Goal: Task Accomplishment & Management: Manage account settings

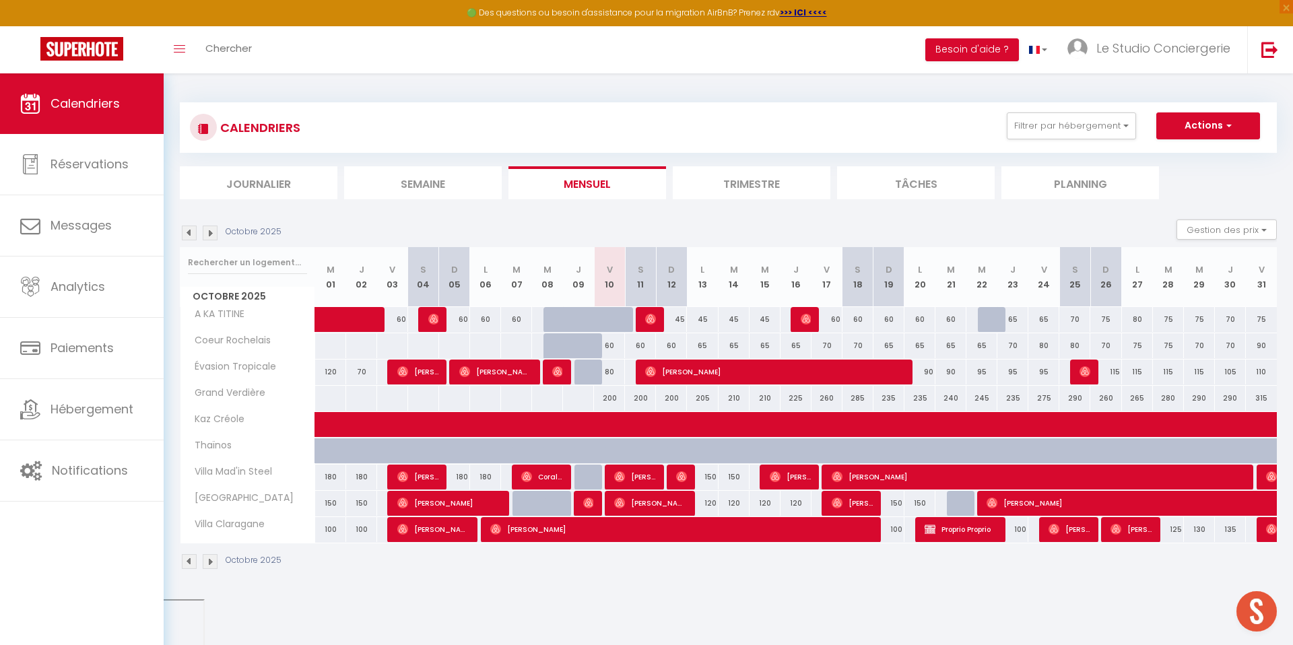
click at [88, 401] on span "Hébergement" at bounding box center [92, 409] width 83 height 17
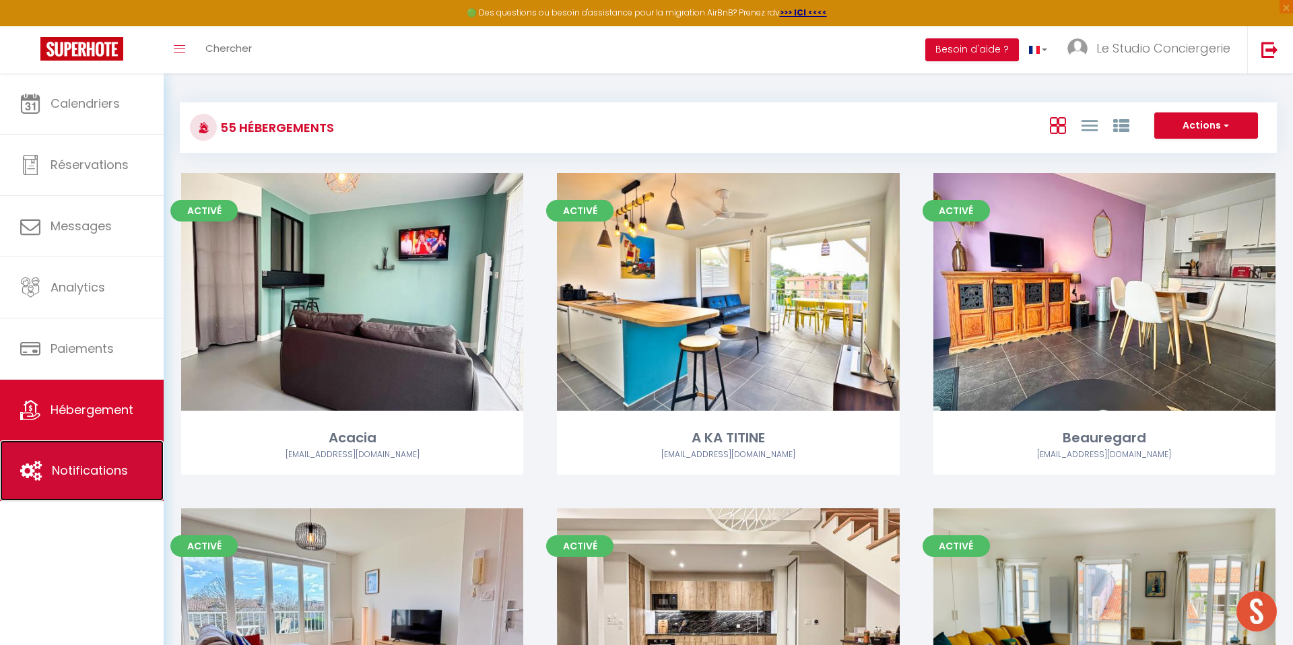
click at [62, 468] on span "Notifications" at bounding box center [90, 470] width 76 height 17
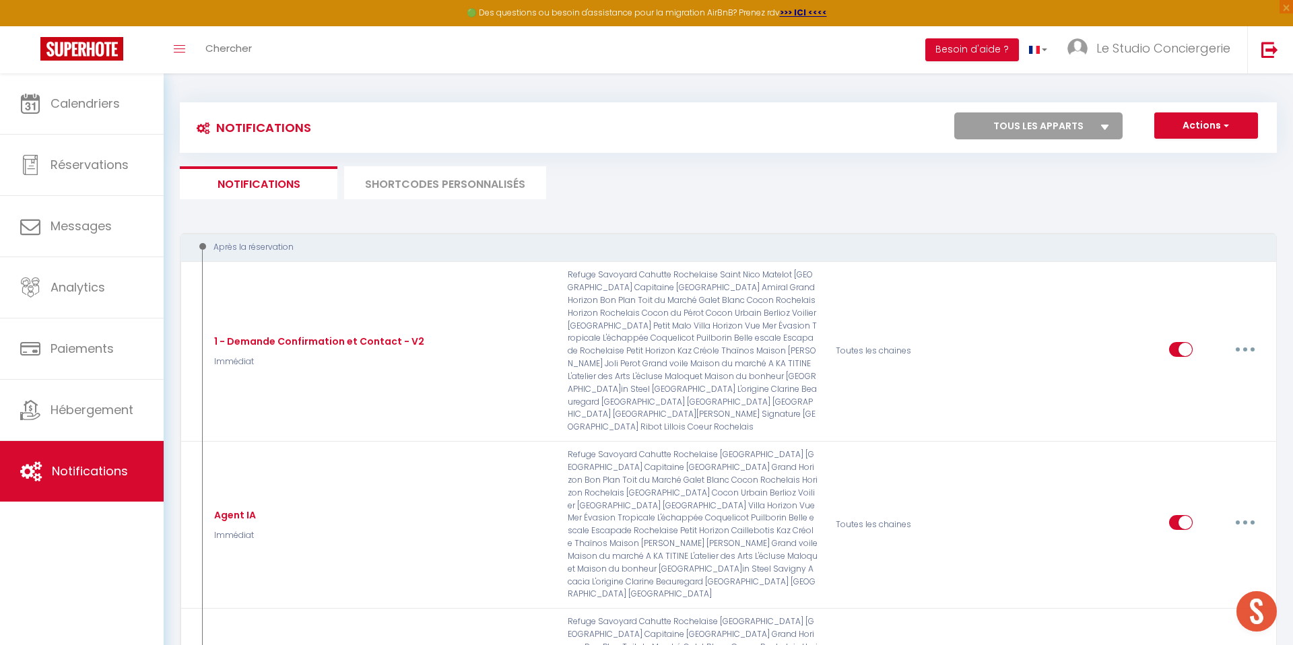
select select
checkbox input "false"
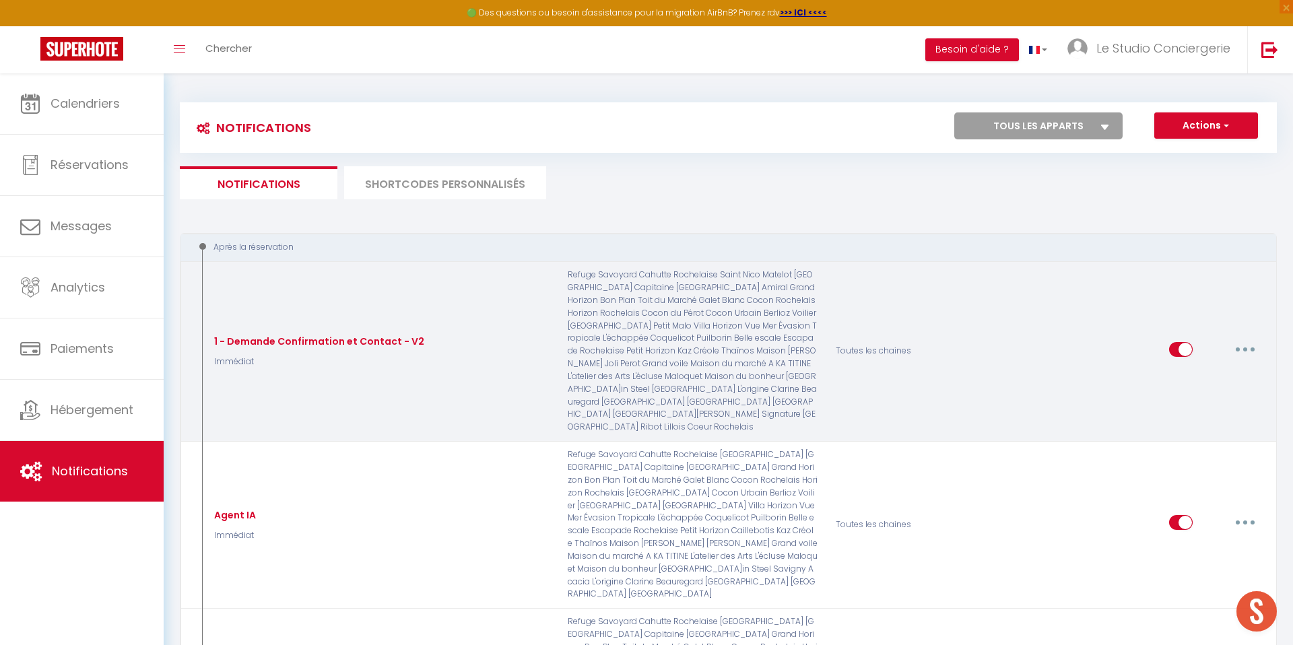
select select
checkbox input "false"
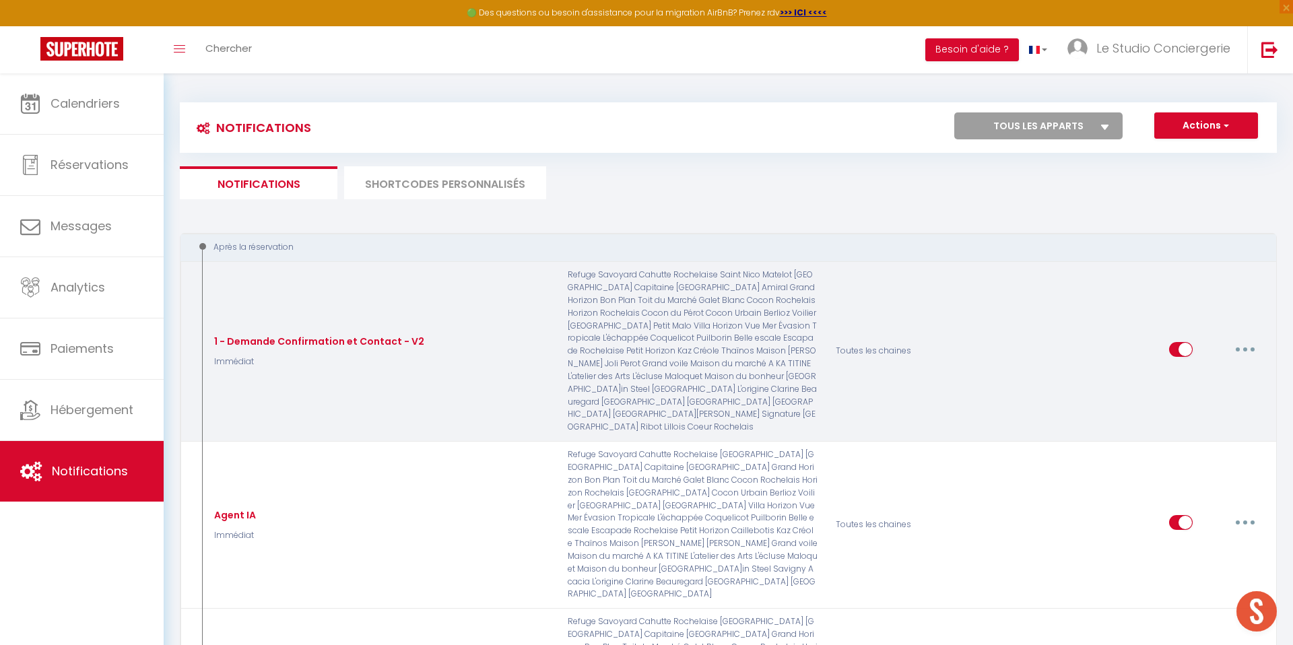
checkbox input "false"
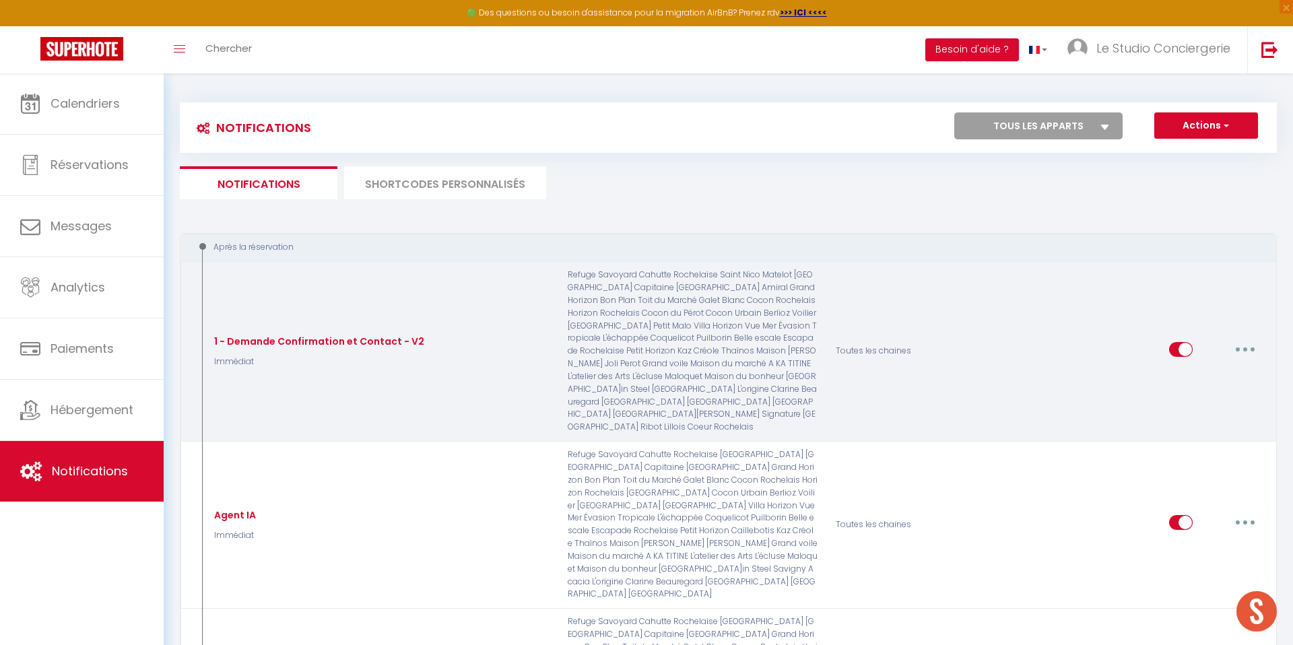
checkbox input "false"
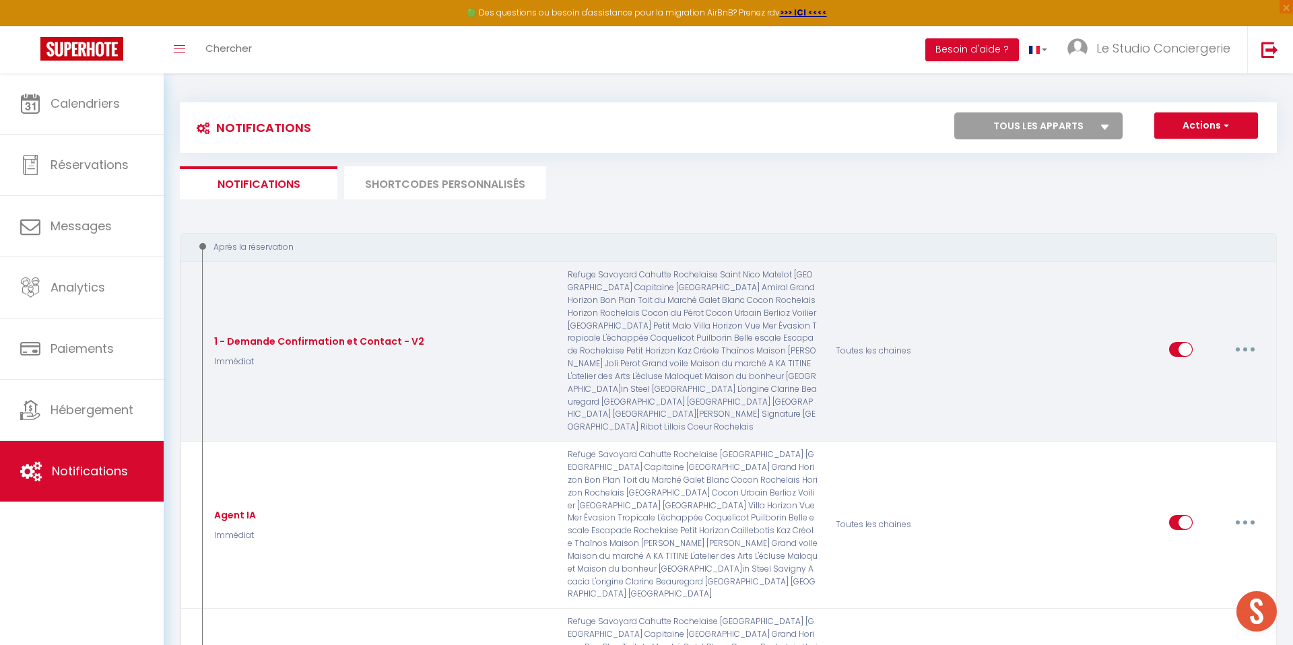
checkbox input "false"
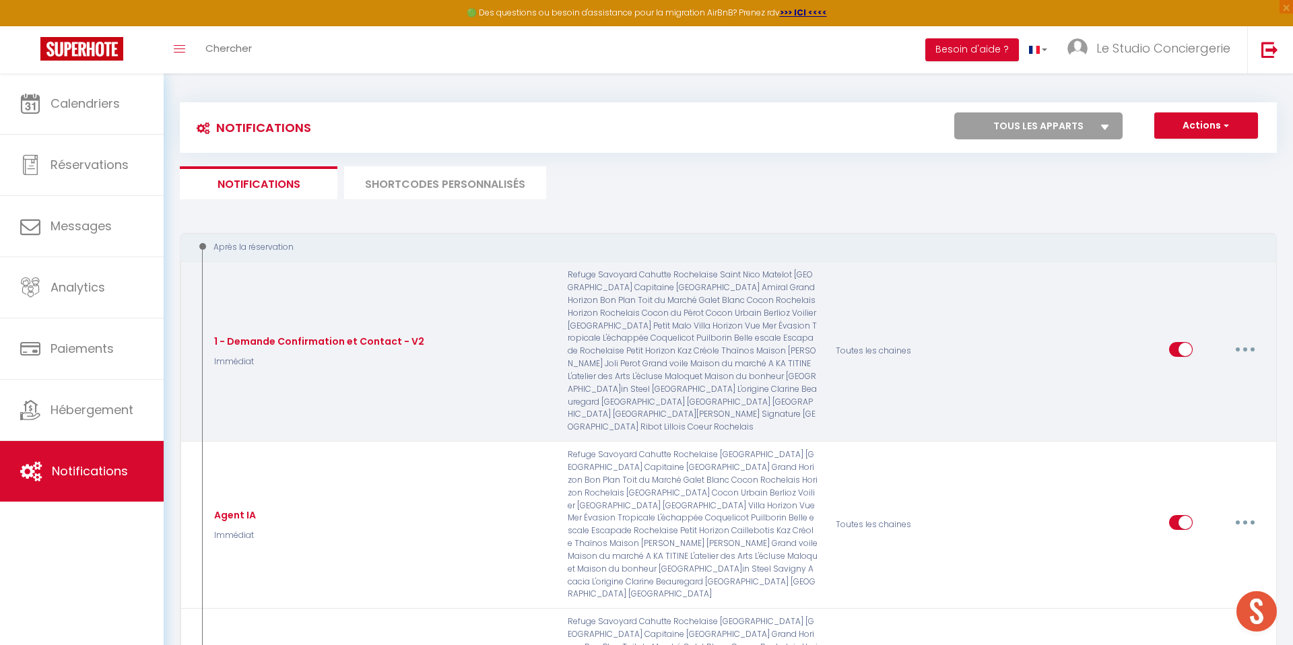
checkbox input "false"
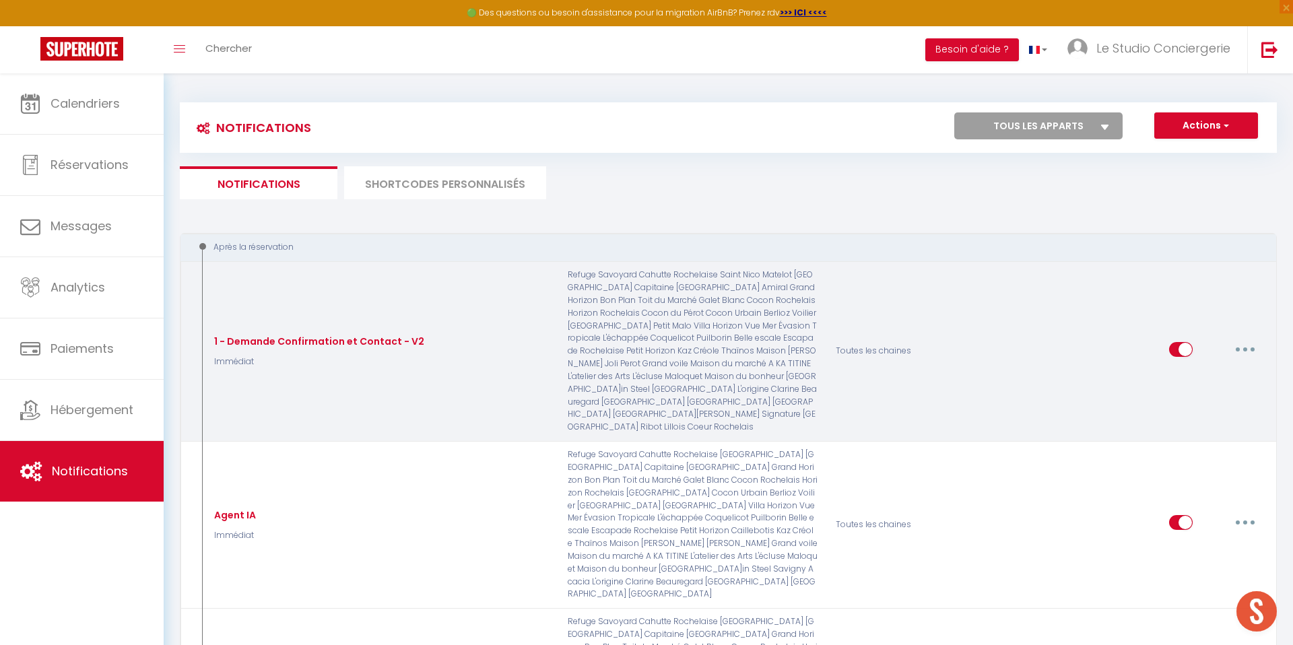
checkbox input "false"
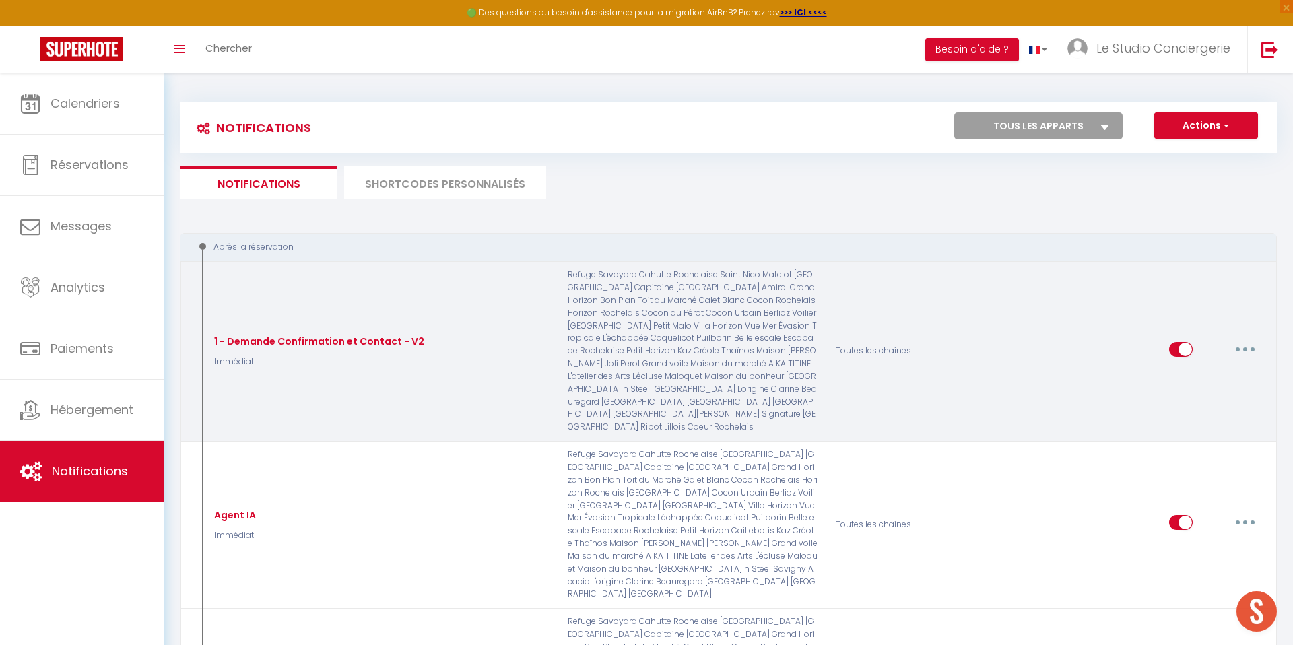
checkbox input "false"
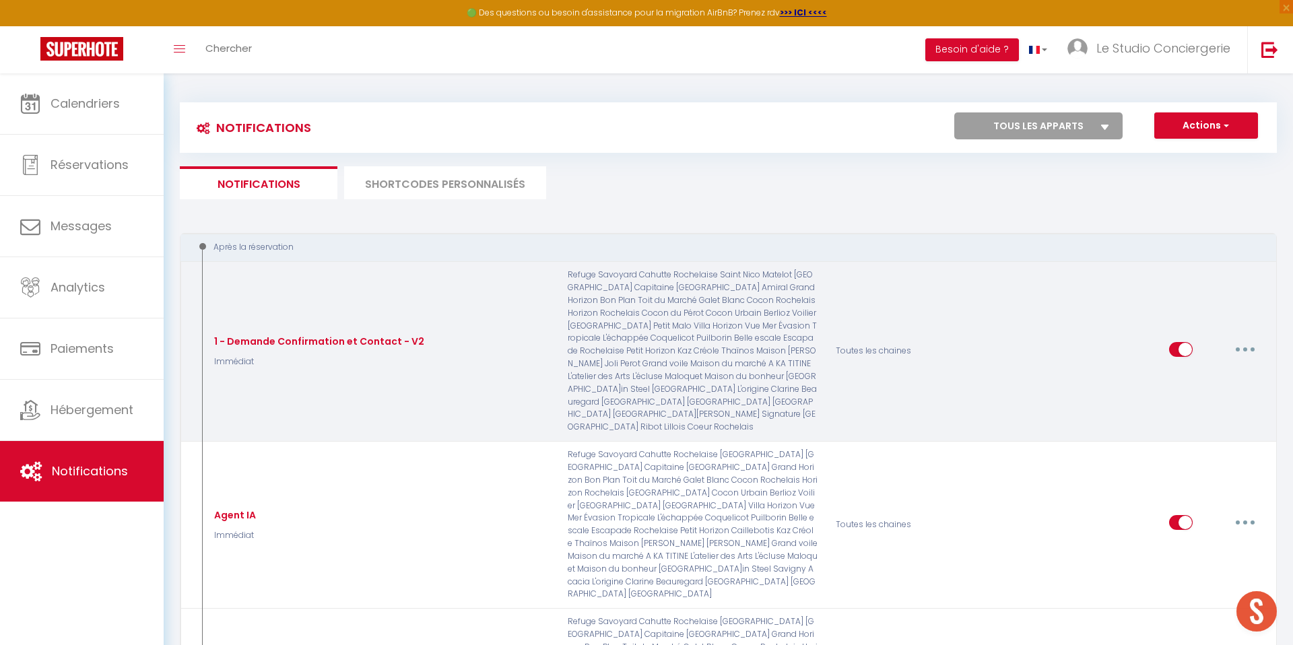
checkbox input "false"
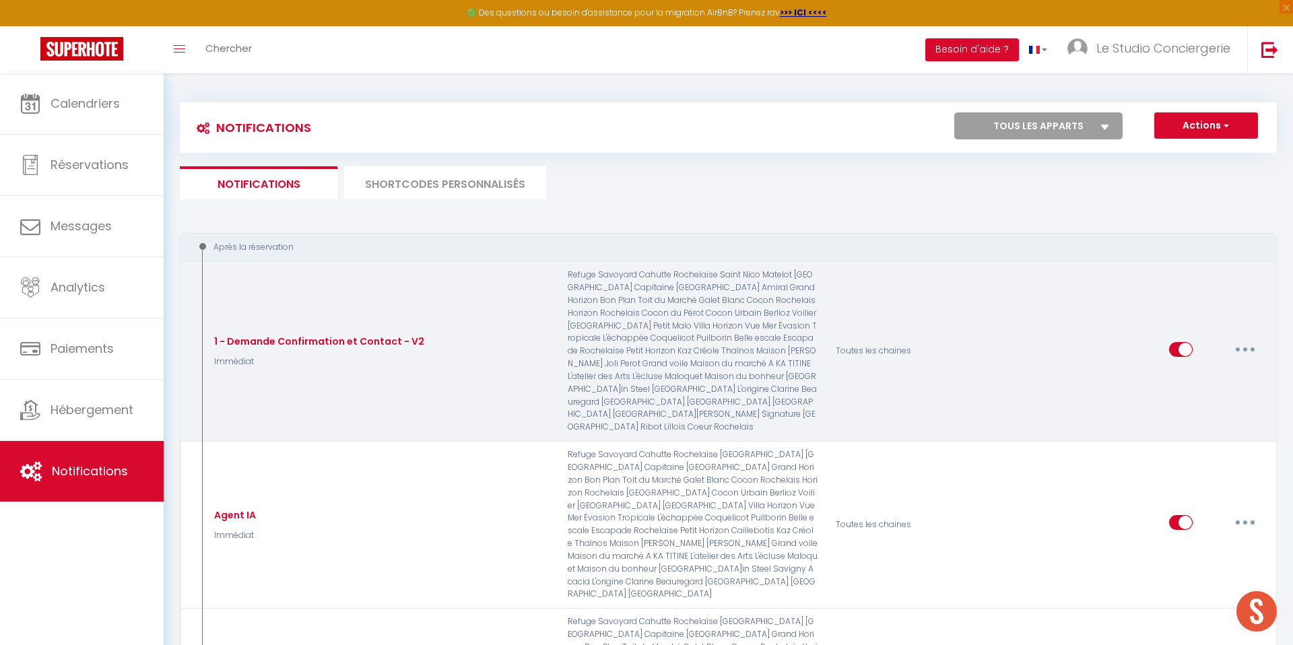
checkbox input "false"
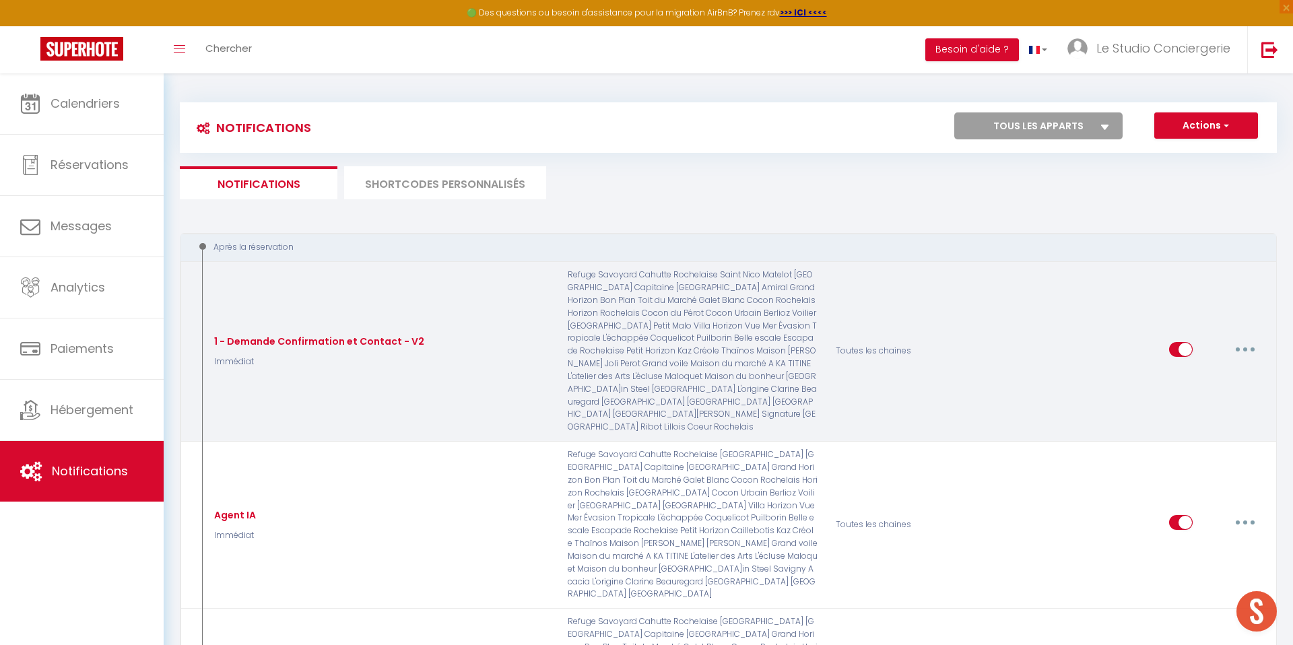
checkbox input "false"
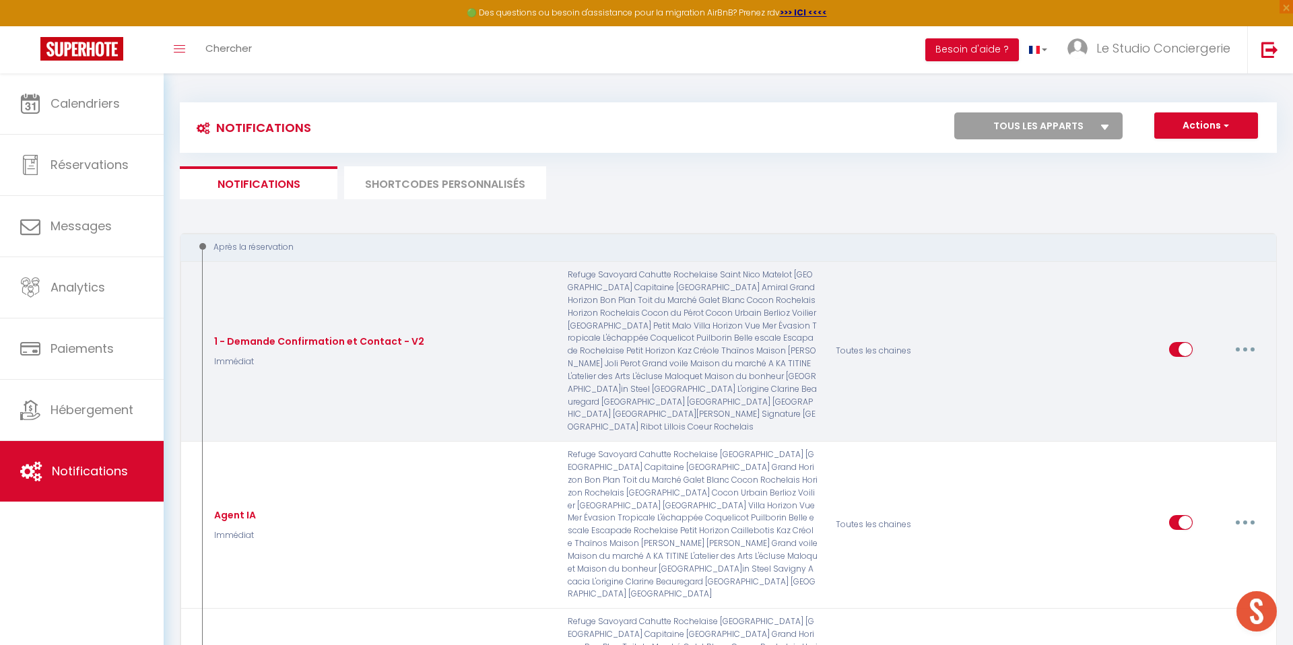
checkbox input "false"
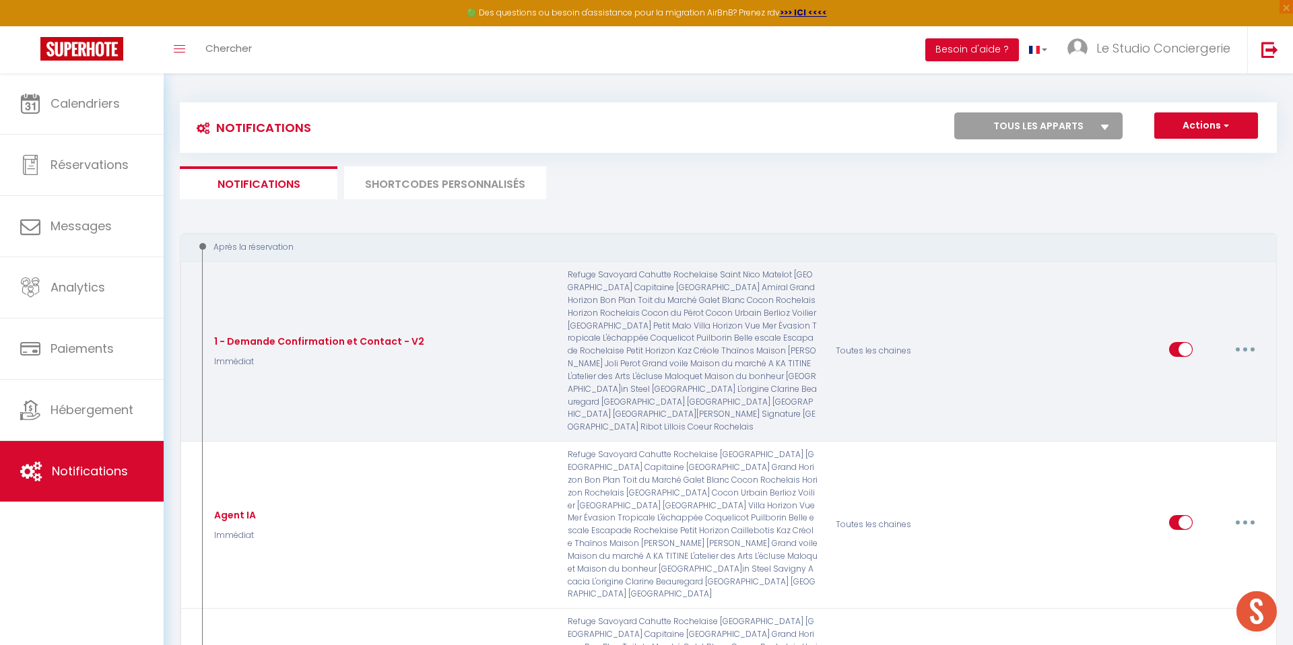
checkbox input "false"
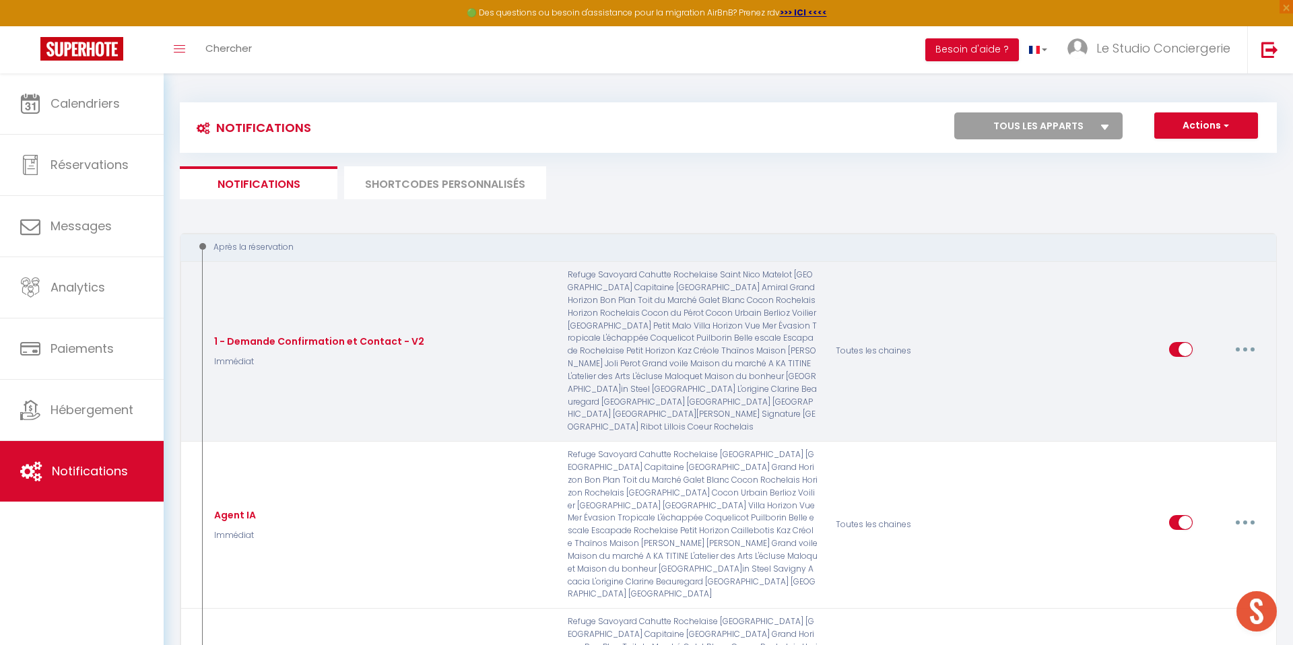
checkbox input "false"
click at [1243, 341] on button "button" at bounding box center [1246, 350] width 38 height 22
click at [1207, 372] on link "Editer" at bounding box center [1211, 379] width 100 height 23
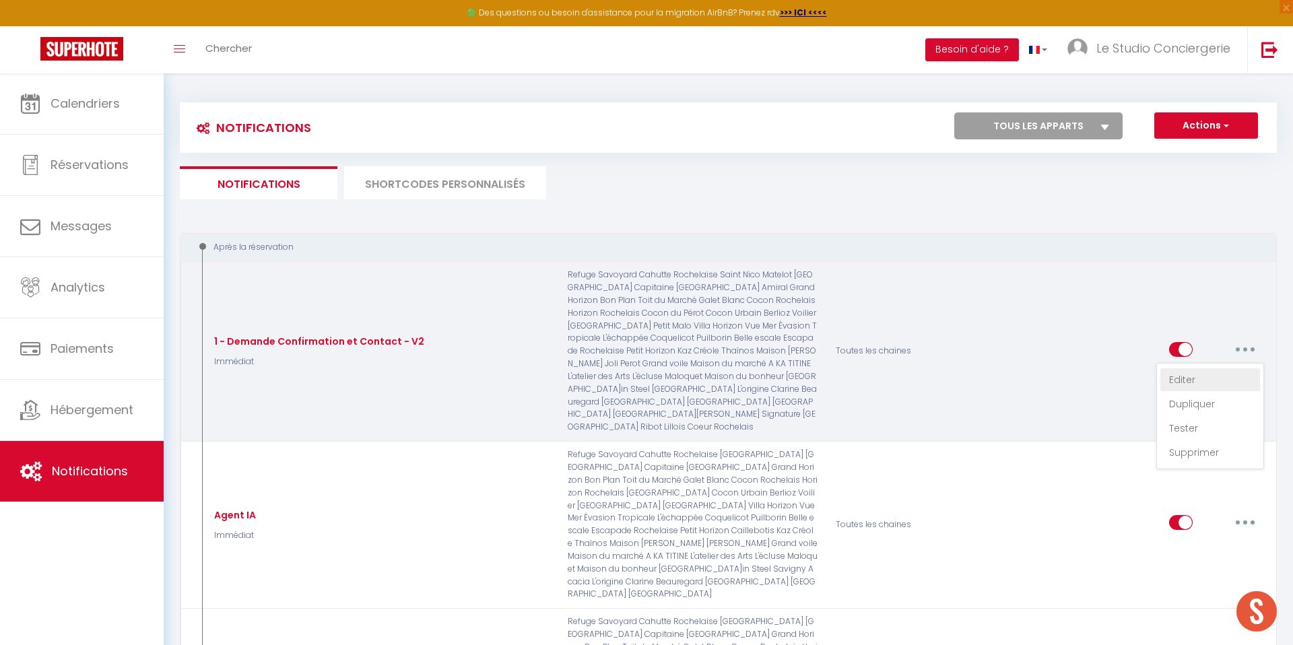
type input "1 - Demande Confirmation et Contact - V2"
select select "Immédiat"
select select
checkbox input "true"
checkbox input "false"
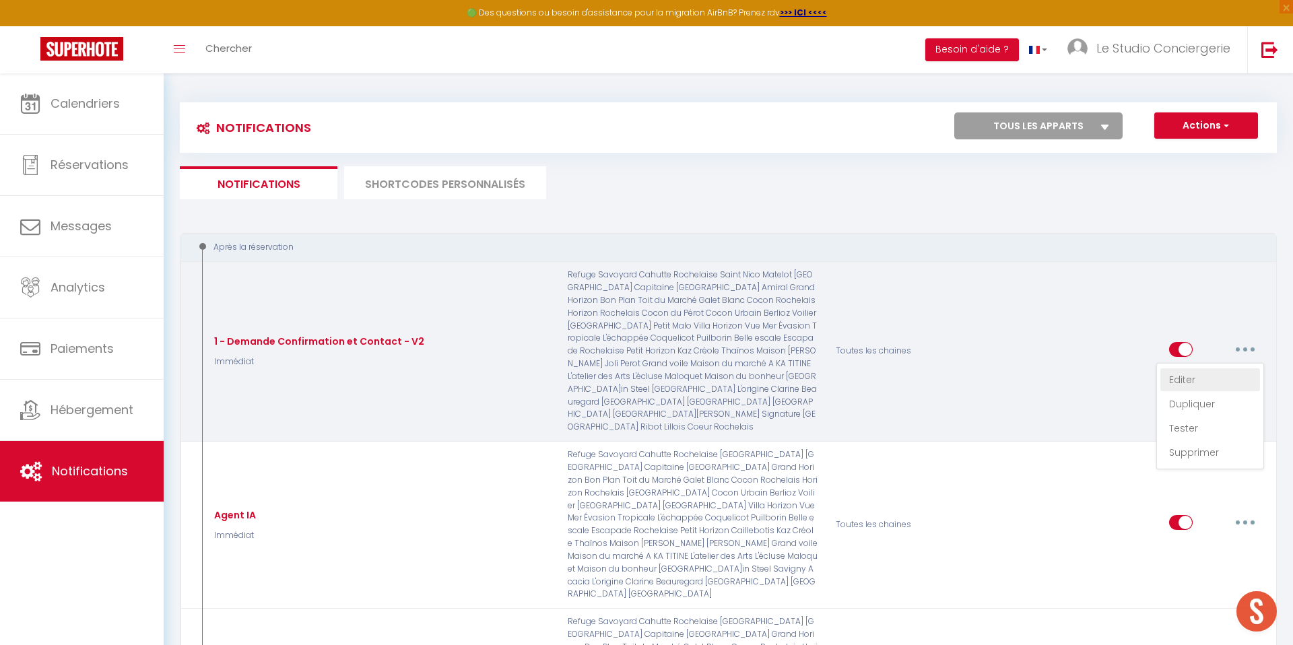
checkbox input "false"
radio input "true"
type input "[RENTAL:NAME] - [GUEST:FIRST_NAME] - [CHECKING:DD-MM-YYYY] - [CHECKOUT:DD-MM-YY…"
checkbox input "true"
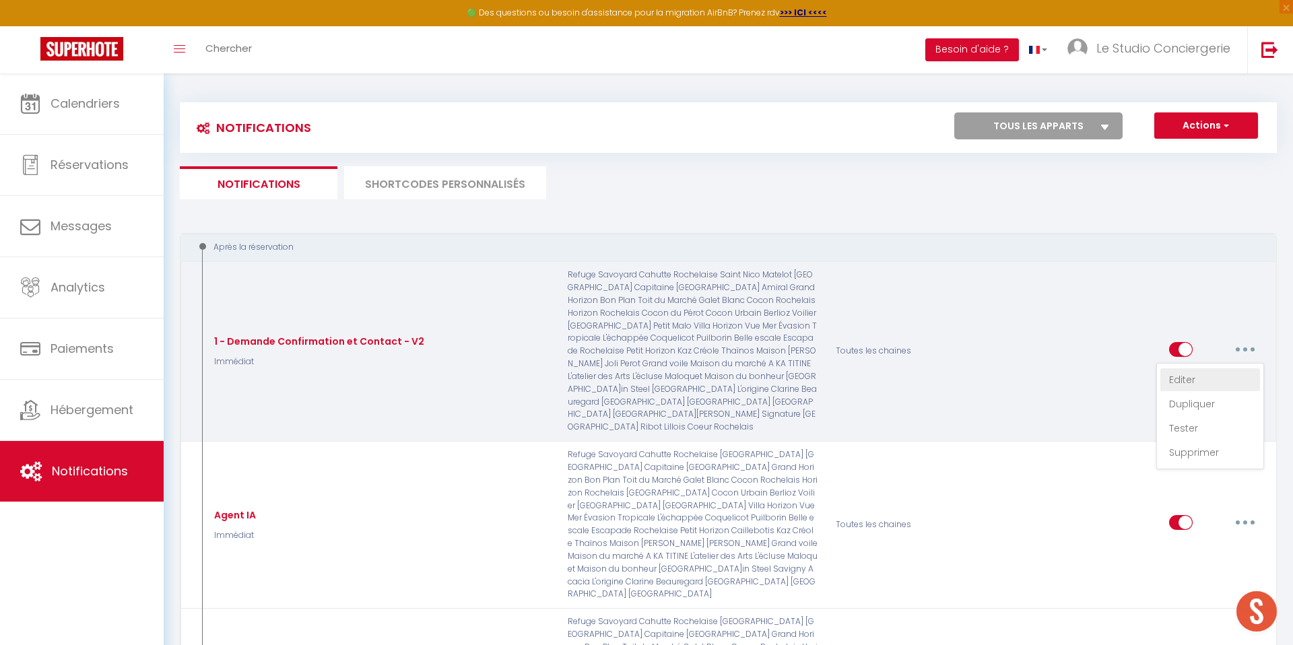
checkbox input "true"
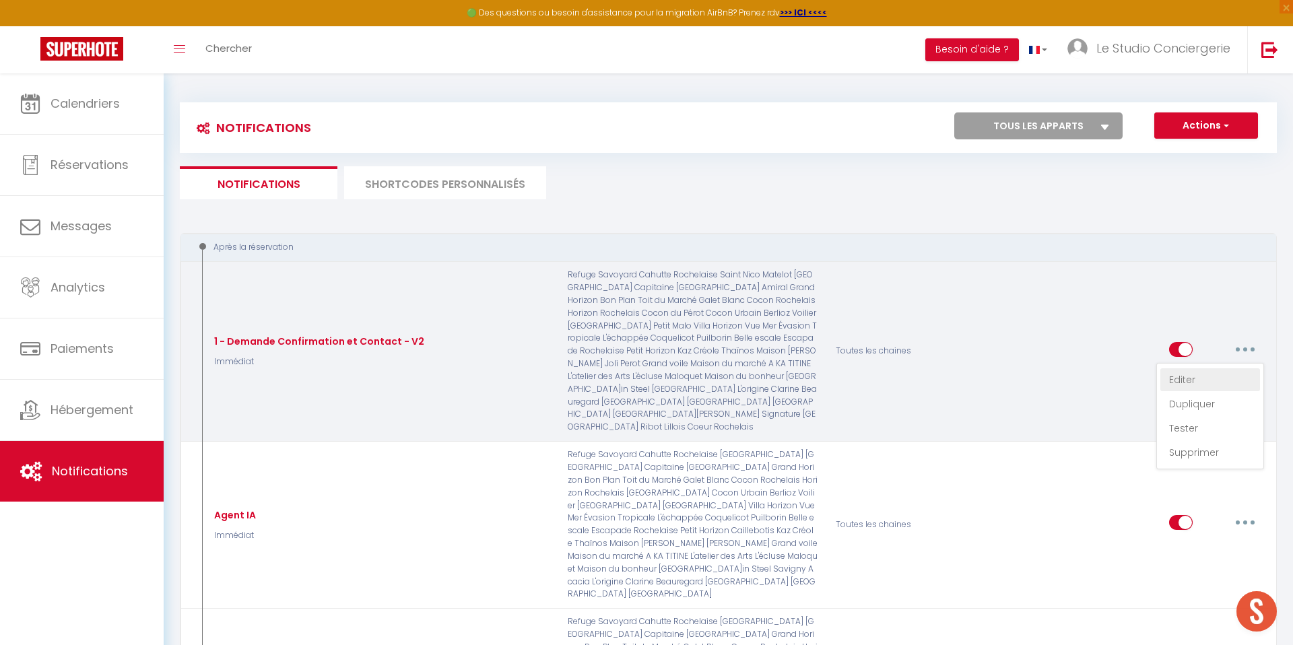
checkbox input "true"
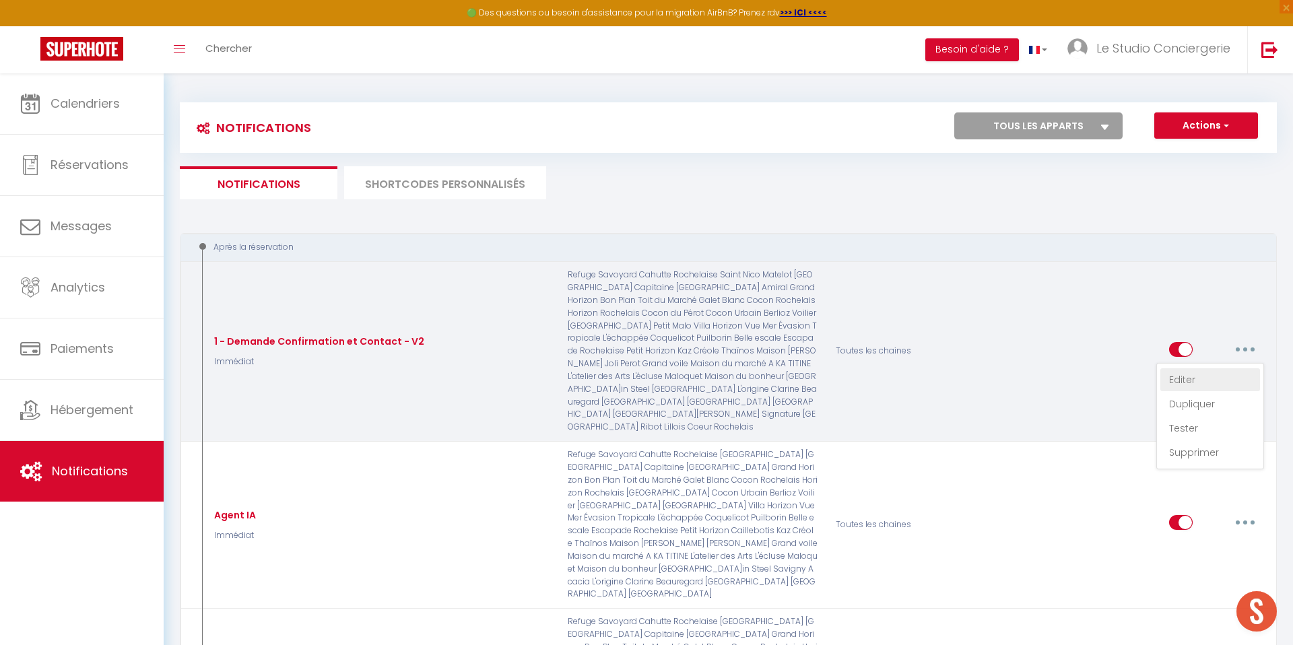
checkbox input "true"
checkbox input "false"
checkbox input "true"
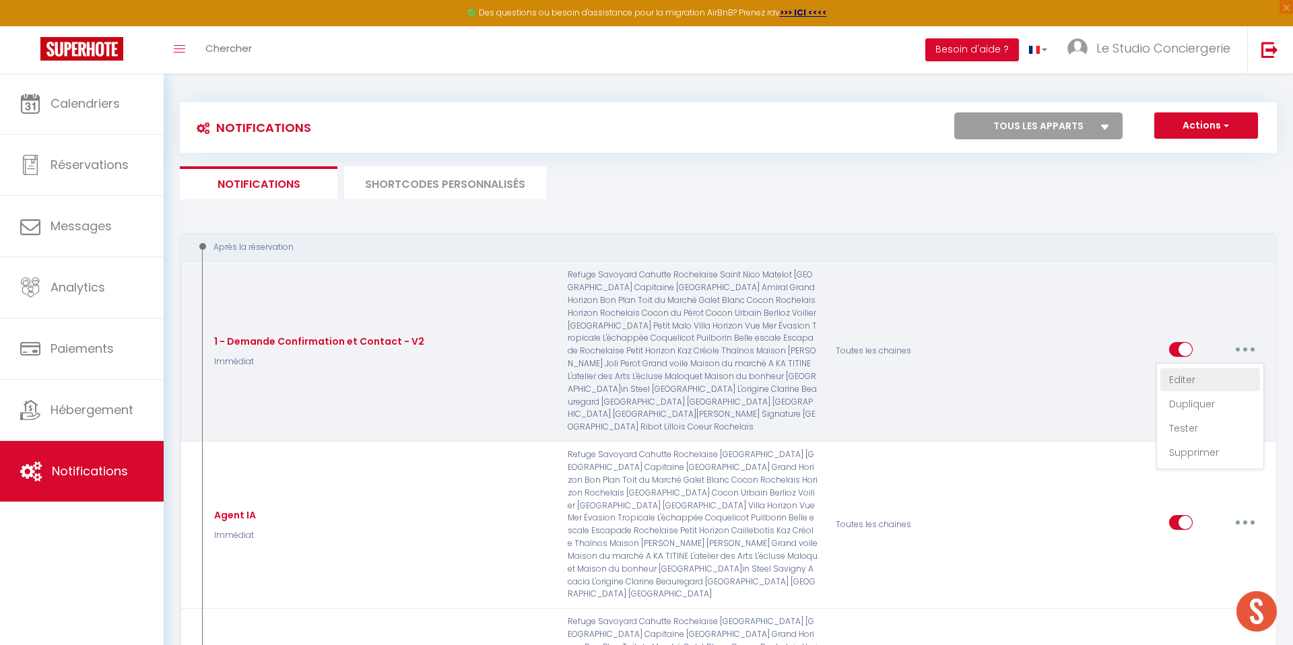
checkbox input "true"
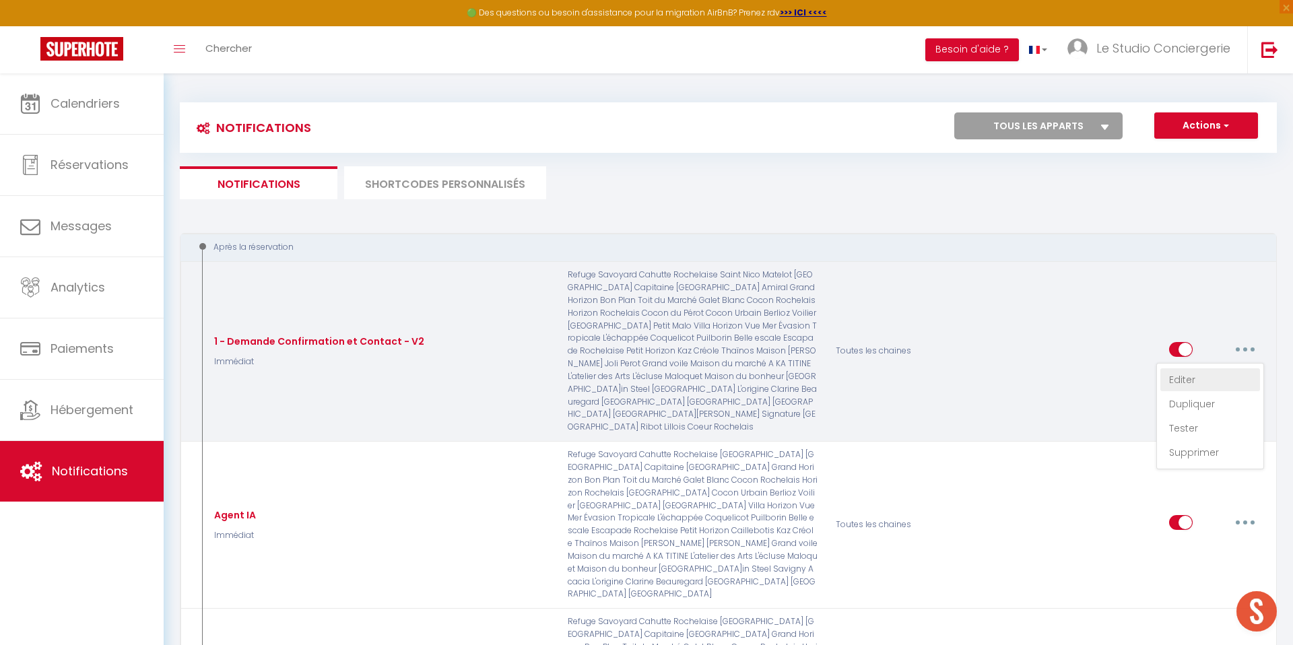
checkbox input "true"
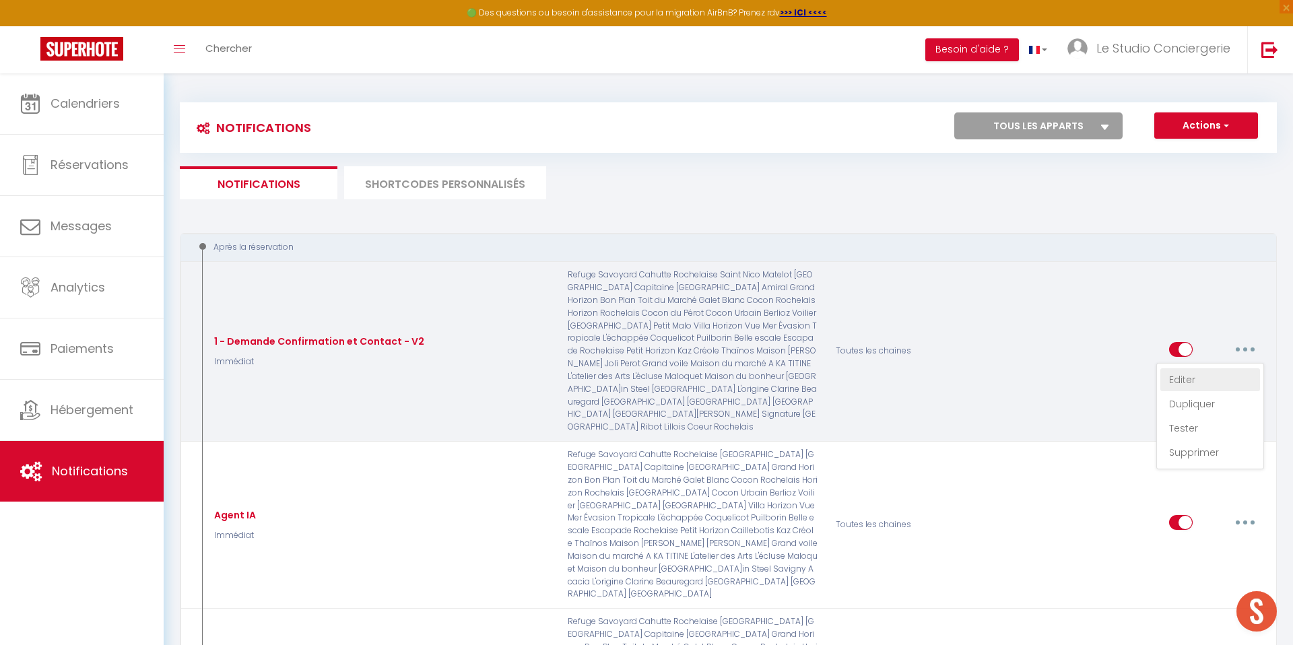
checkbox input "true"
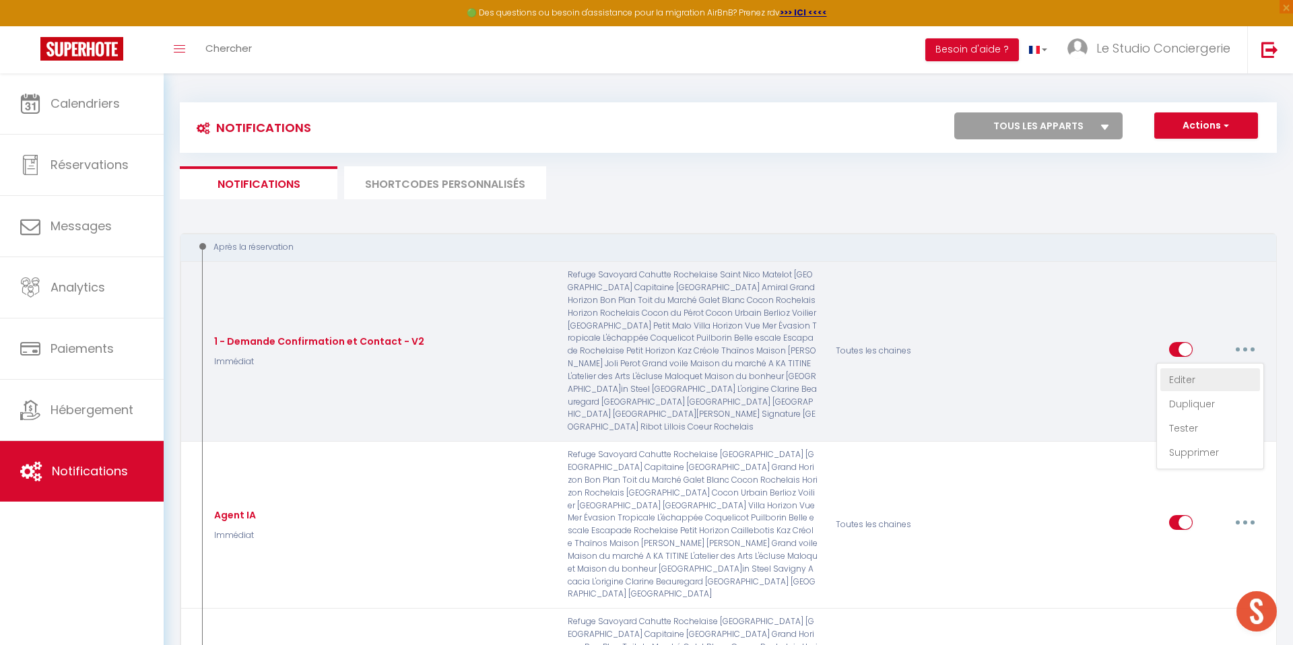
checkbox input "true"
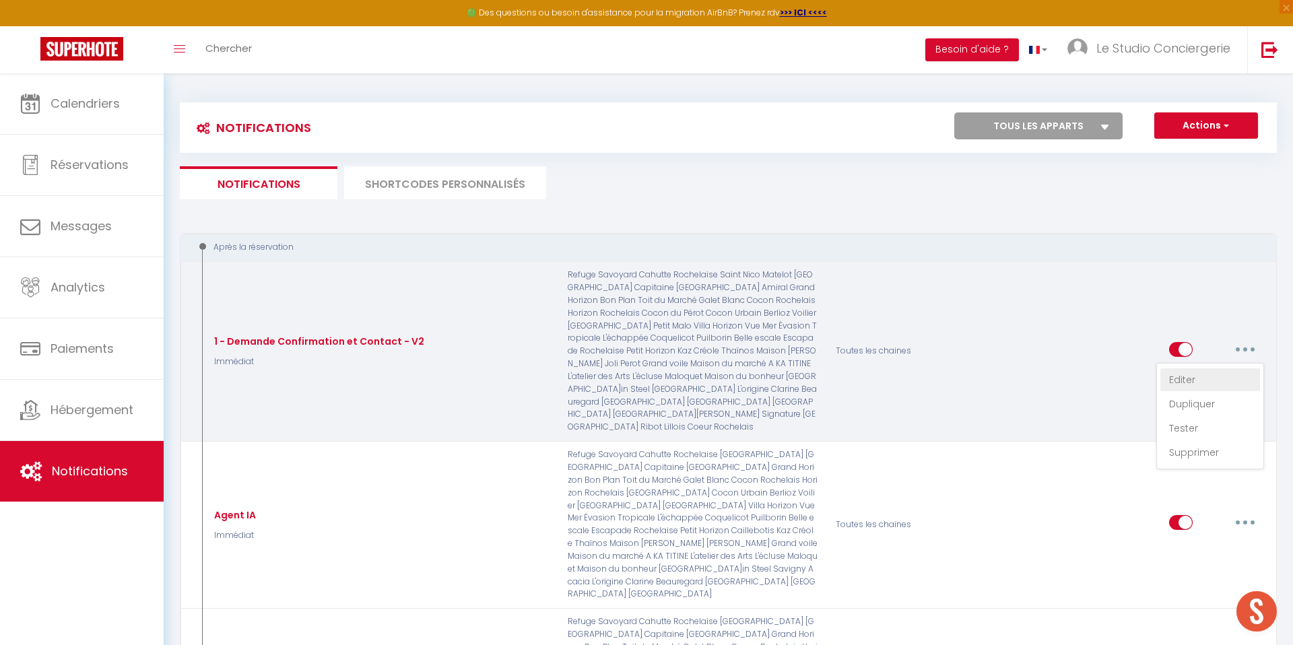
checkbox input "true"
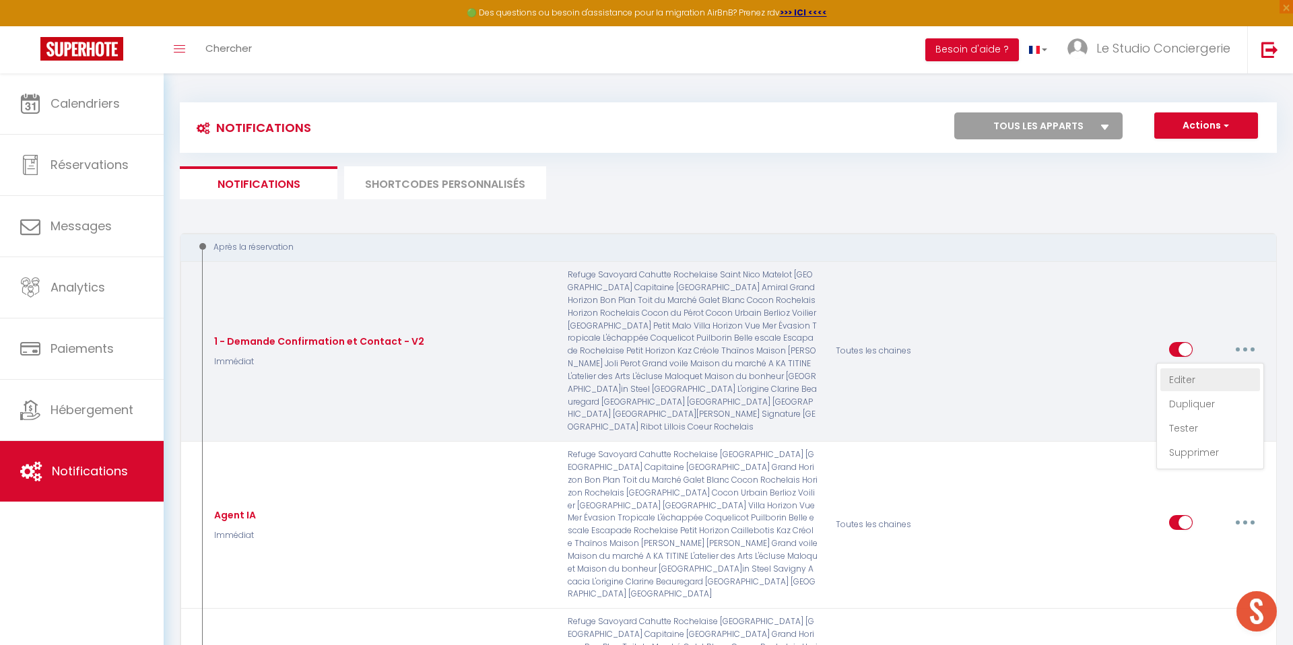
checkbox input "true"
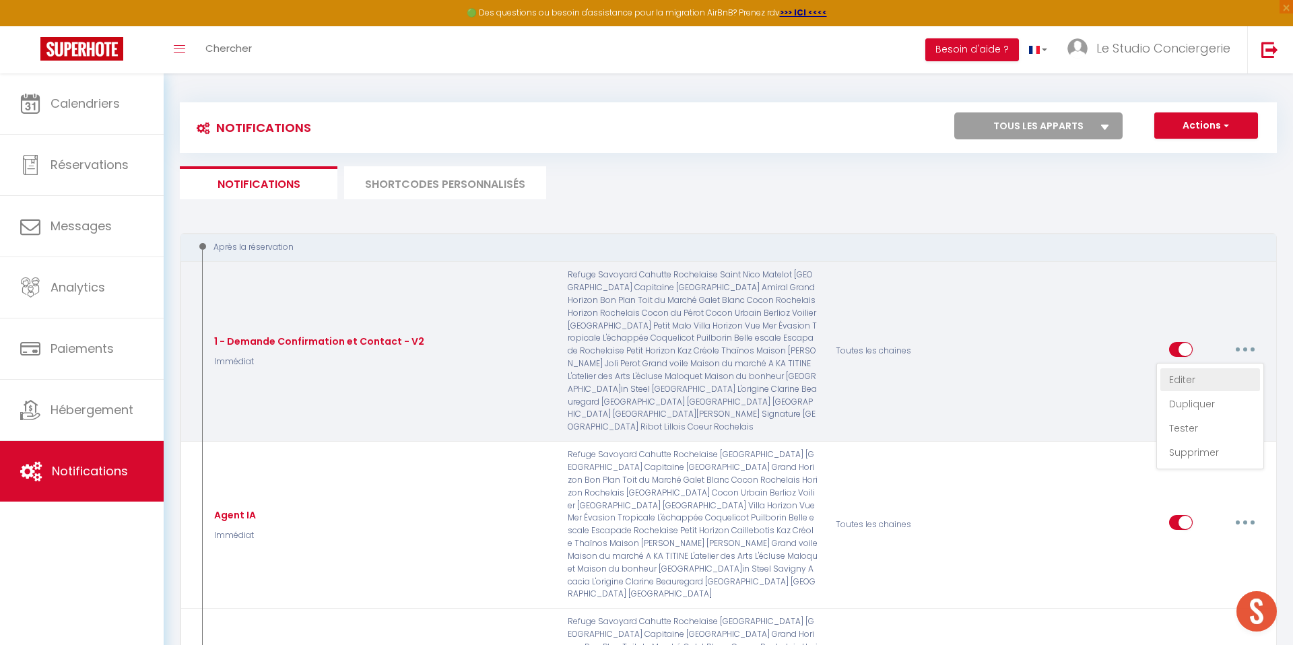
checkbox input "true"
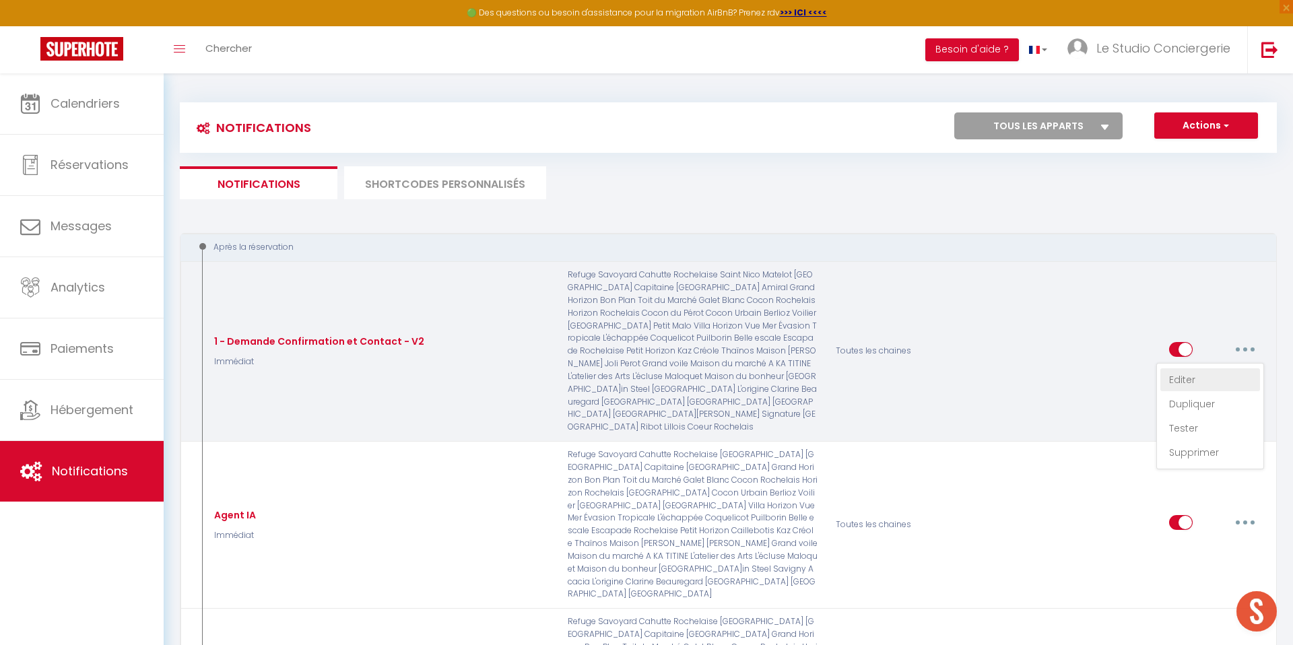
checkbox input "true"
checkbox input "false"
checkbox input "true"
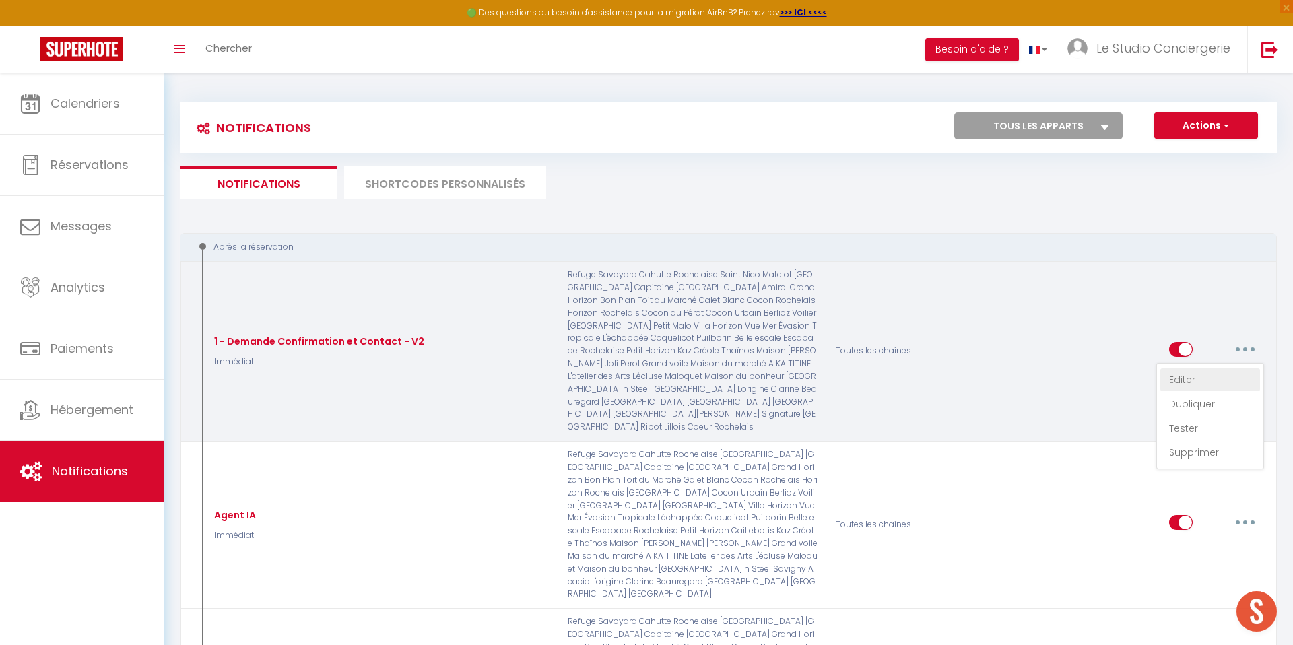
checkbox input "true"
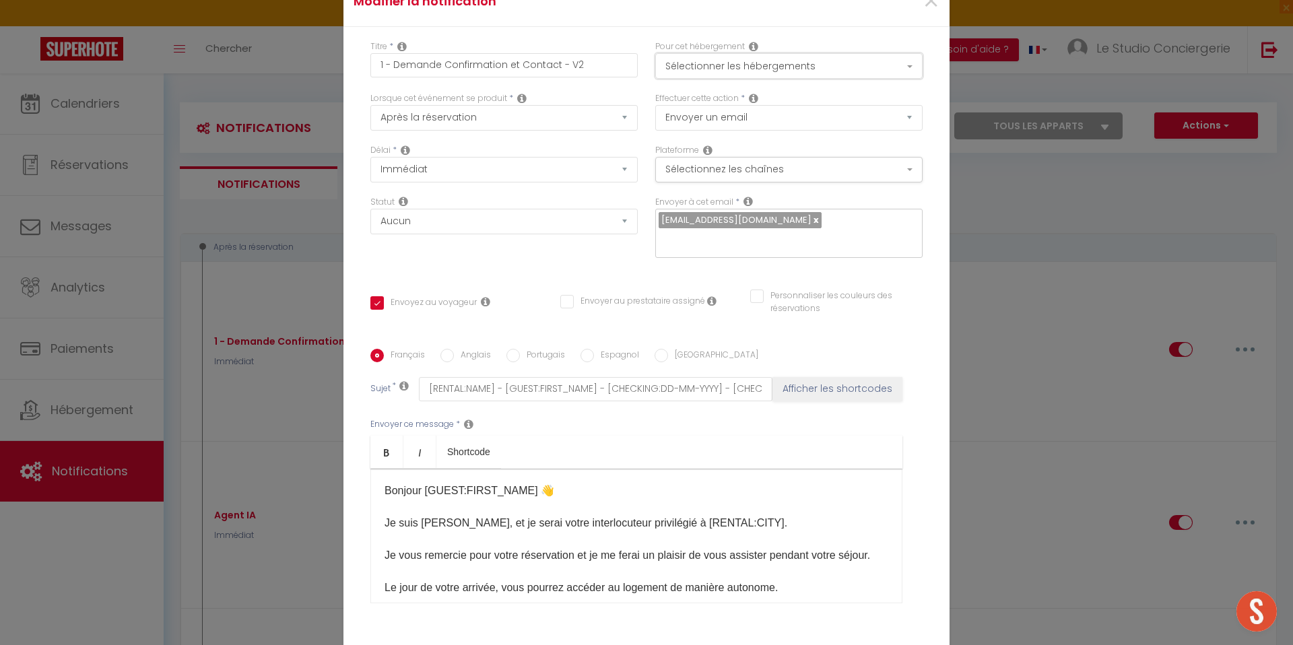
click at [765, 69] on button "Sélectionner les hébergements" at bounding box center [788, 66] width 267 height 26
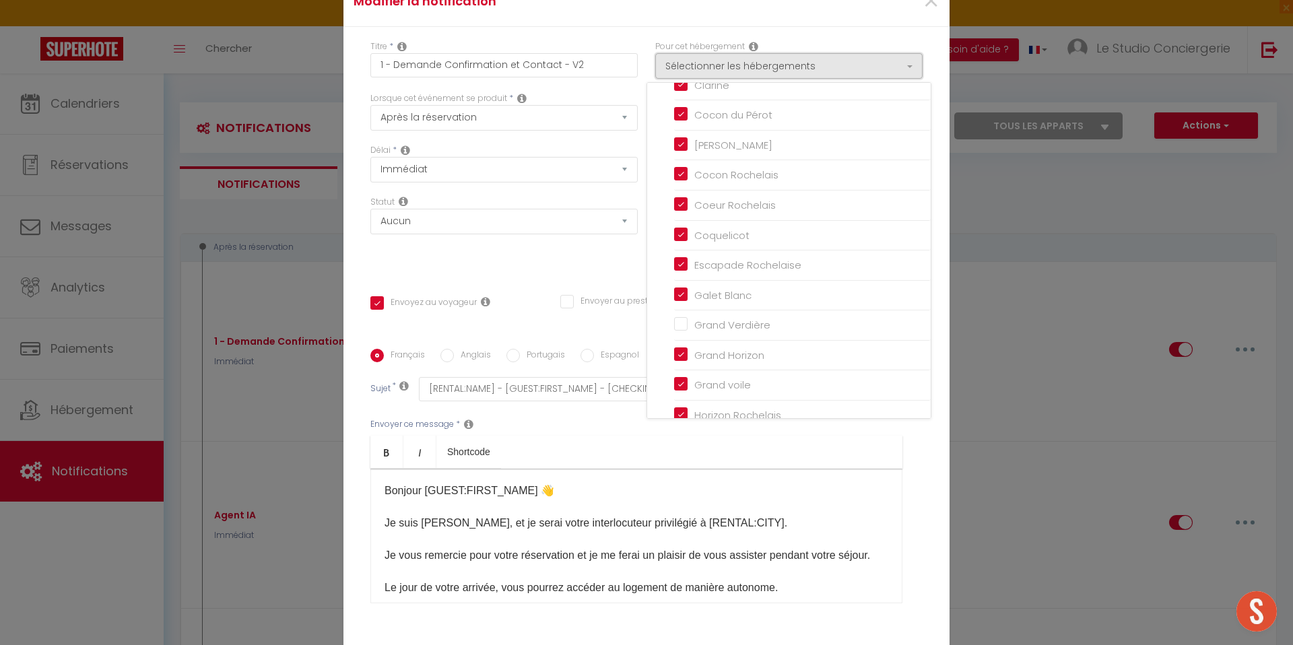
scroll to position [280, 0]
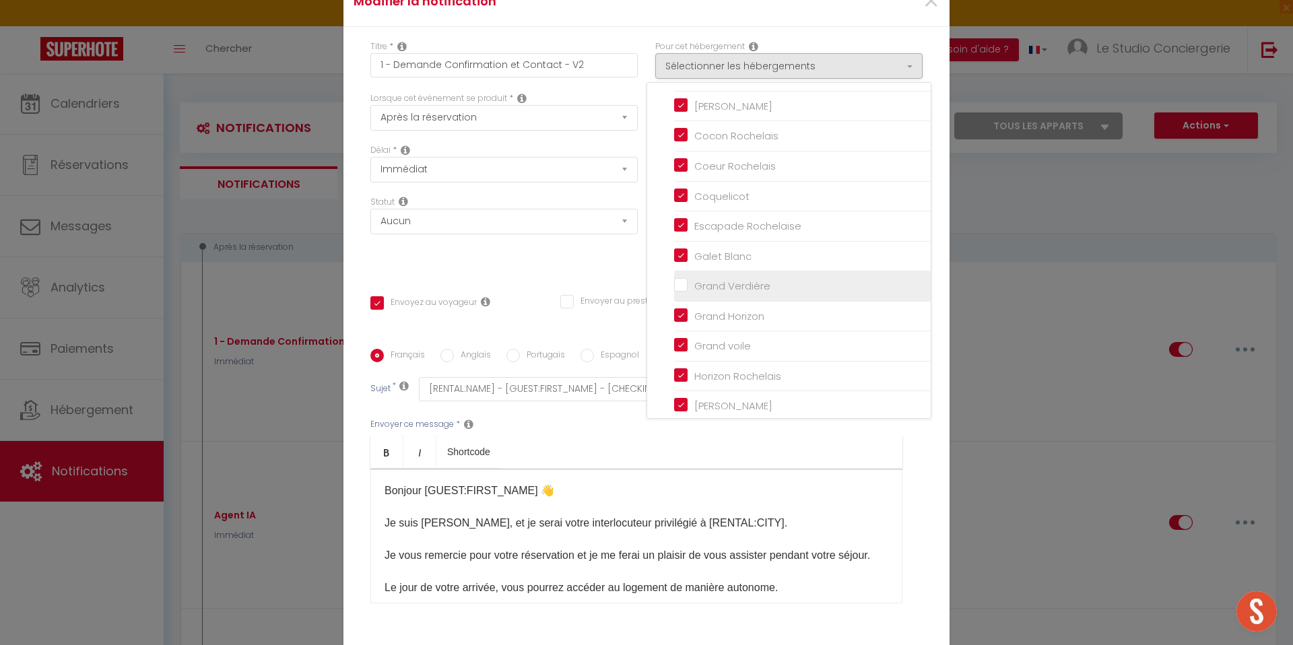
click at [686, 284] on input "Grand Verdière" at bounding box center [802, 286] width 257 height 13
checkbox input "true"
checkbox input "false"
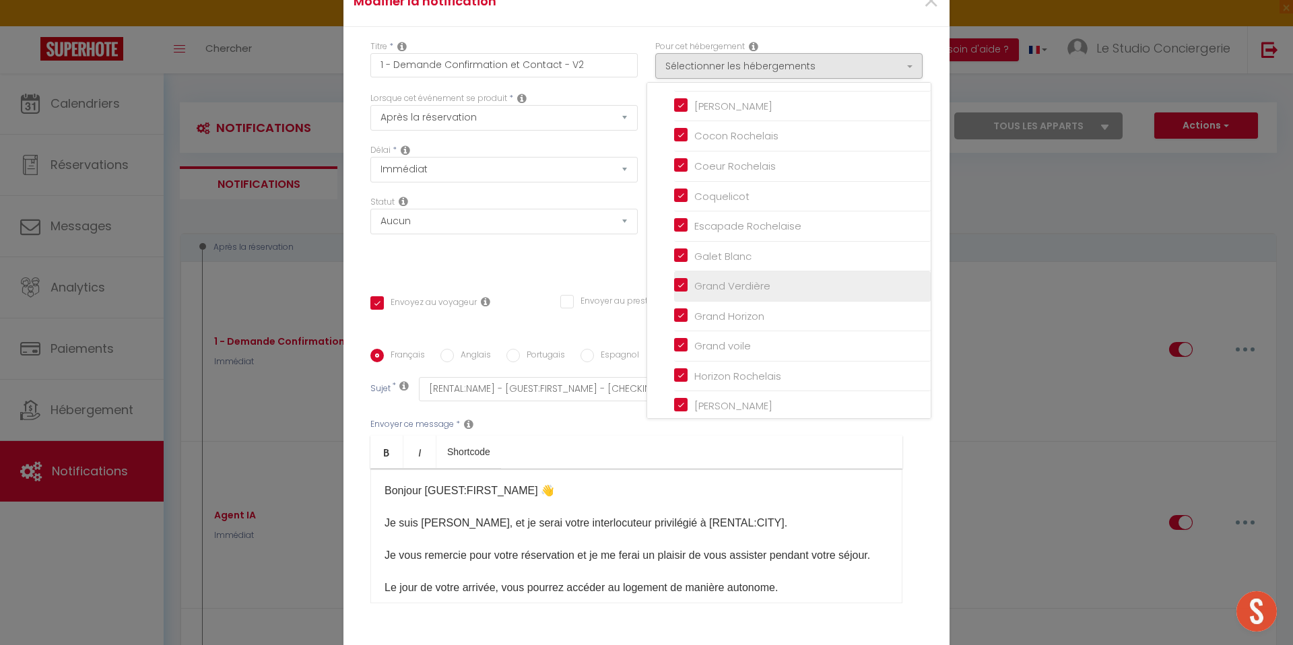
checkbox input "true"
checkbox input "false"
click at [641, 272] on div "Titre * 1 - Demande Confirmation et Contact - V2 Pour cet hébergement Sélection…" at bounding box center [647, 349] width 606 height 645
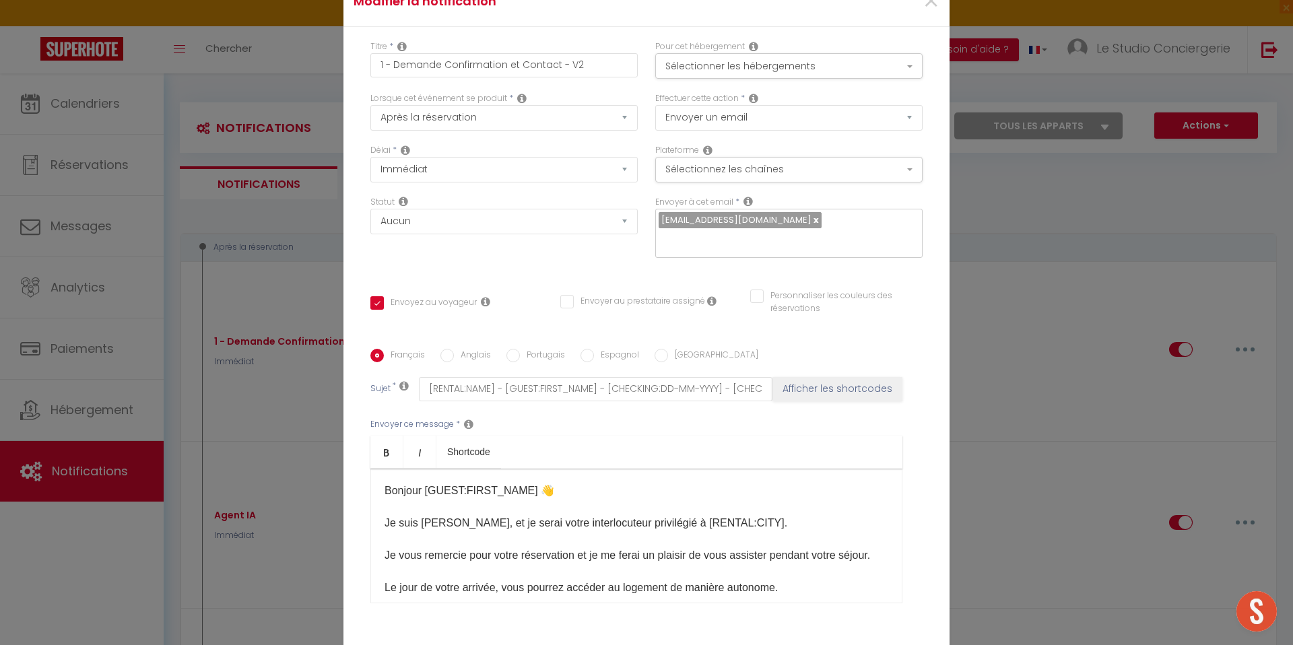
scroll to position [101, 0]
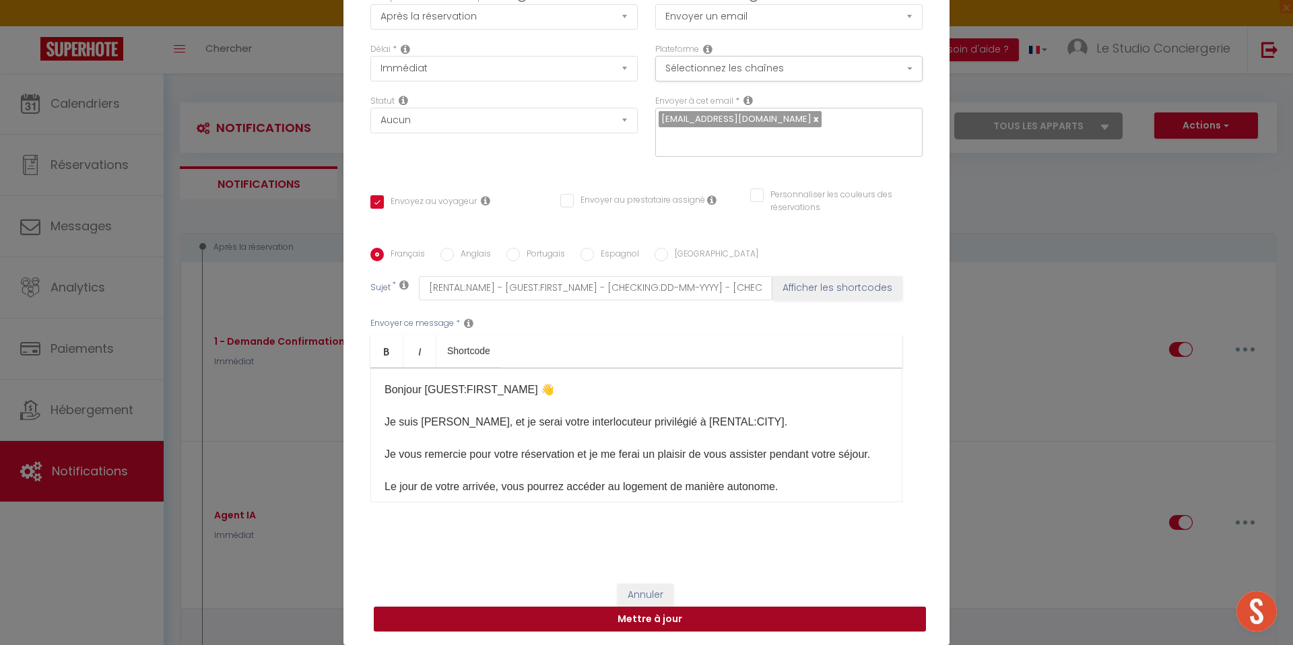
click at [719, 620] on button "Mettre à jour" at bounding box center [650, 620] width 552 height 26
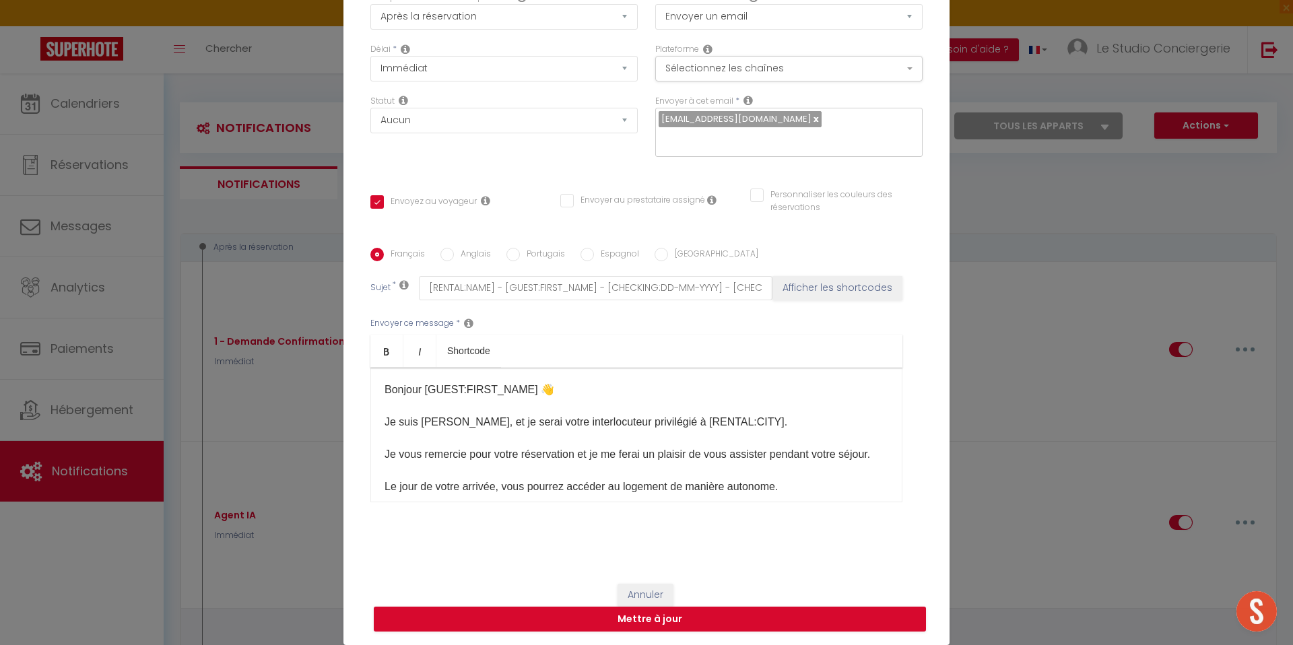
checkbox input "true"
checkbox input "false"
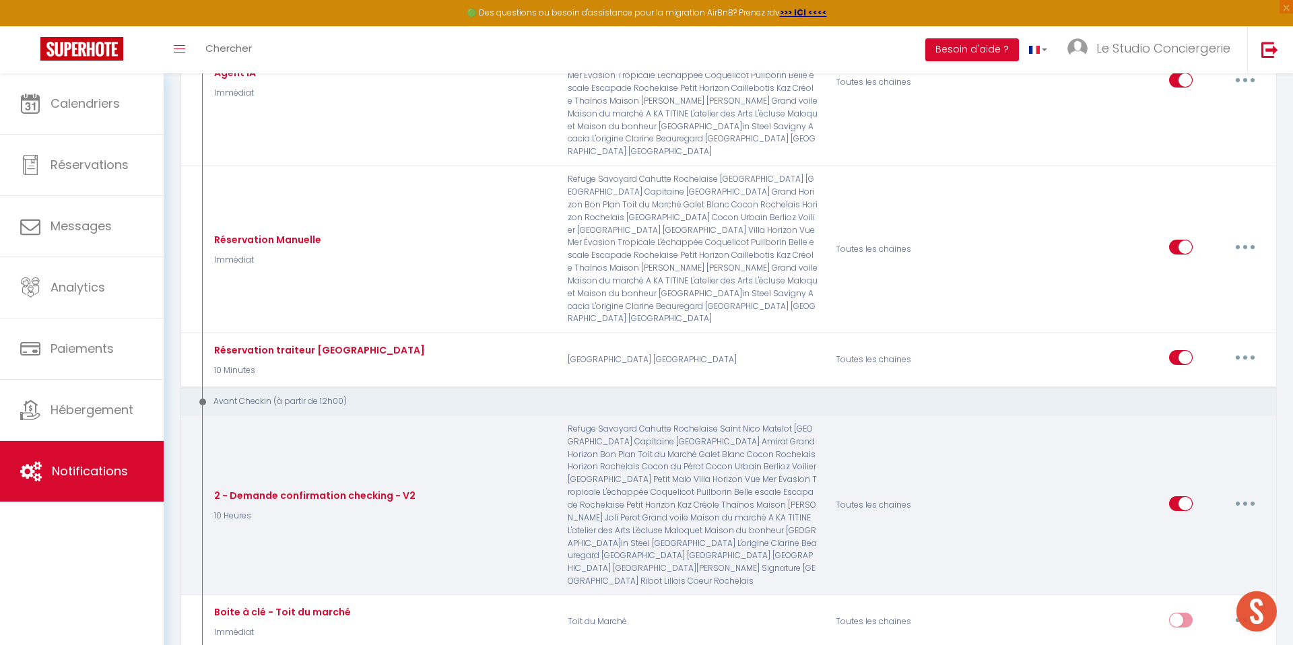
scroll to position [476, 0]
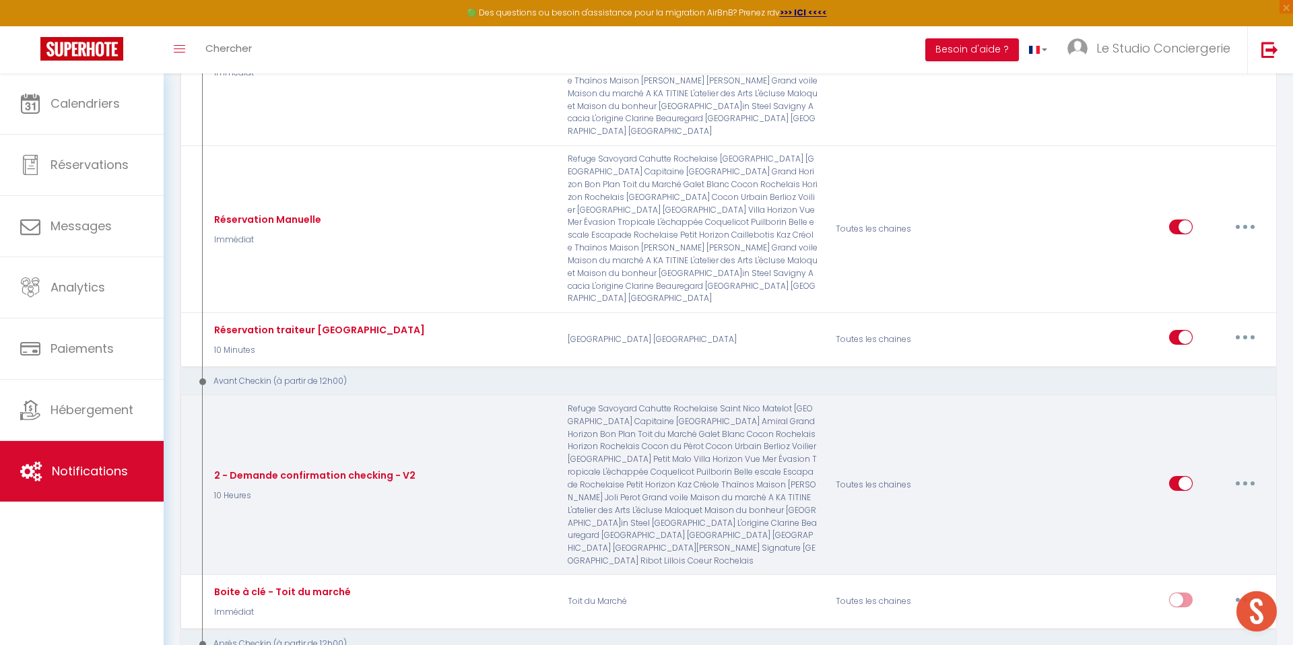
click at [1239, 473] on button "button" at bounding box center [1246, 484] width 38 height 22
click at [1214, 503] on link "Editer" at bounding box center [1211, 514] width 100 height 23
type input "2 - Demande confirmation checking - V2"
select select "10 Heures"
select select "if_booking_is_paid"
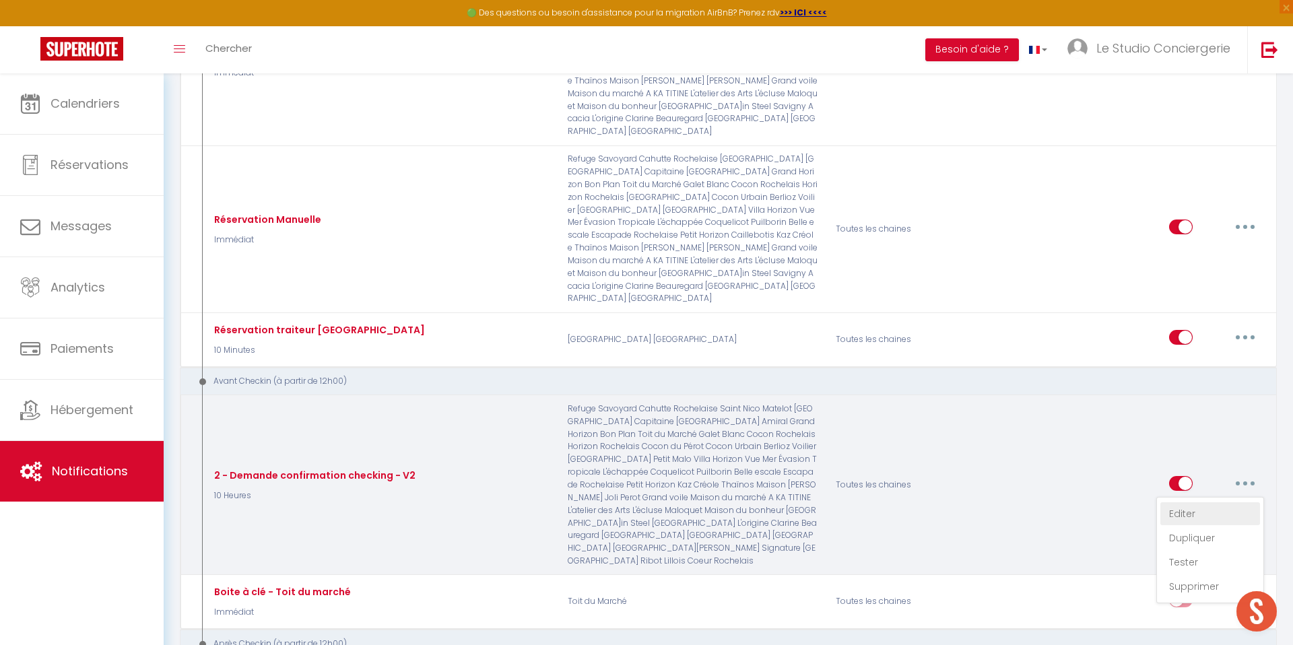
checkbox input "true"
checkbox input "false"
radio input "true"
type input "[RENTAL:NAME] - [GUEST:FIRST_NAME] - [CHECKING:DD-MM-YYYY] - [CHECKOUT:DD-MM-YY…"
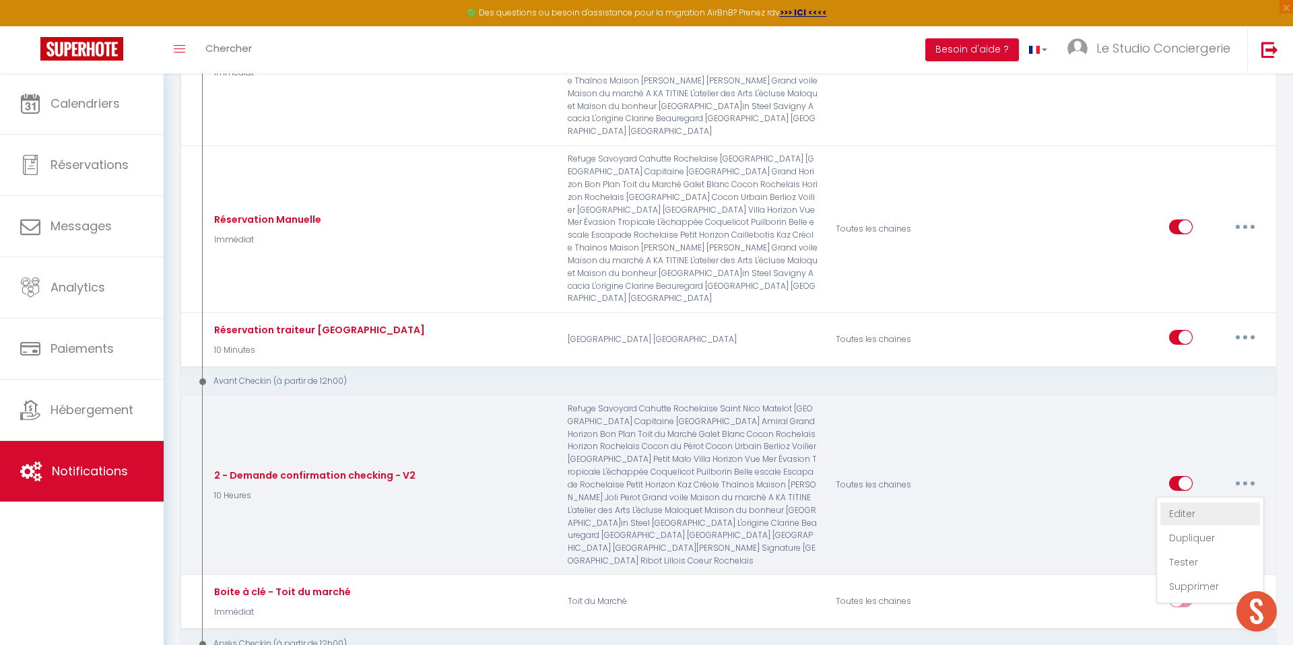
checkbox input "false"
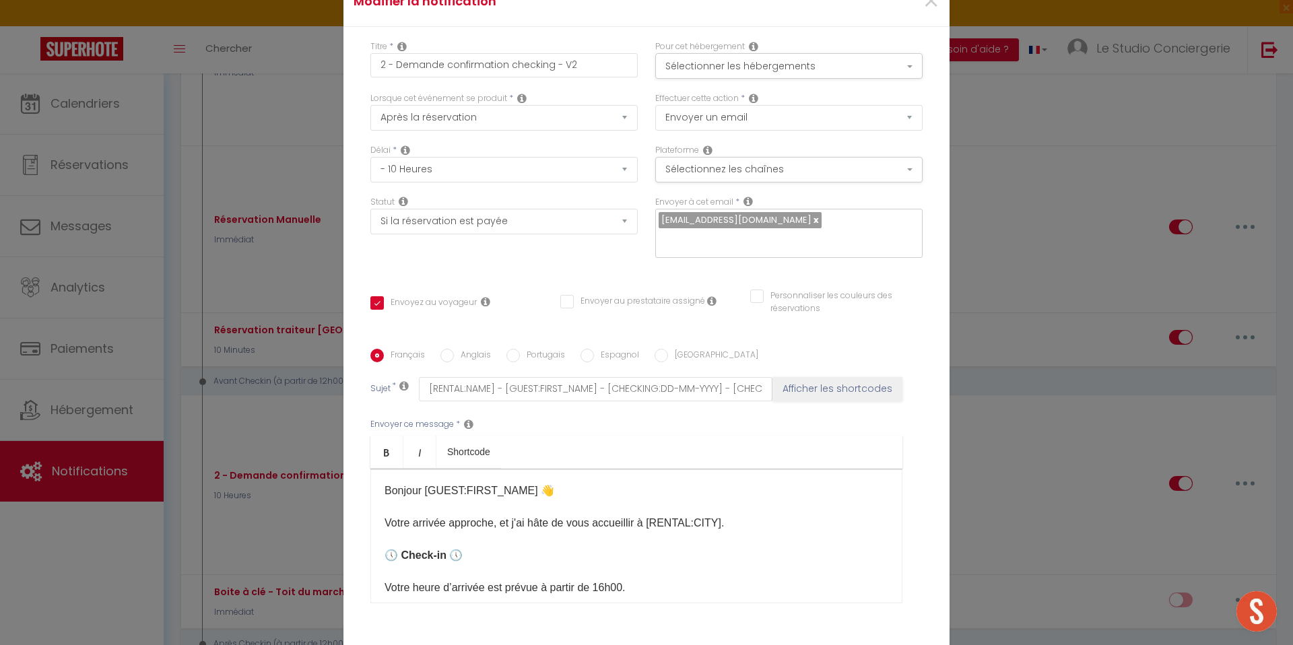
scroll to position [0, 0]
click at [726, 53] on button "Sélectionner les hébergements" at bounding box center [788, 66] width 267 height 26
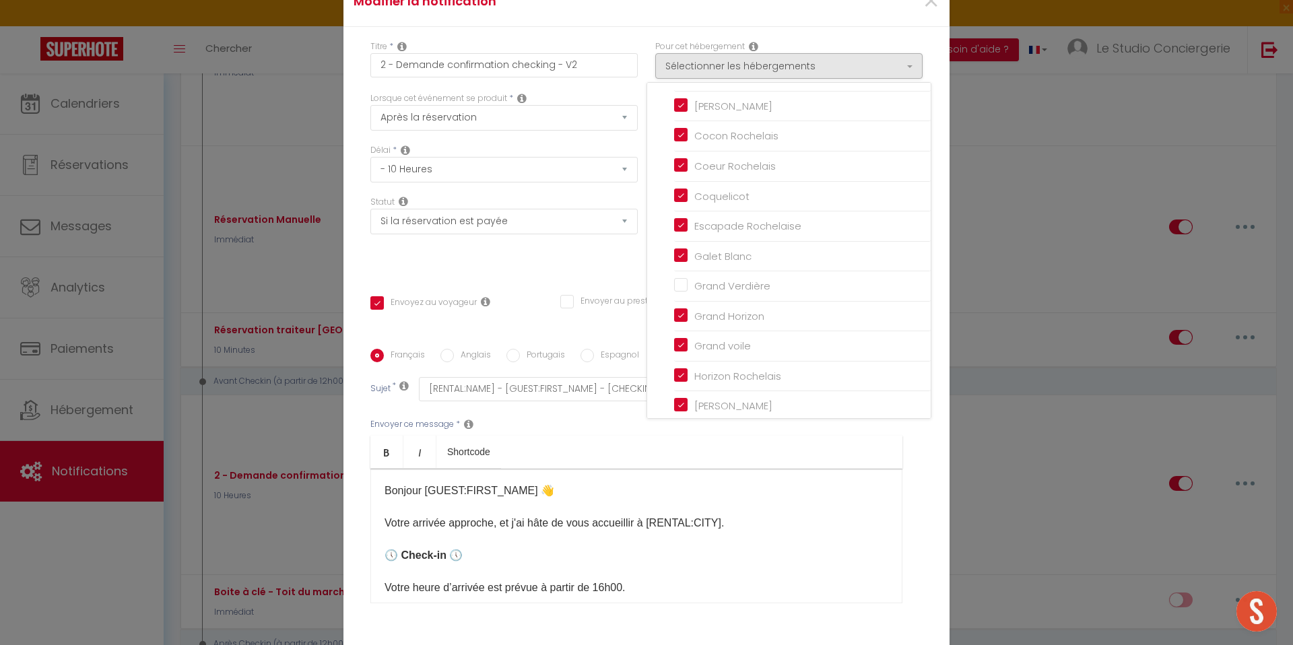
drag, startPoint x: 685, startPoint y: 284, endPoint x: 672, endPoint y: 286, distance: 13.0
click at [685, 284] on input "Grand Verdière" at bounding box center [802, 286] width 257 height 13
checkbox input "true"
checkbox input "false"
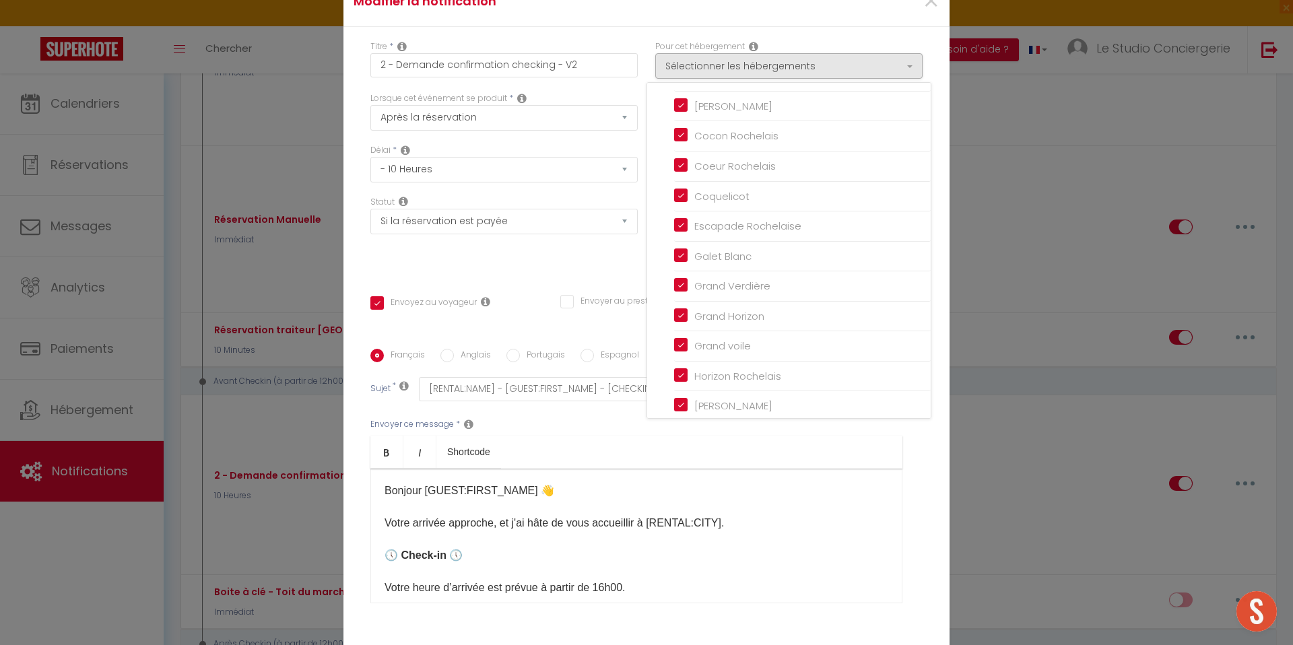
checkbox input "false"
checkbox input "true"
checkbox input "false"
click at [618, 262] on div "Statut Aucun Si la réservation est payée Si réservation non payée Si la caution…" at bounding box center [504, 234] width 285 height 76
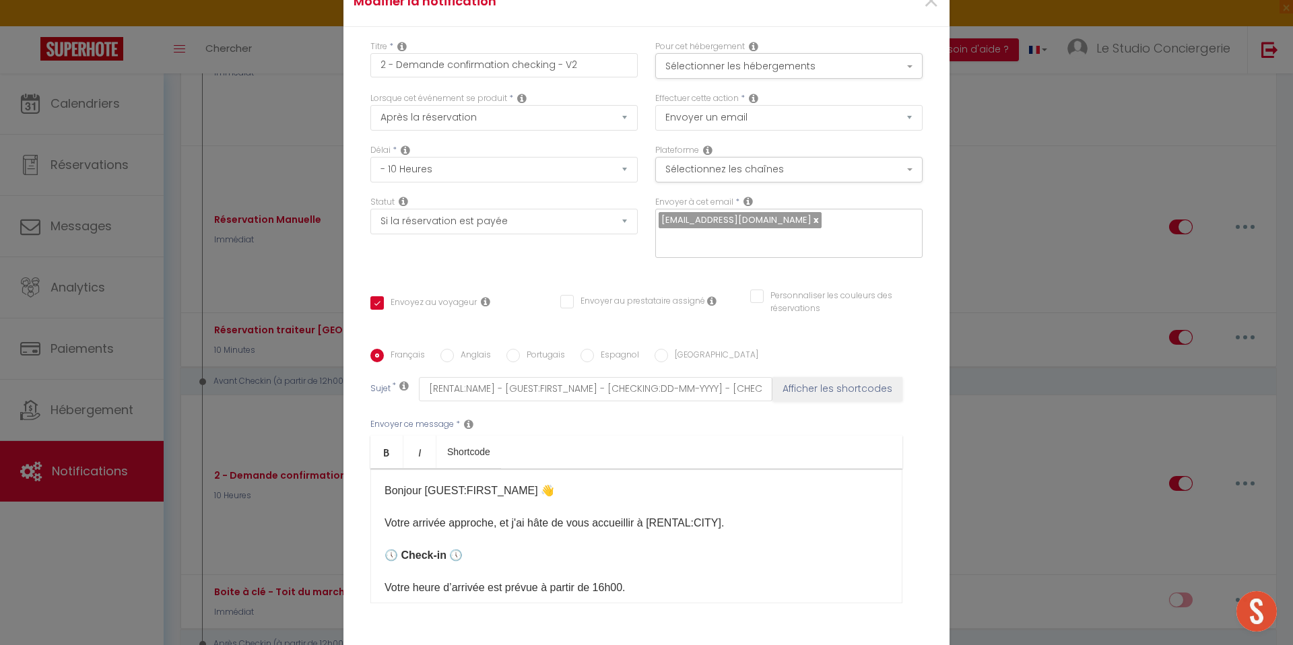
scroll to position [101, 0]
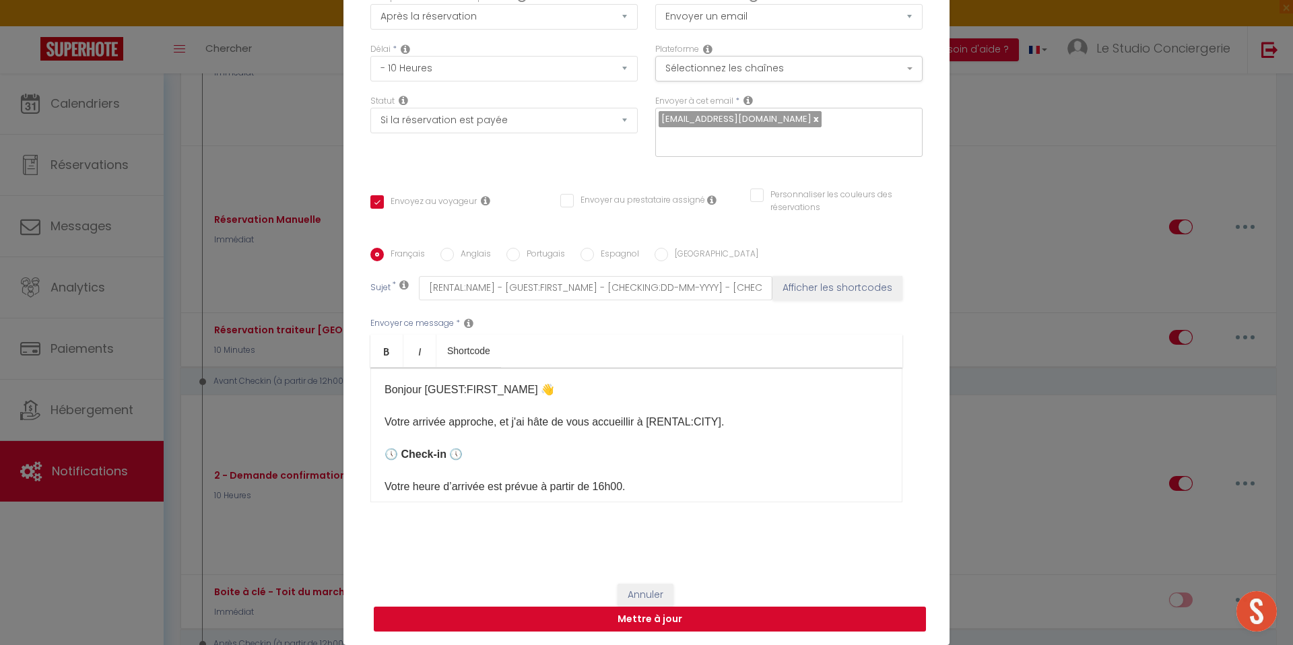
click at [790, 622] on button "Mettre à jour" at bounding box center [650, 620] width 552 height 26
checkbox input "true"
checkbox input "false"
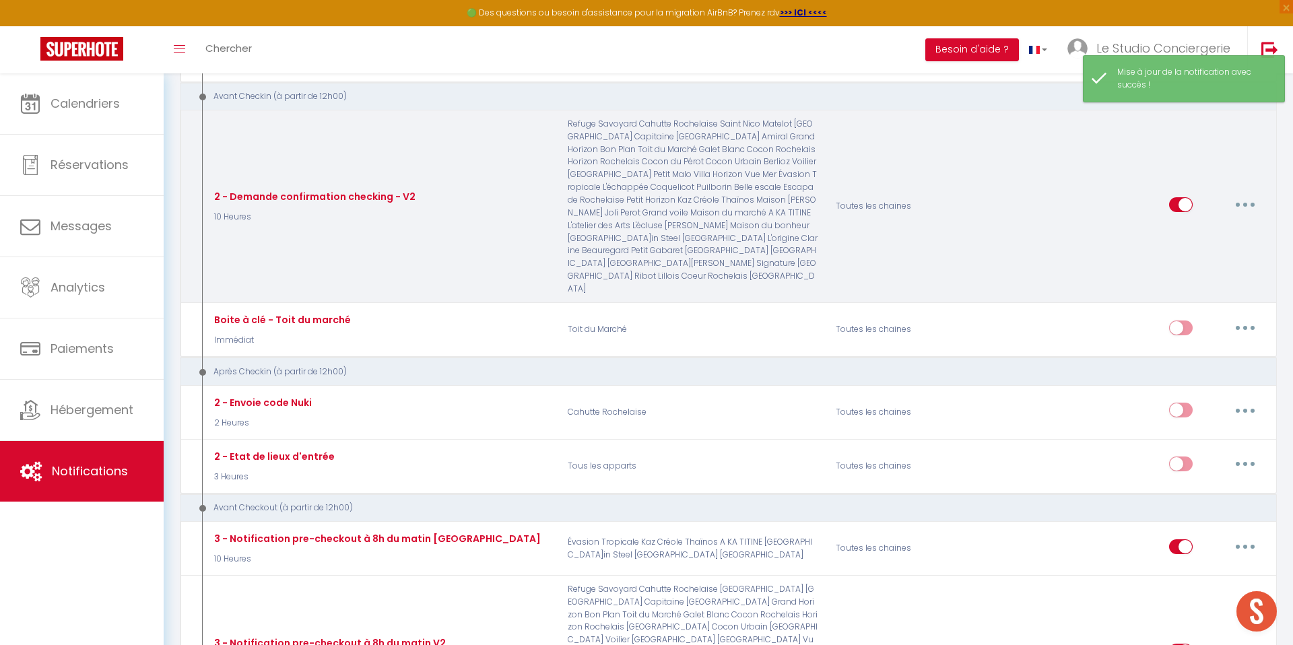
scroll to position [775, 0]
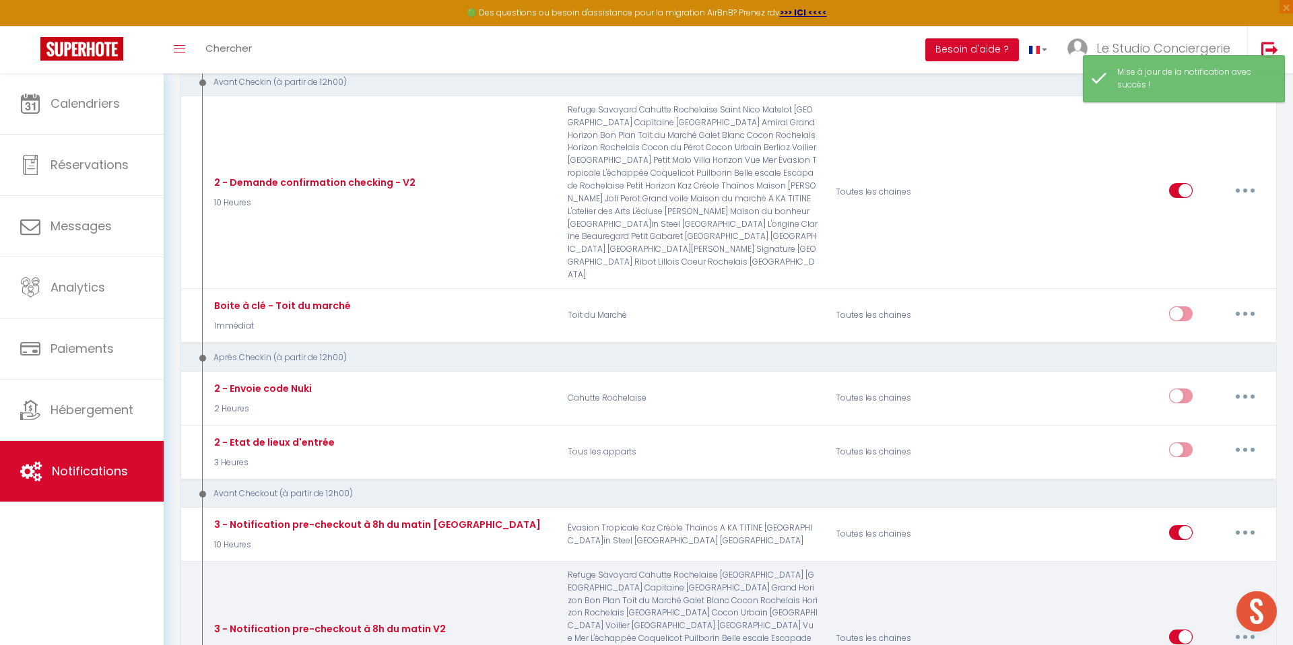
click at [1250, 620] on div "Editer Dupliquer Tester Supprimer" at bounding box center [1216, 639] width 95 height 39
click at [1247, 626] on button "button" at bounding box center [1246, 637] width 38 height 22
type input "3 - Notification pre-checkout à 8h du matin V2"
select select "4"
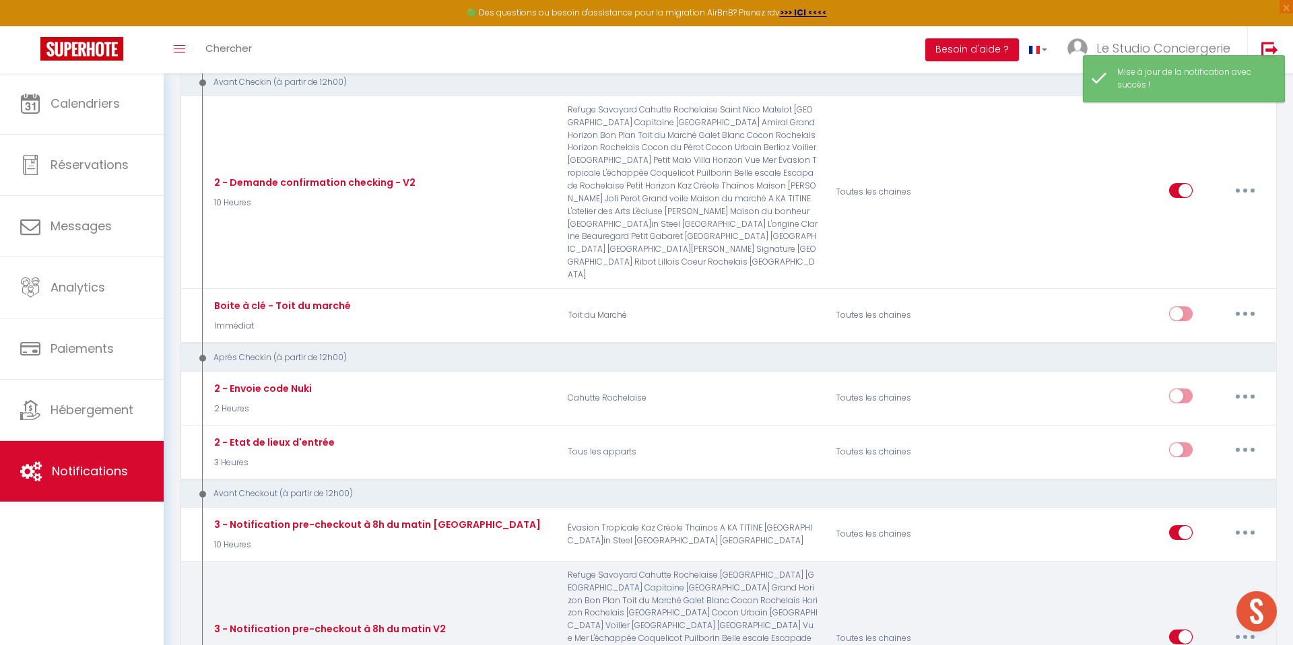
select select "10 Heures"
select select
checkbox input "true"
checkbox input "false"
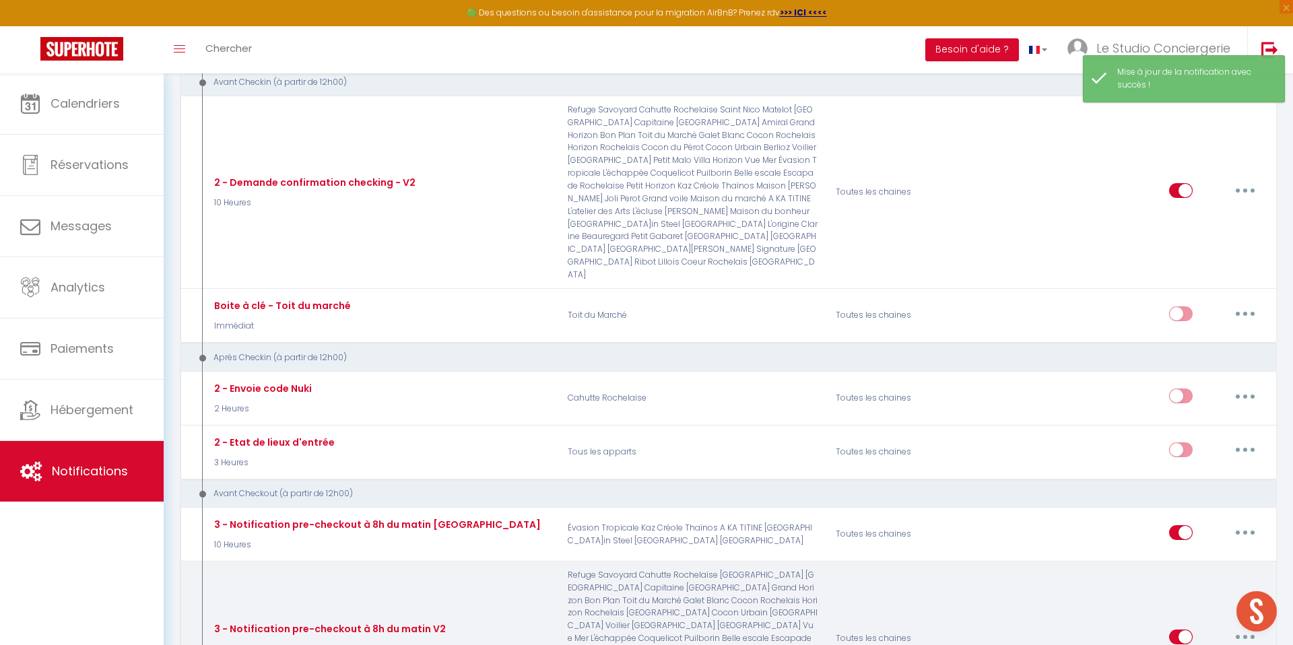
radio input "true"
type input "[RENTAL:NAME] - [GUEST:FIRST_NAME] - [CHECKING:DD-MM-YYYY] - [CHECKOUT:DD-MM-YY…"
checkbox input "false"
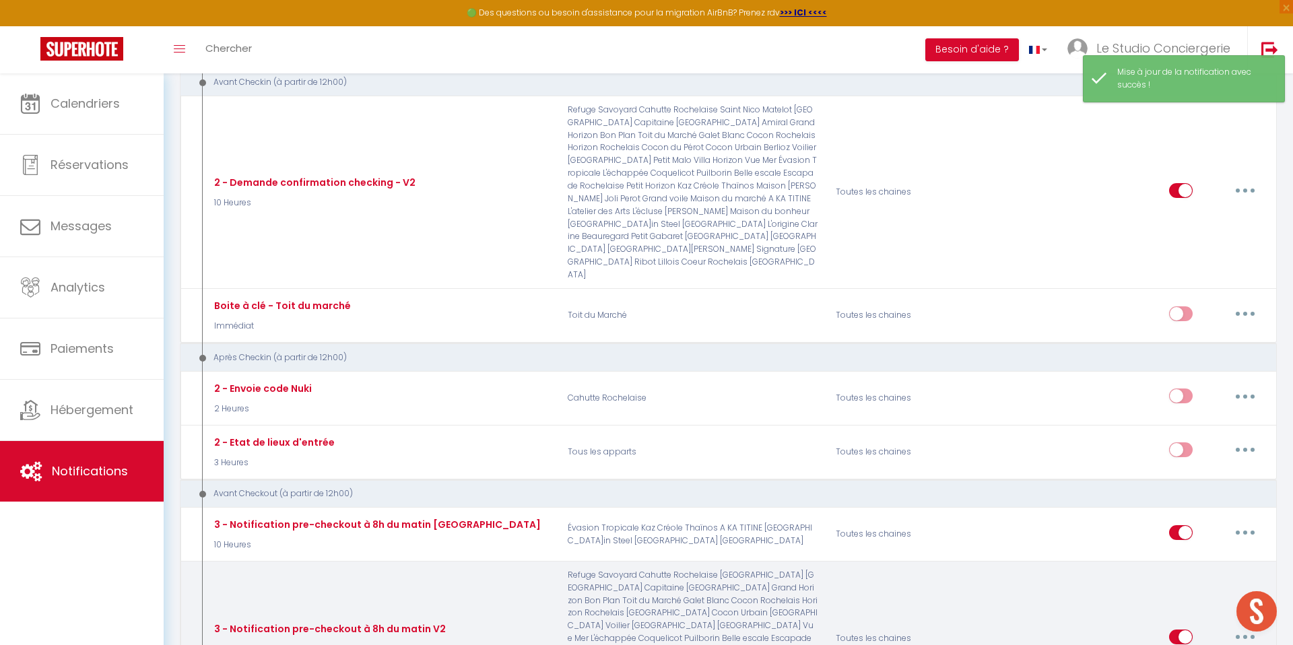
checkbox input "false"
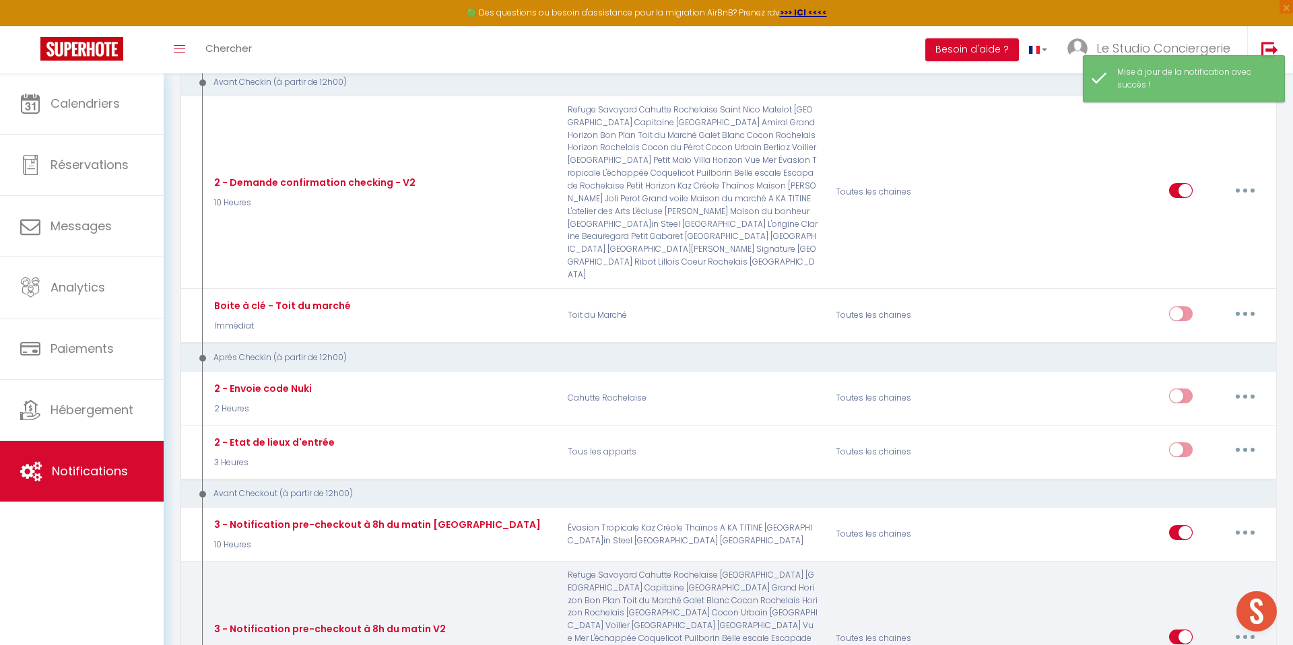
checkbox input "false"
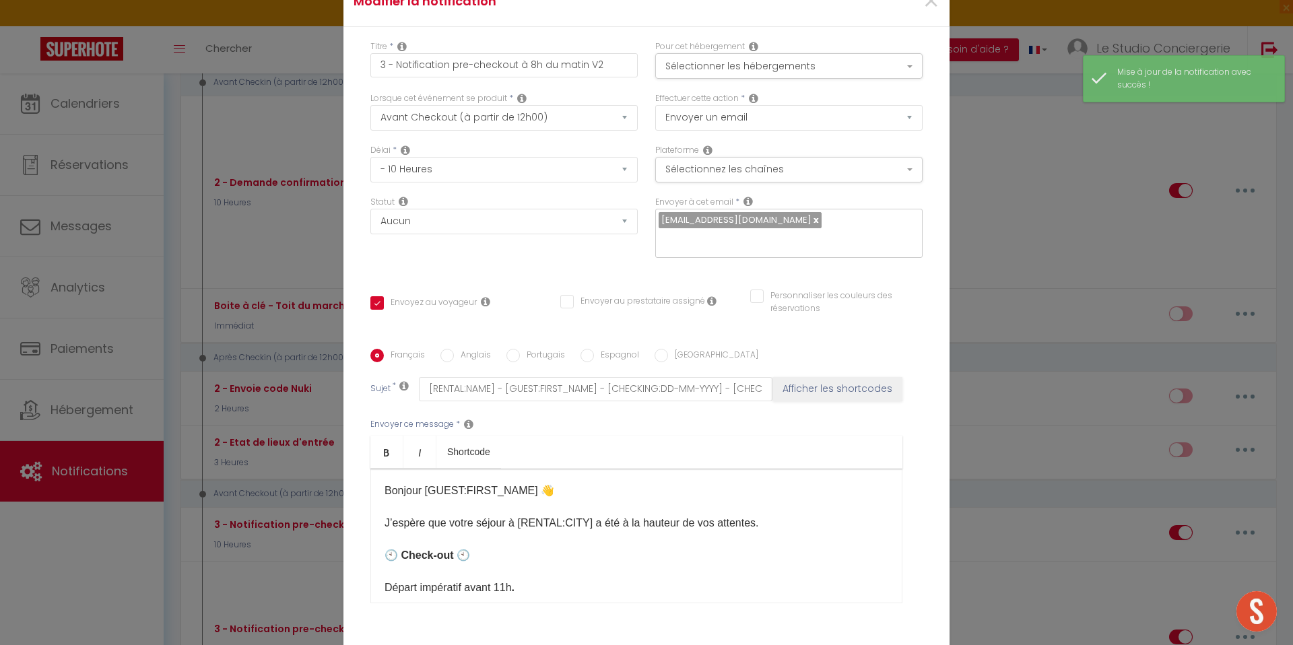
scroll to position [0, 0]
click at [714, 69] on button "Sélectionner les hébergements" at bounding box center [788, 66] width 267 height 26
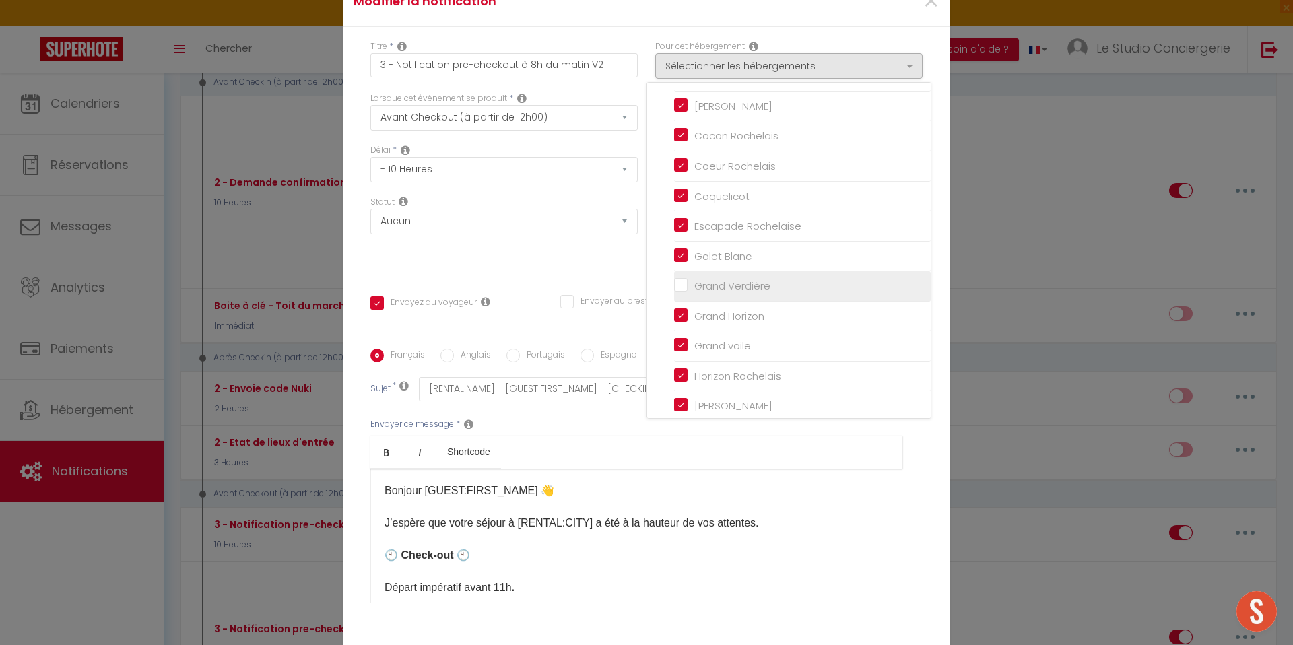
click at [682, 282] on input "Grand Verdière" at bounding box center [802, 286] width 257 height 13
checkbox input "true"
checkbox input "false"
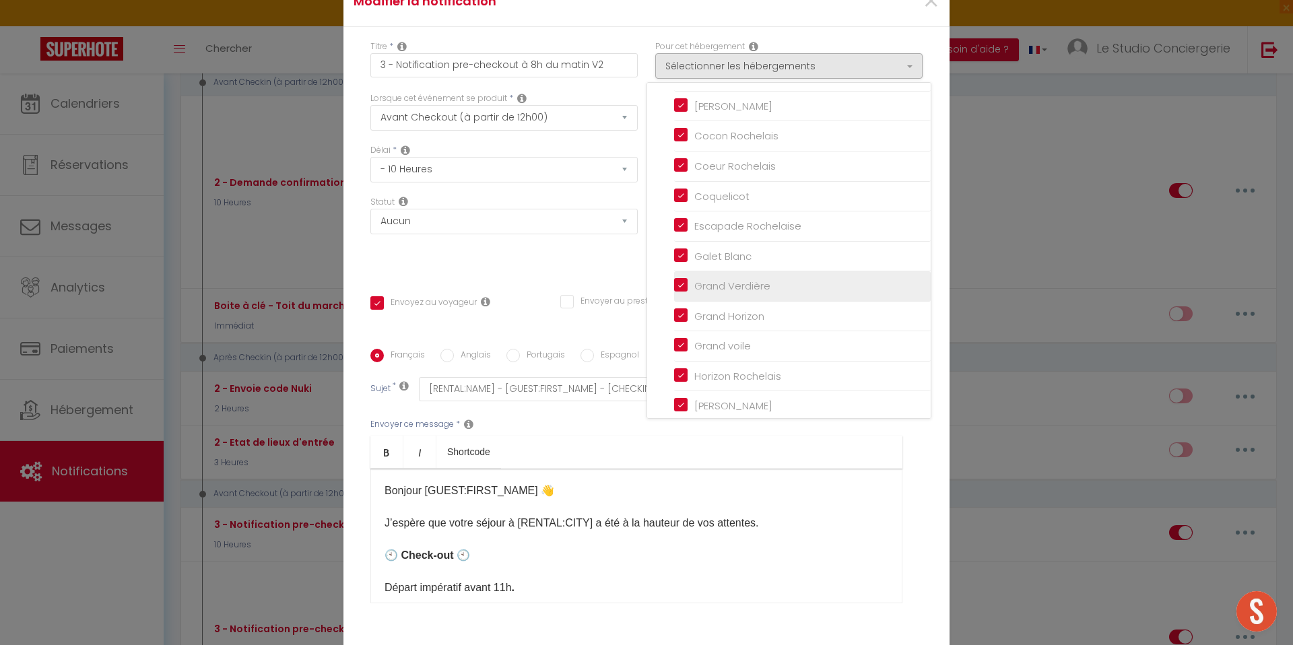
checkbox input "true"
checkbox input "false"
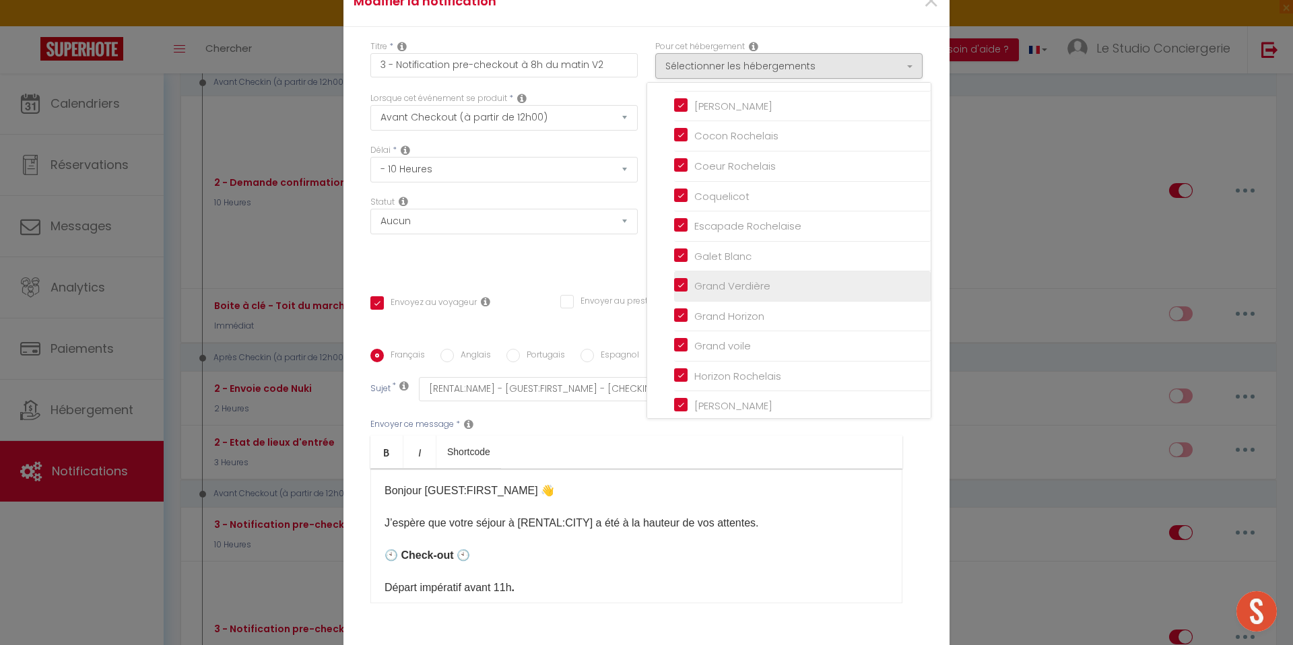
checkbox input "false"
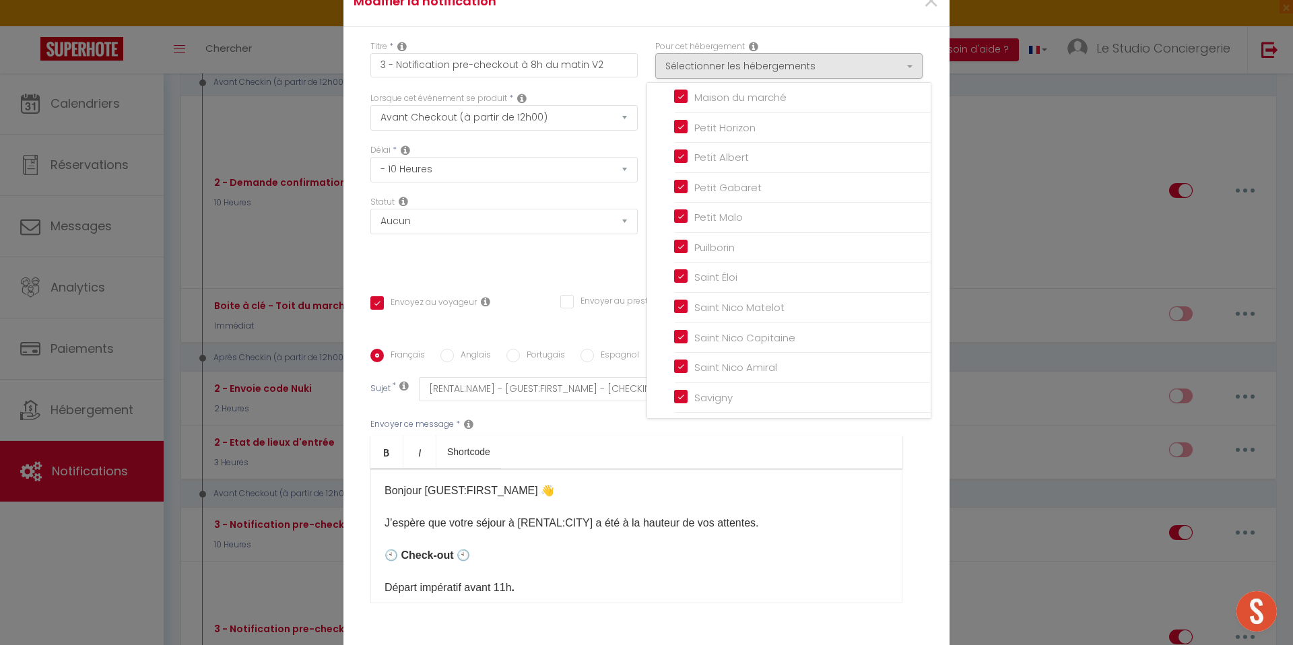
scroll to position [903, 0]
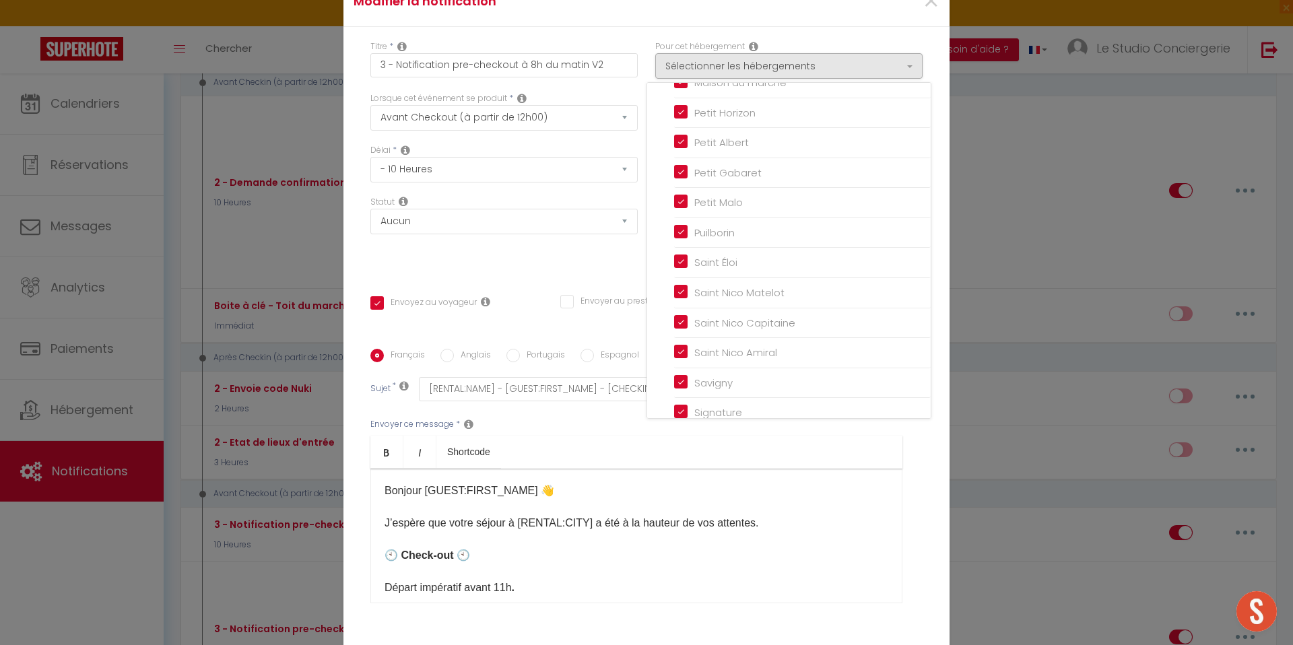
click at [579, 276] on div "Titre * 3 - Notification pre-checkout à 8h du matin V2 Pour cet hébergement Sél…" at bounding box center [647, 349] width 606 height 645
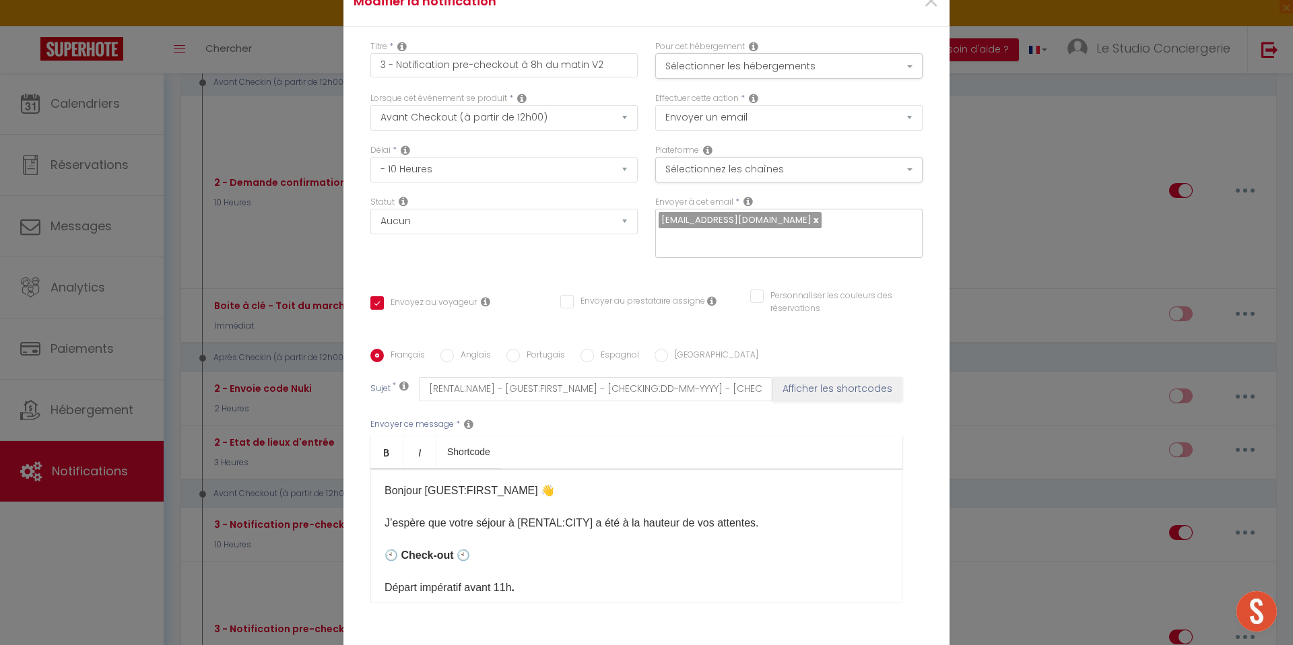
scroll to position [101, 0]
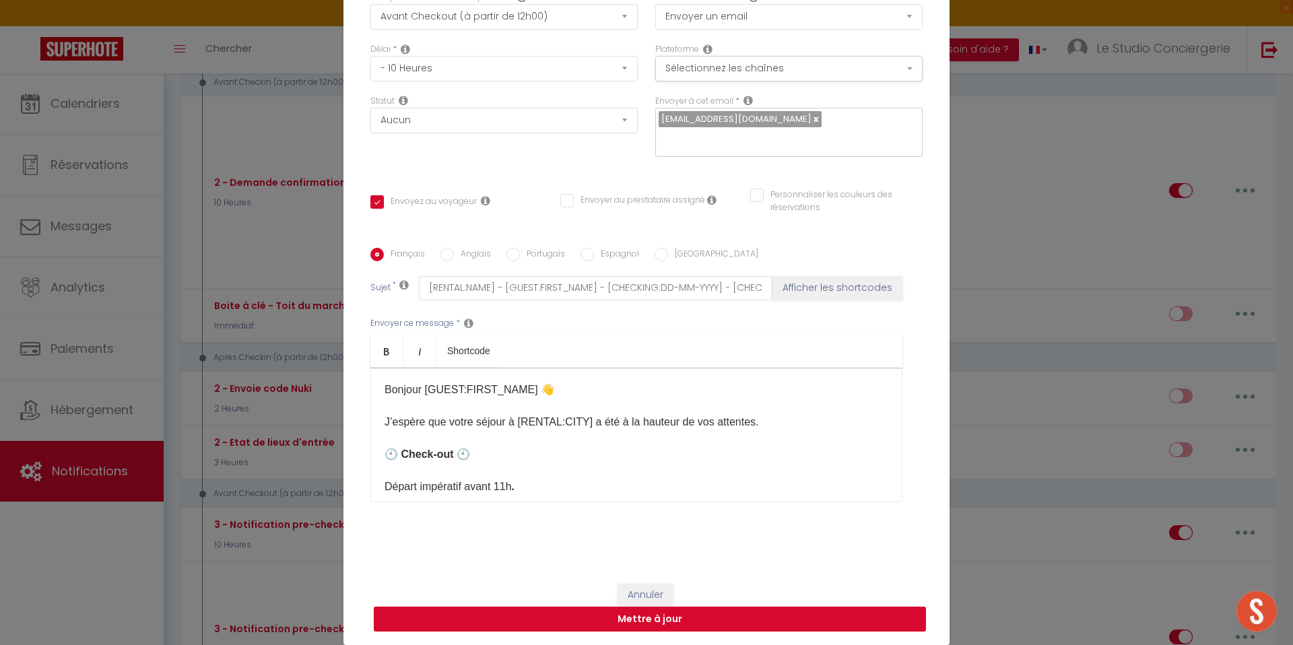
click at [758, 631] on button "Mettre à jour" at bounding box center [650, 620] width 552 height 26
checkbox input "true"
checkbox input "false"
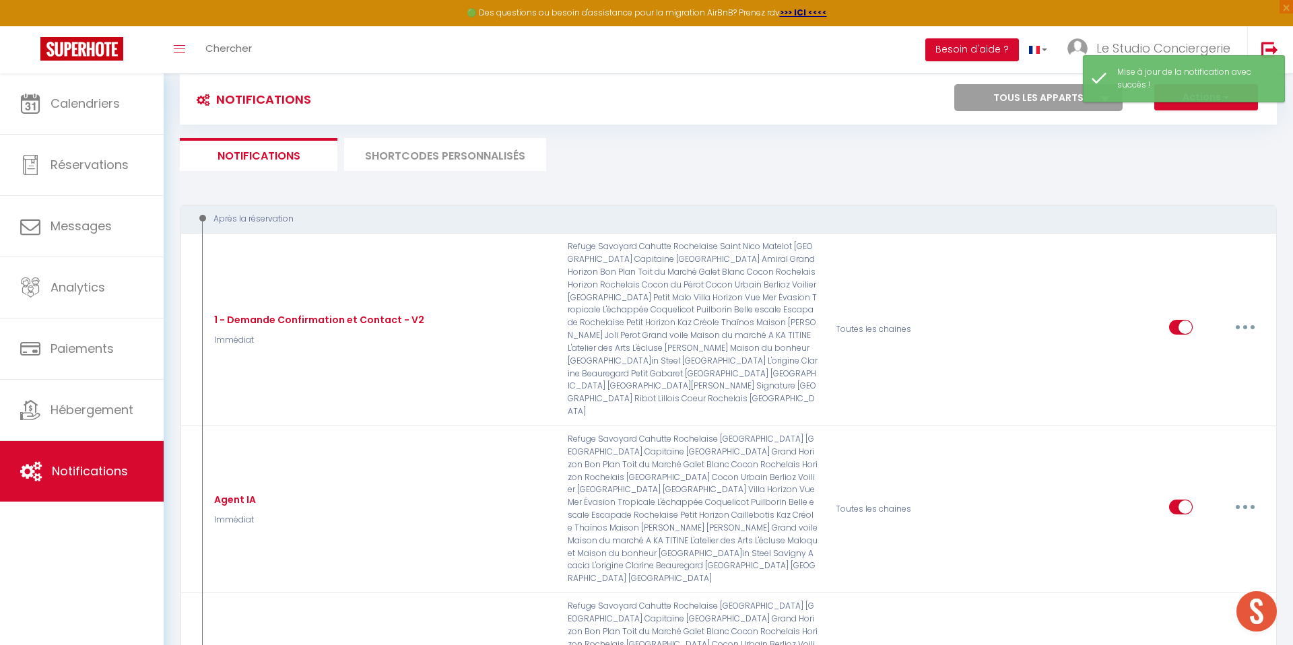
scroll to position [0, 0]
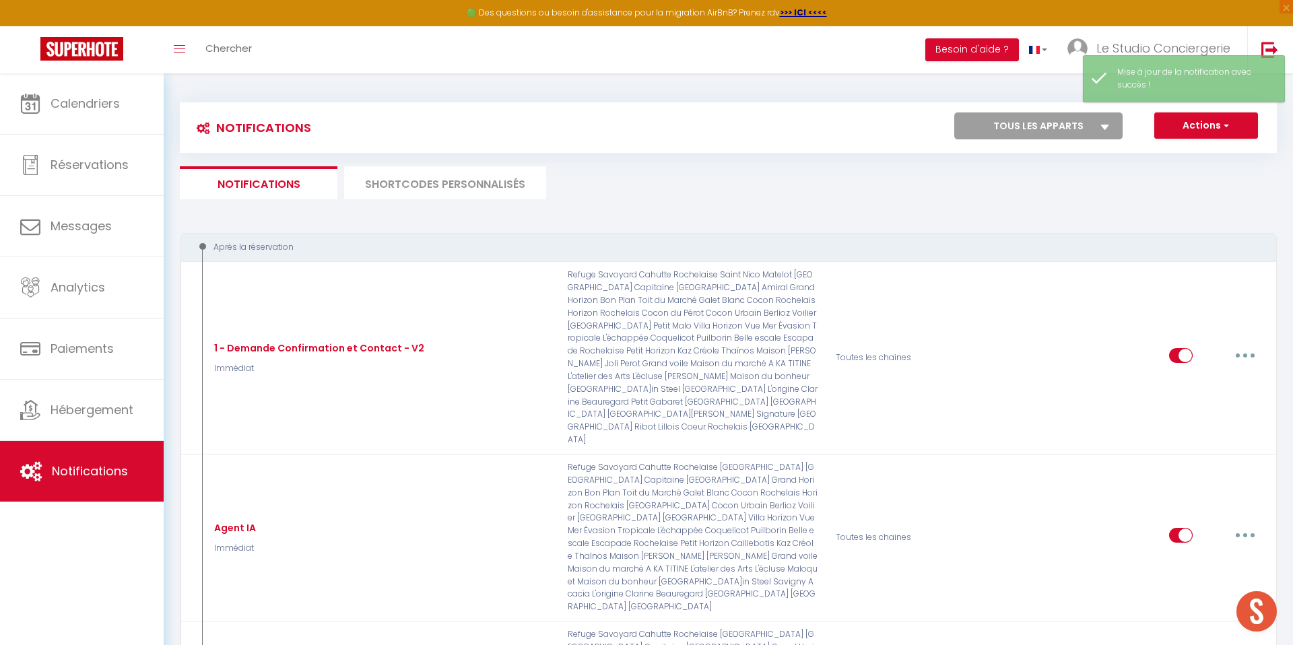
click at [451, 181] on li "SHORTCODES PERSONNALISÉS" at bounding box center [445, 182] width 202 height 33
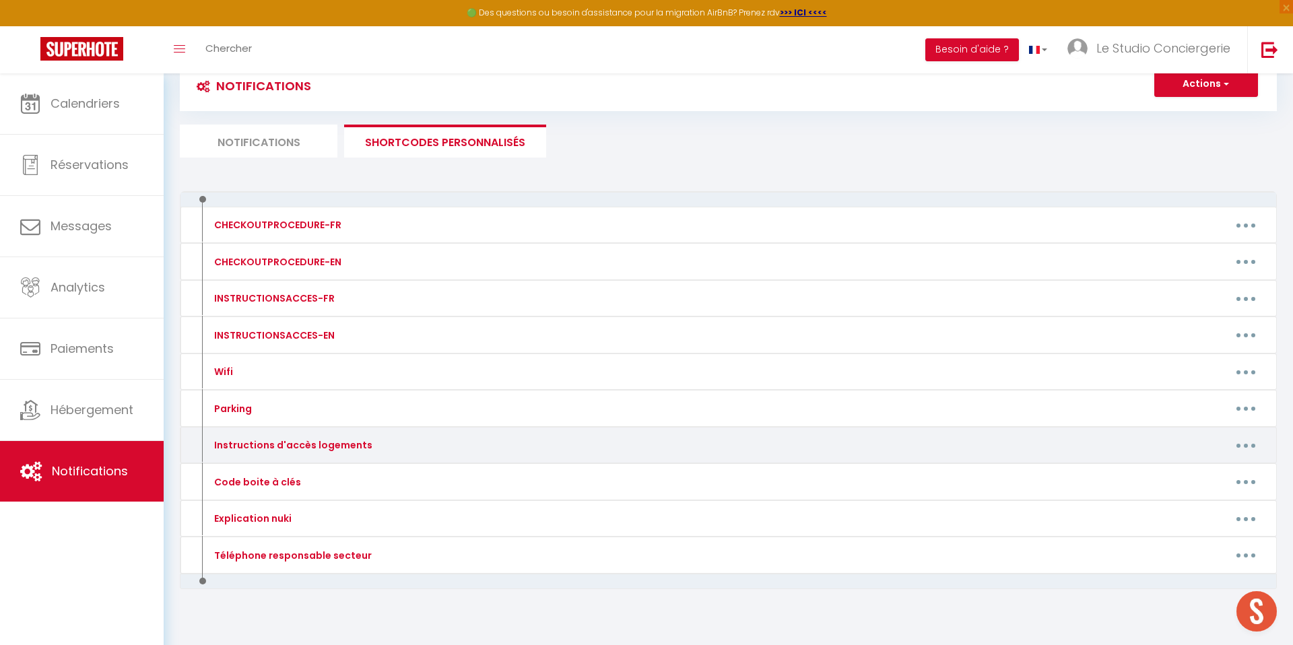
scroll to position [45, 0]
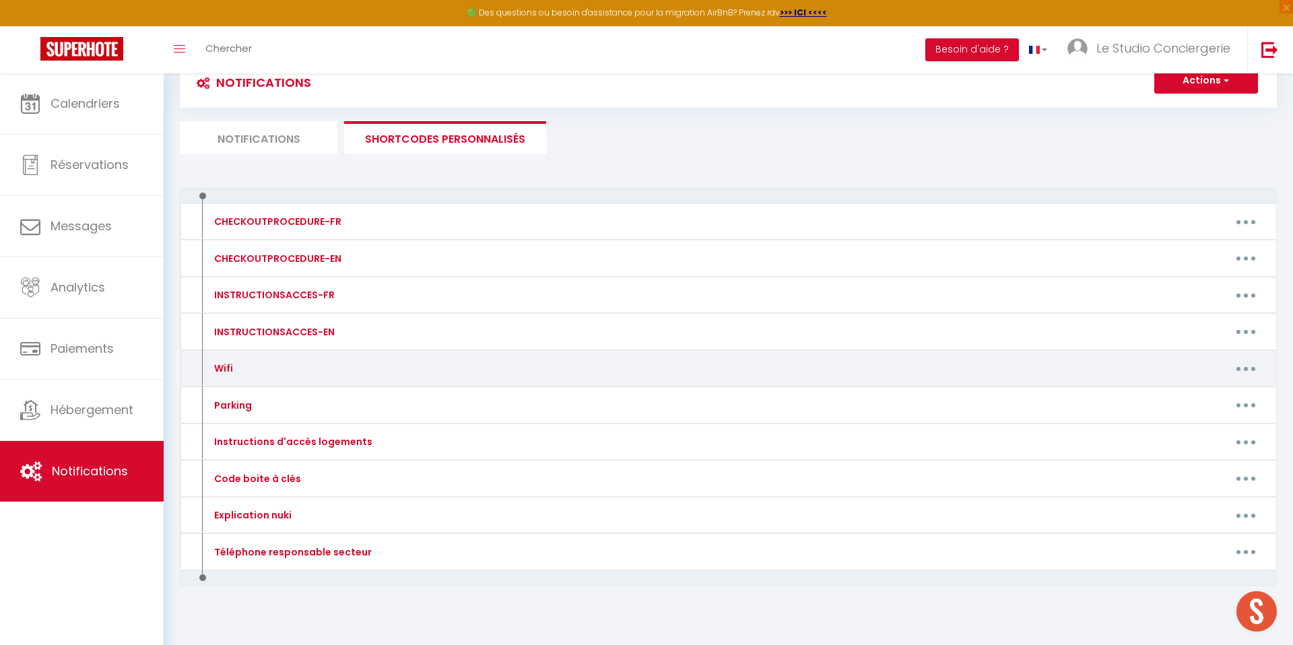
click at [317, 372] on div "Wifi" at bounding box center [336, 369] width 268 height 22
click at [1250, 368] on button "button" at bounding box center [1246, 369] width 38 height 22
click at [1209, 396] on link "Editer" at bounding box center [1211, 399] width 100 height 23
type input "Wifi"
type textarea "Identifiants wifi"
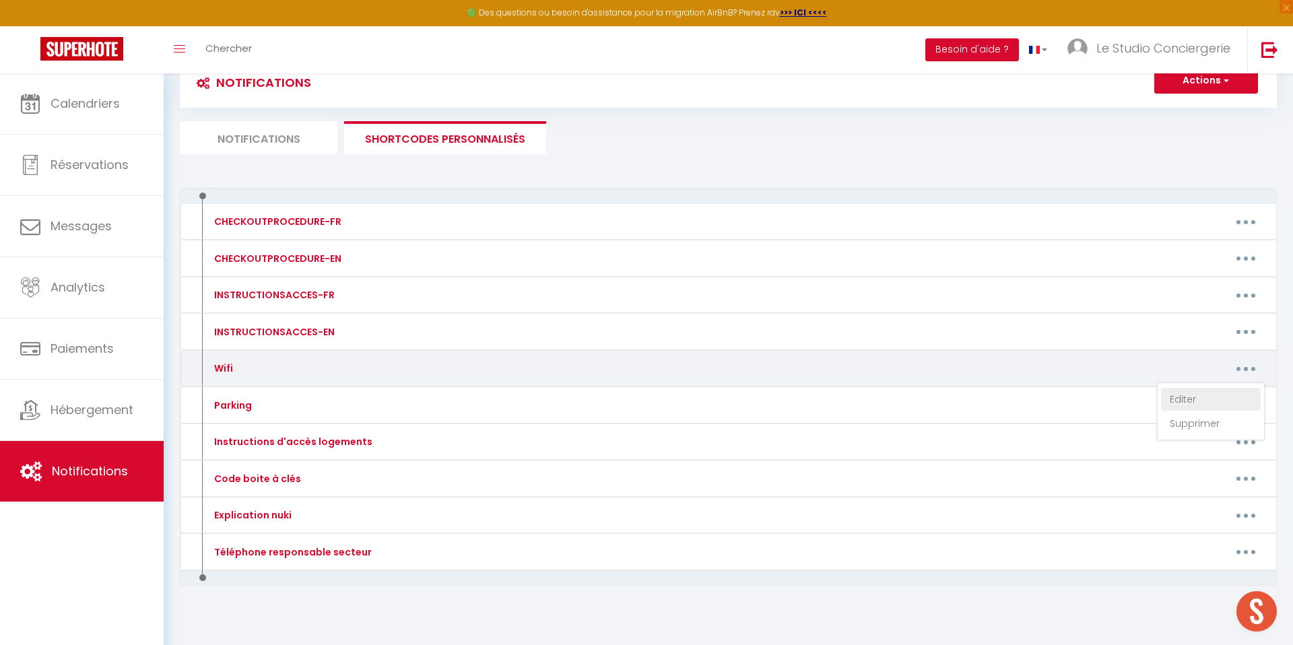
type textarea "📶 Wi-Fi : - Nom : Bbox - 2CC46E69 - Mot de passe : XLh6 ZSTE 27fk LZTZ Ea"
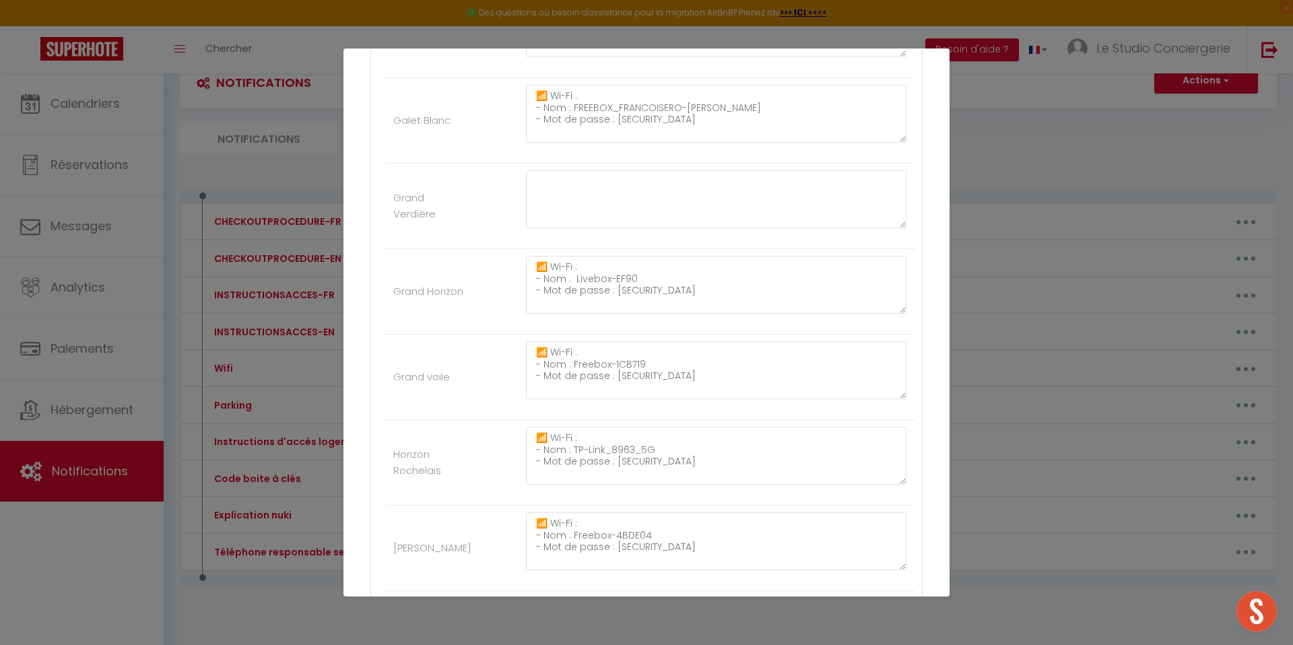
scroll to position [1349, 0]
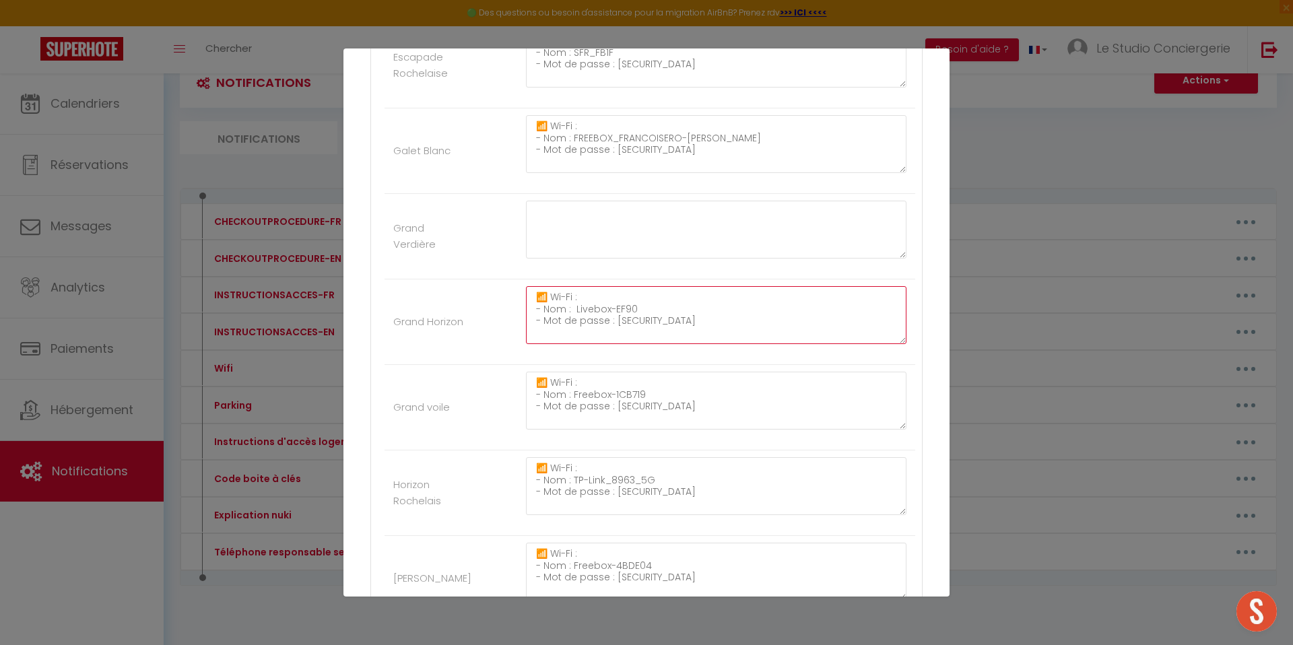
click at [570, 304] on textarea "📶 Wi-Fi : - Nom : Livebox-EF90 - Mot de passe : SHYFX3hdFt3r5NkWf4" at bounding box center [716, 315] width 381 height 58
click at [554, 236] on textarea at bounding box center [716, 230] width 381 height 58
paste textarea "📶 Wi-Fi : - Nom : Livebox-EF90 - Mot de passe : SHYFX3hdFt3r5NkWf4"
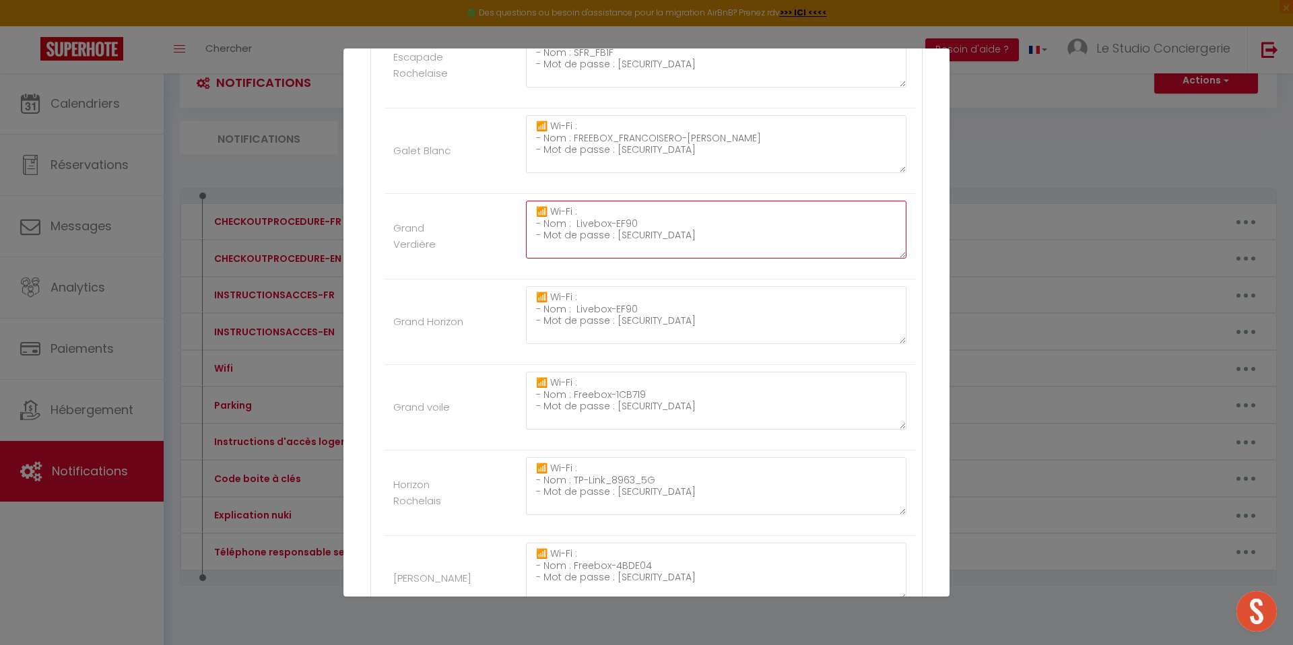
drag, startPoint x: 653, startPoint y: 216, endPoint x: 626, endPoint y: 220, distance: 27.2
click at [625, 220] on textarea "📶 Wi-Fi : - Nom : Livebox-EF90 - Mot de passe : SHYFX3hdFt3r5NkWf4" at bounding box center [716, 230] width 381 height 58
drag, startPoint x: 654, startPoint y: 220, endPoint x: 577, endPoint y: 222, distance: 77.5
click at [577, 222] on textarea "📶 Wi-Fi : - Nom : Livebox-EF90 - Mot de passe : SHYFX3hdFt3r5NkWf4" at bounding box center [716, 230] width 381 height 58
paste textarea "19-Verdiere"
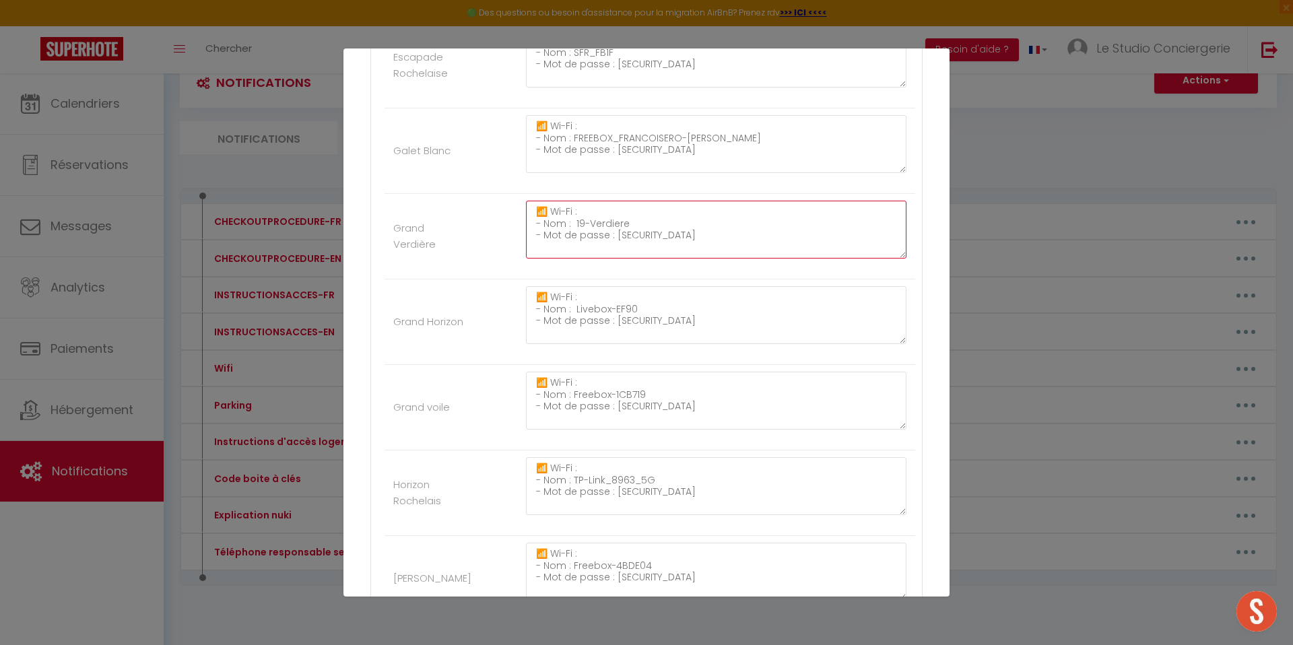
drag, startPoint x: 616, startPoint y: 236, endPoint x: 716, endPoint y: 236, distance: 100.4
click at [716, 236] on textarea "📶 Wi-Fi : - Nom : 19-Verdiere - Mot de passe : SHYFX3hdFt3r5NkWf4" at bounding box center [716, 230] width 381 height 58
paste textarea "B1envenue19verdiere"
click at [734, 236] on textarea "📶 Wi-Fi : - Nom : 19-Verdiere - Mot de passe : B1envenue19verdiere" at bounding box center [716, 230] width 381 height 58
click at [454, 283] on li "Grand Horizon 📶 Wi-Fi : - Nom : Livebox-EF90 - Mot de passe : SHYFX3hdFt3r5NkWf4" at bounding box center [650, 323] width 531 height 86
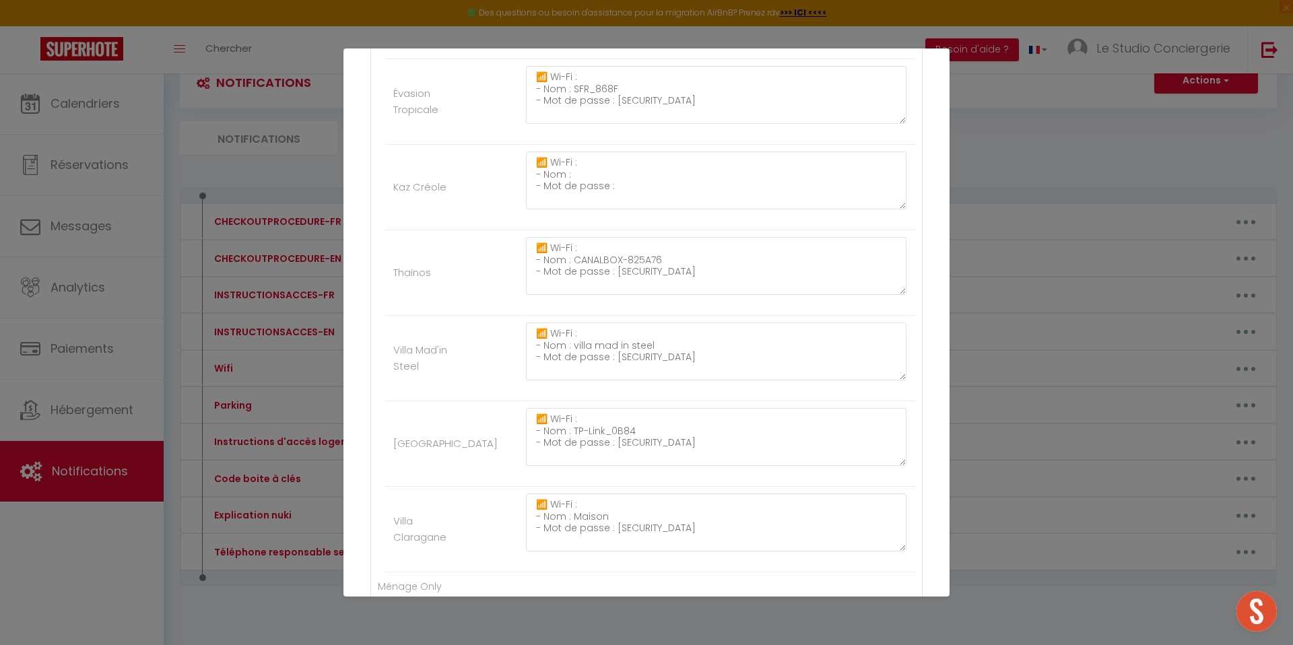
scroll to position [4652, 0]
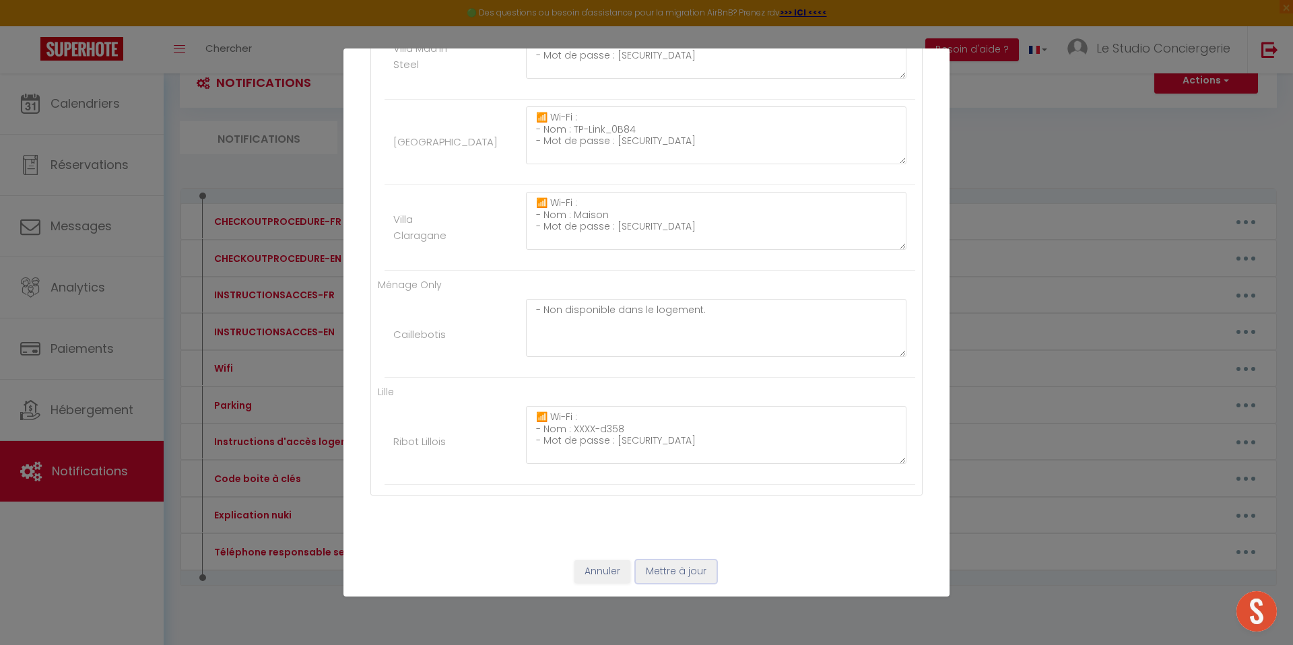
click at [700, 575] on button "Mettre à jour" at bounding box center [676, 571] width 81 height 23
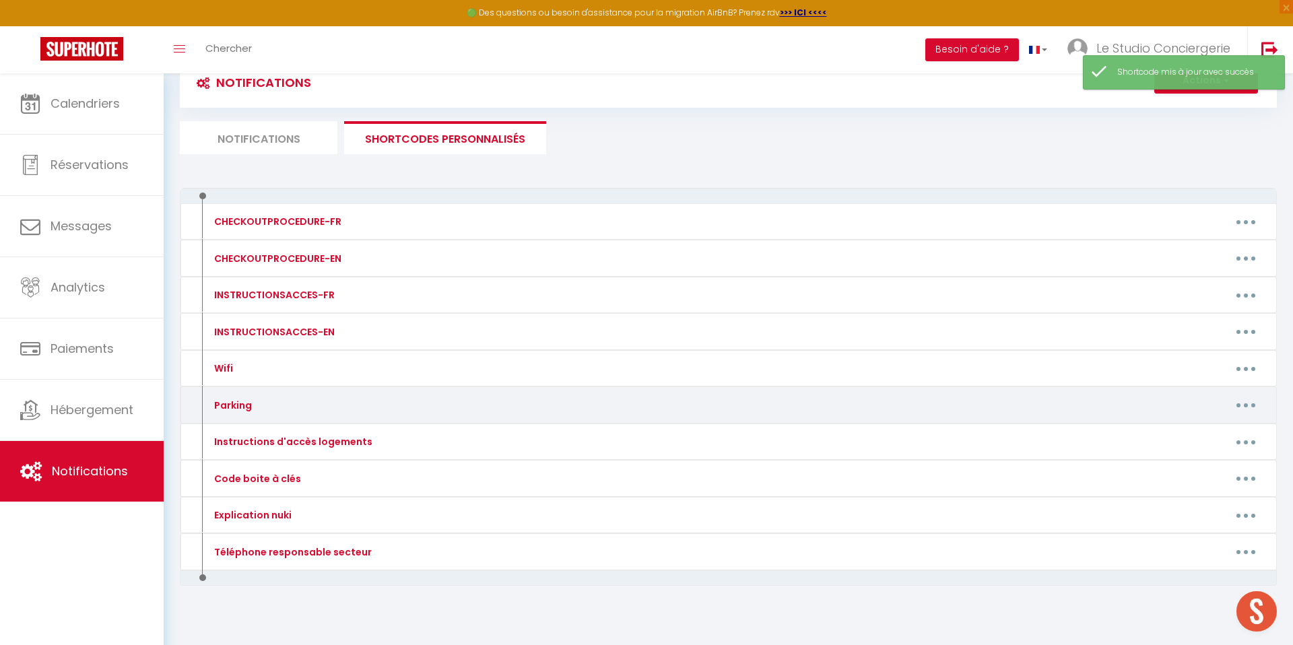
click at [1237, 403] on button "button" at bounding box center [1246, 406] width 38 height 22
click at [1192, 440] on link "Editer" at bounding box center [1211, 435] width 100 height 23
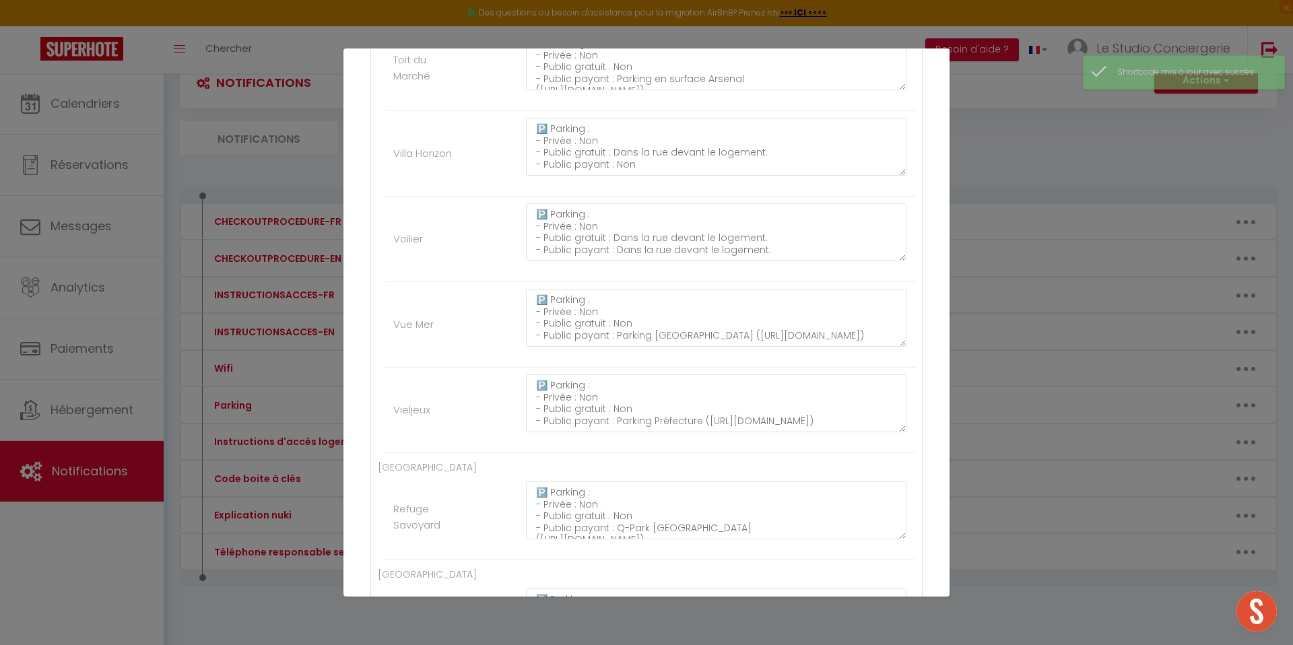
scroll to position [3743, 0]
click at [582, 409] on textarea "🅿️ Parking : - Privée : Non - Public gratuit : Non - Public payant : Parking Pr…" at bounding box center [716, 402] width 381 height 58
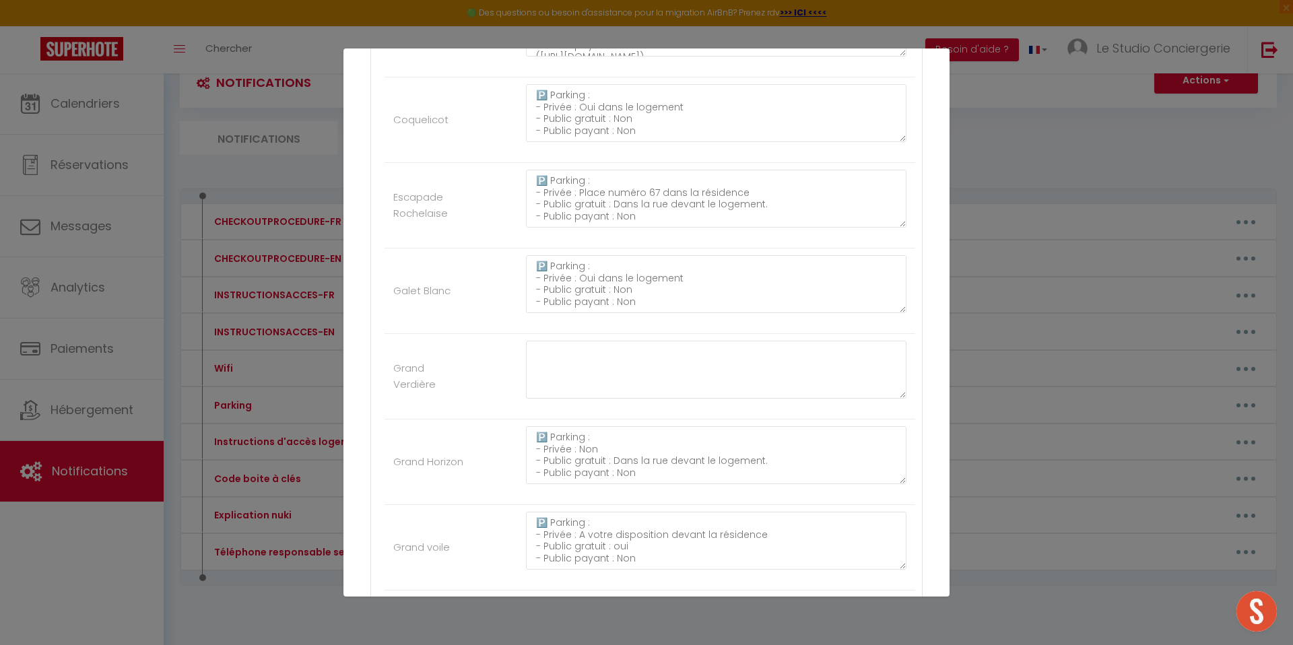
scroll to position [1198, 0]
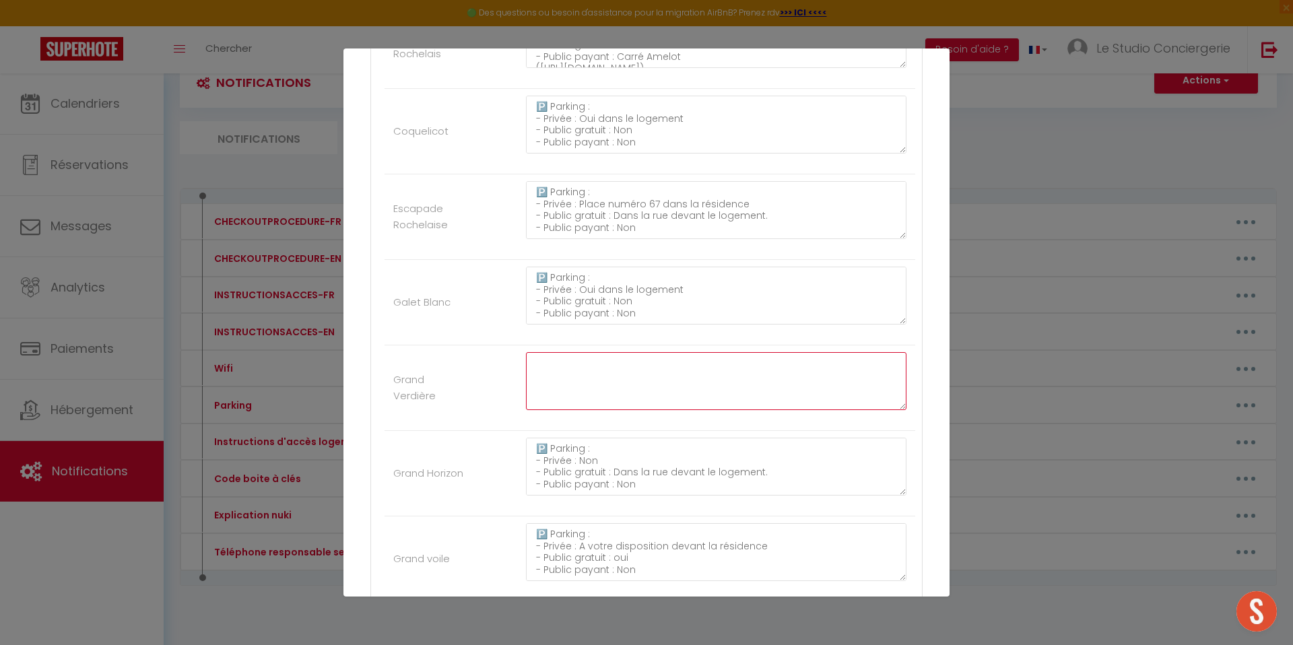
click at [546, 365] on textarea at bounding box center [716, 381] width 381 height 58
paste textarea "🅿️ Parking : - Privée : Non - Public gratuit : Non - Public payant : Parking Pr…"
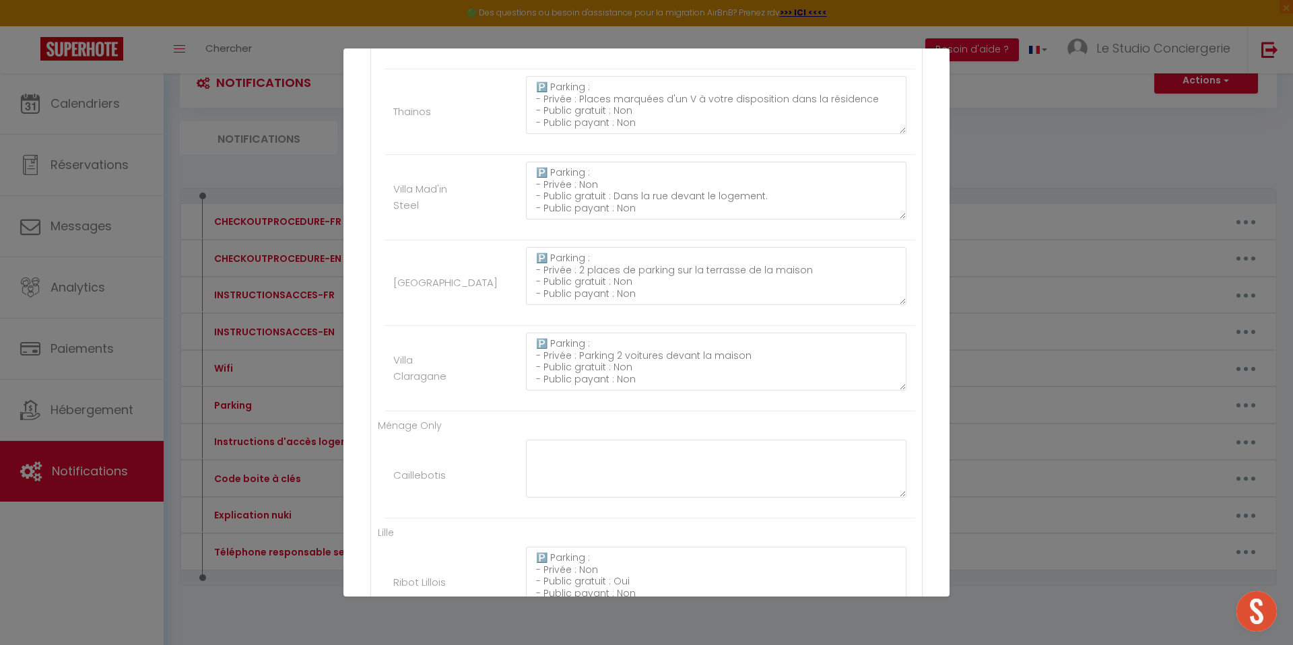
scroll to position [4652, 0]
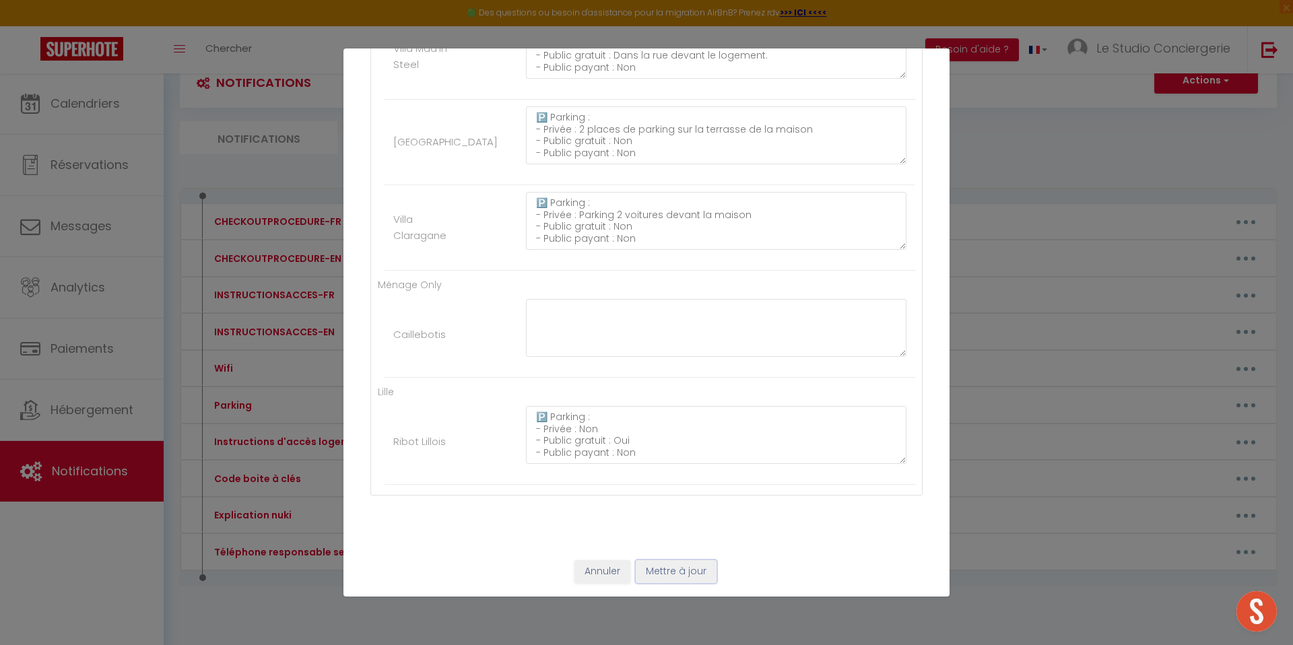
click at [661, 566] on button "Mettre à jour" at bounding box center [676, 571] width 81 height 23
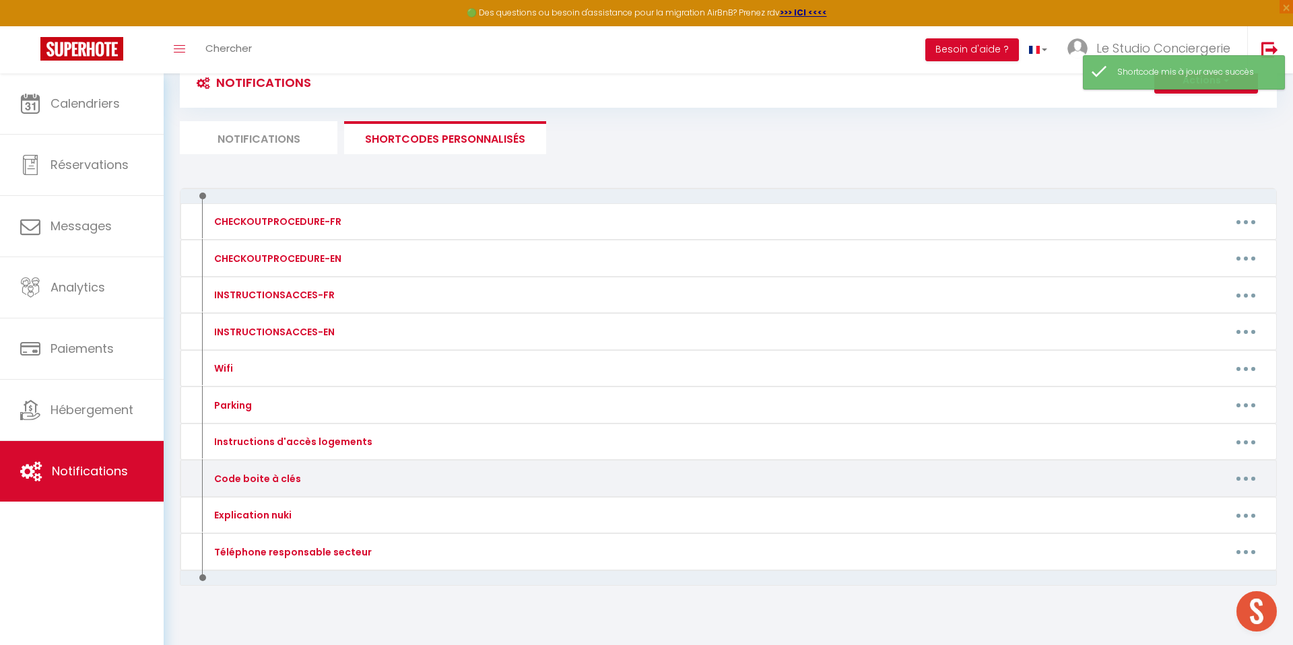
click at [1243, 476] on button "button" at bounding box center [1246, 479] width 38 height 22
click at [1196, 505] on link "Editer" at bounding box center [1211, 509] width 100 height 23
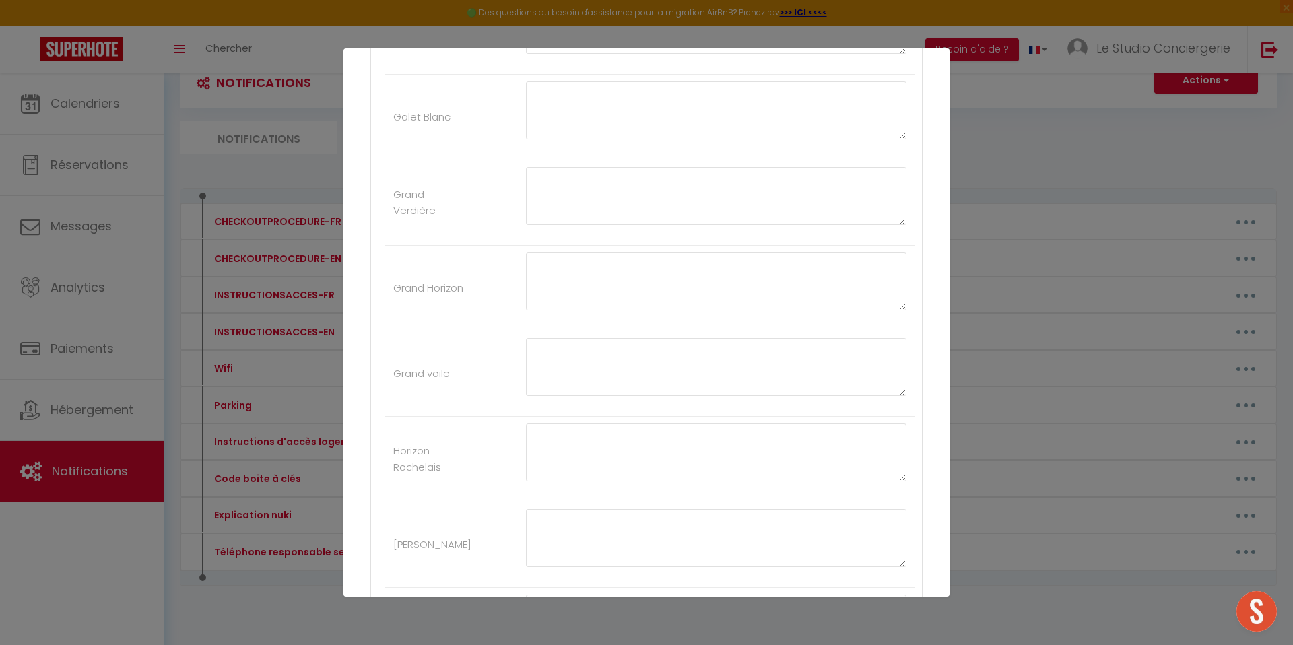
scroll to position [1340, 0]
click at [581, 226] on textarea at bounding box center [716, 239] width 381 height 58
click at [476, 278] on li "Grand Verdière 4421" at bounding box center [650, 246] width 531 height 86
click at [700, 575] on button "Mettre à jour" at bounding box center [676, 571] width 81 height 23
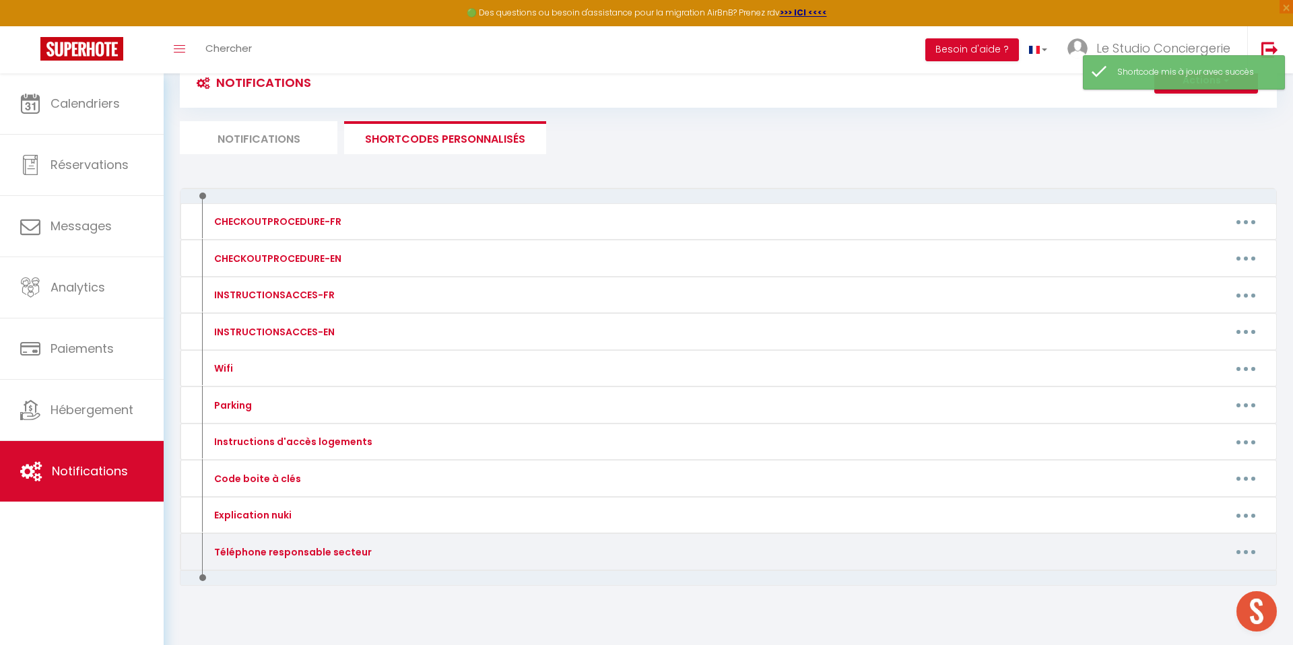
click at [1253, 555] on button "button" at bounding box center [1246, 553] width 38 height 22
click at [1177, 576] on link "Editer" at bounding box center [1211, 582] width 100 height 23
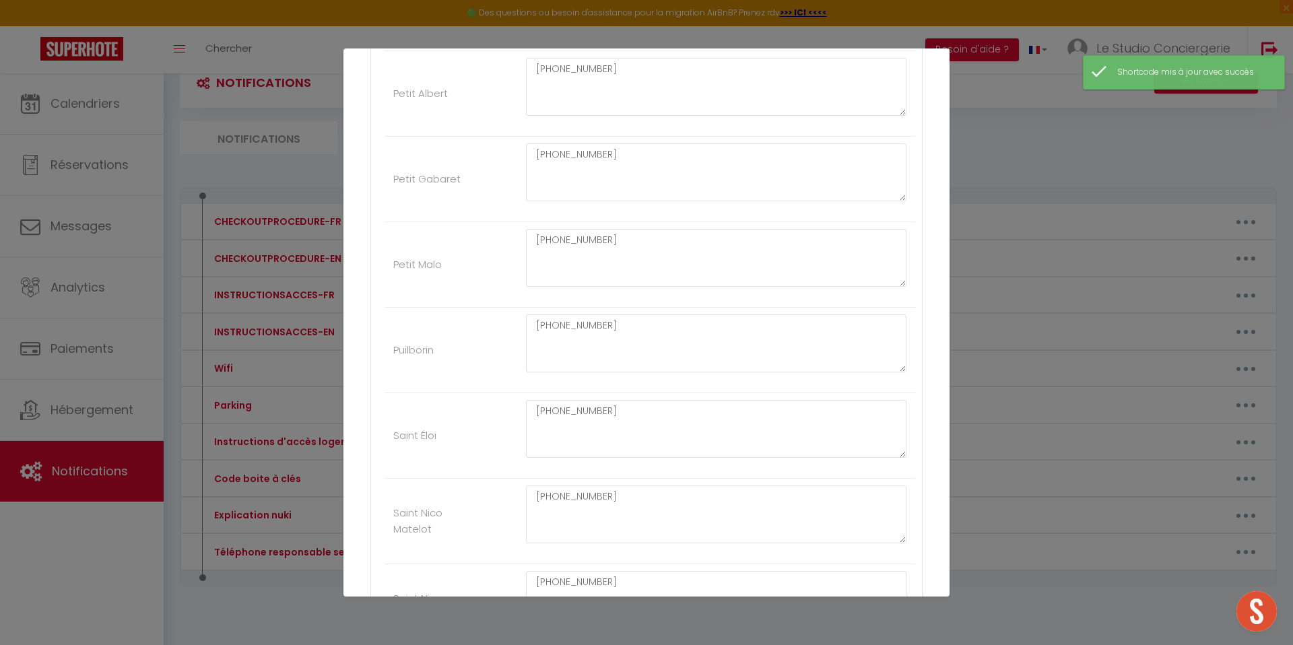
scroll to position [2749, 0]
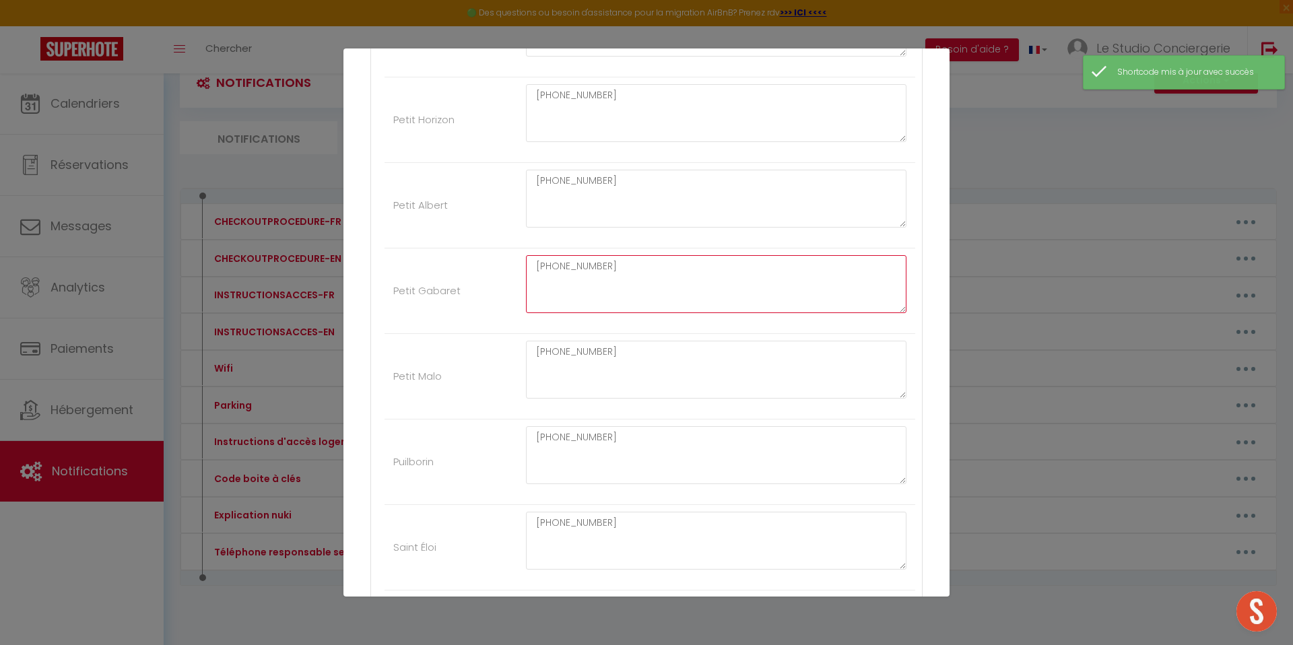
click at [558, 268] on textarea "+33 6 13 39 29 47" at bounding box center [716, 284] width 381 height 58
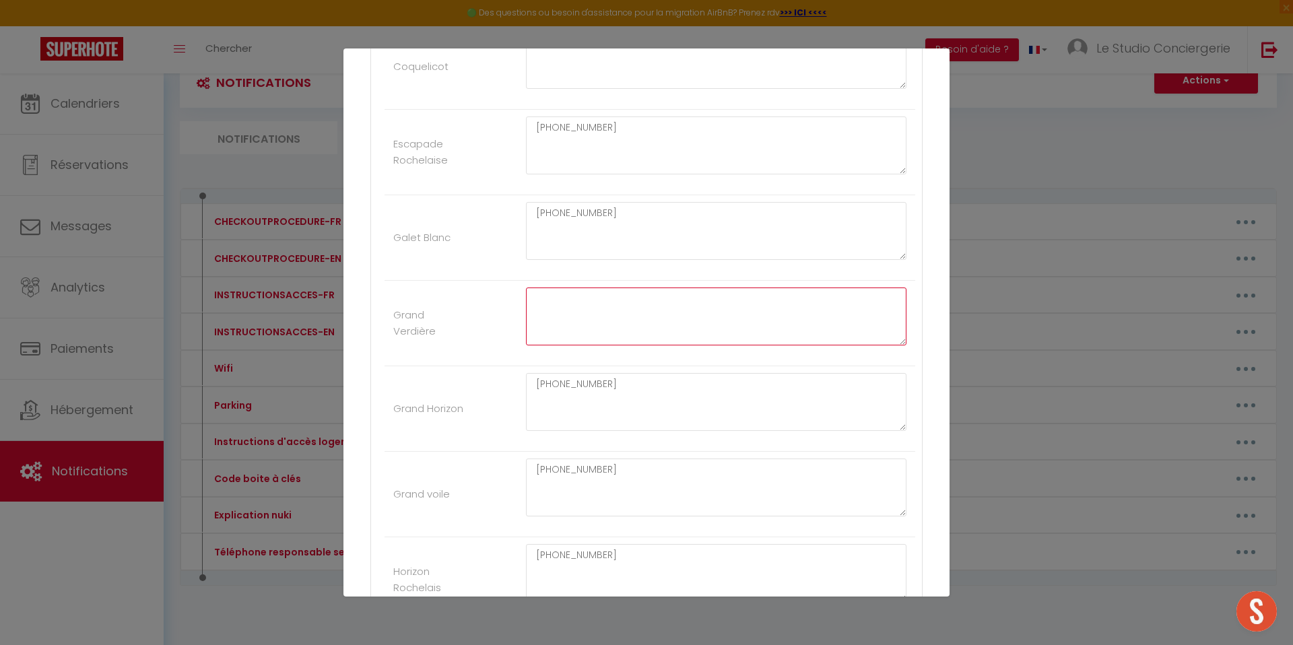
click at [577, 331] on textarea at bounding box center [716, 317] width 381 height 58
paste textarea "+33 6 13 39 29 47"
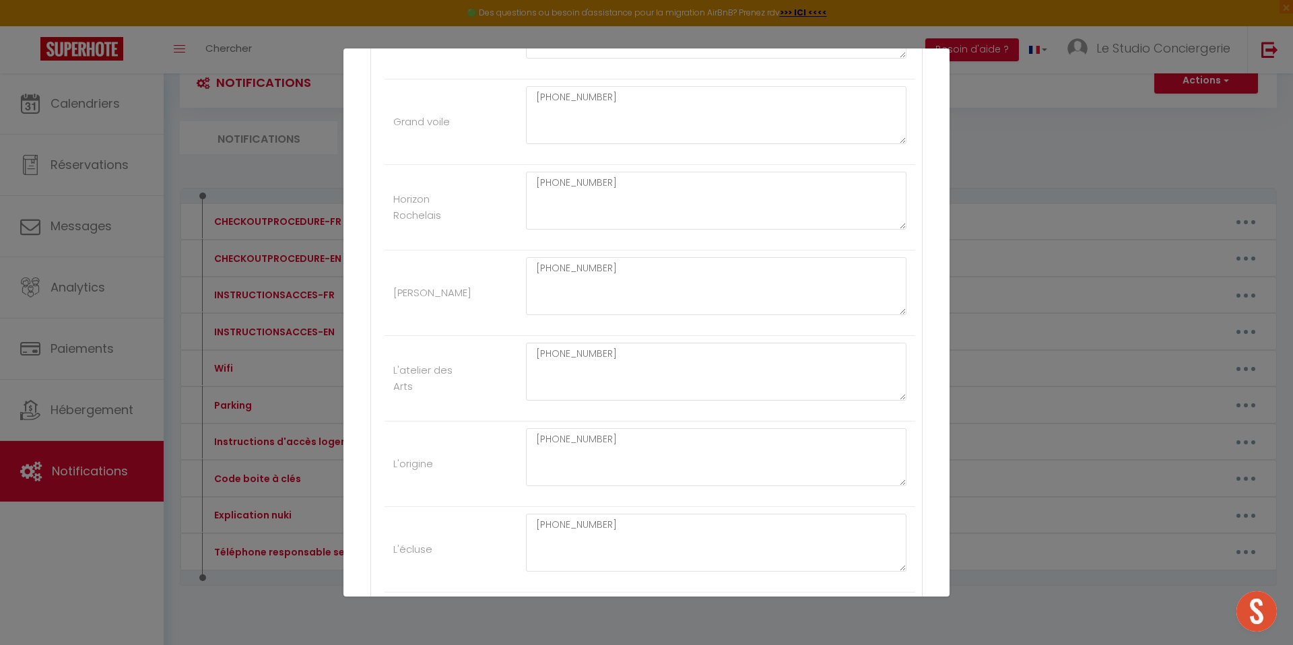
click at [500, 325] on ul "La Rochelle Acacia +33 6 13 39 29 47 Beauregard +33 6 13 39 29 47 Belle escale …" at bounding box center [647, 628] width 538 height 3865
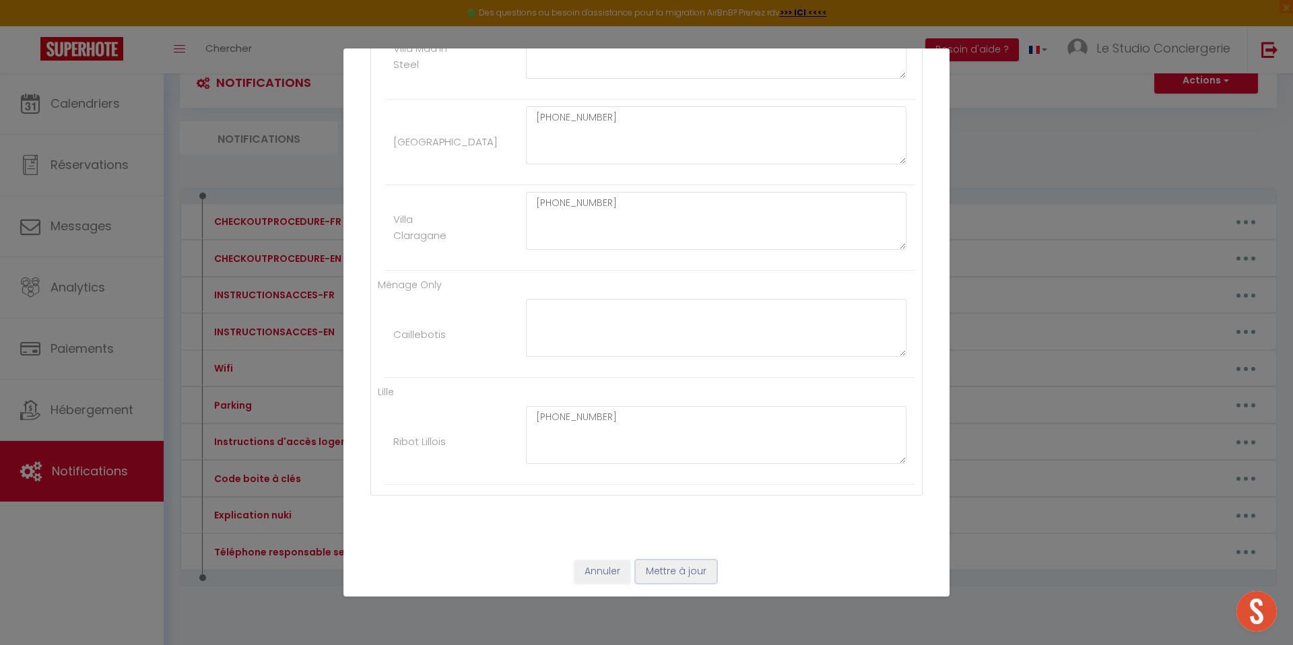
click at [678, 579] on button "Mettre à jour" at bounding box center [676, 571] width 81 height 23
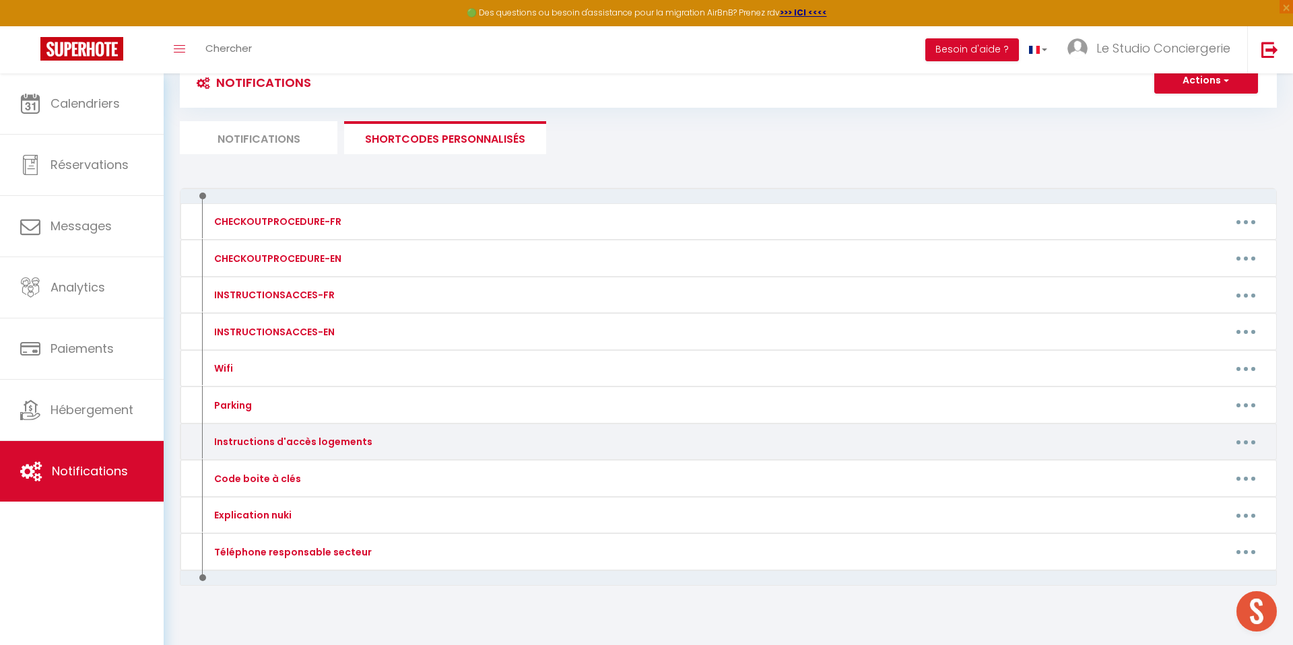
click at [1249, 444] on button "button" at bounding box center [1246, 442] width 38 height 22
click at [1202, 468] on link "Editer" at bounding box center [1211, 472] width 100 height 23
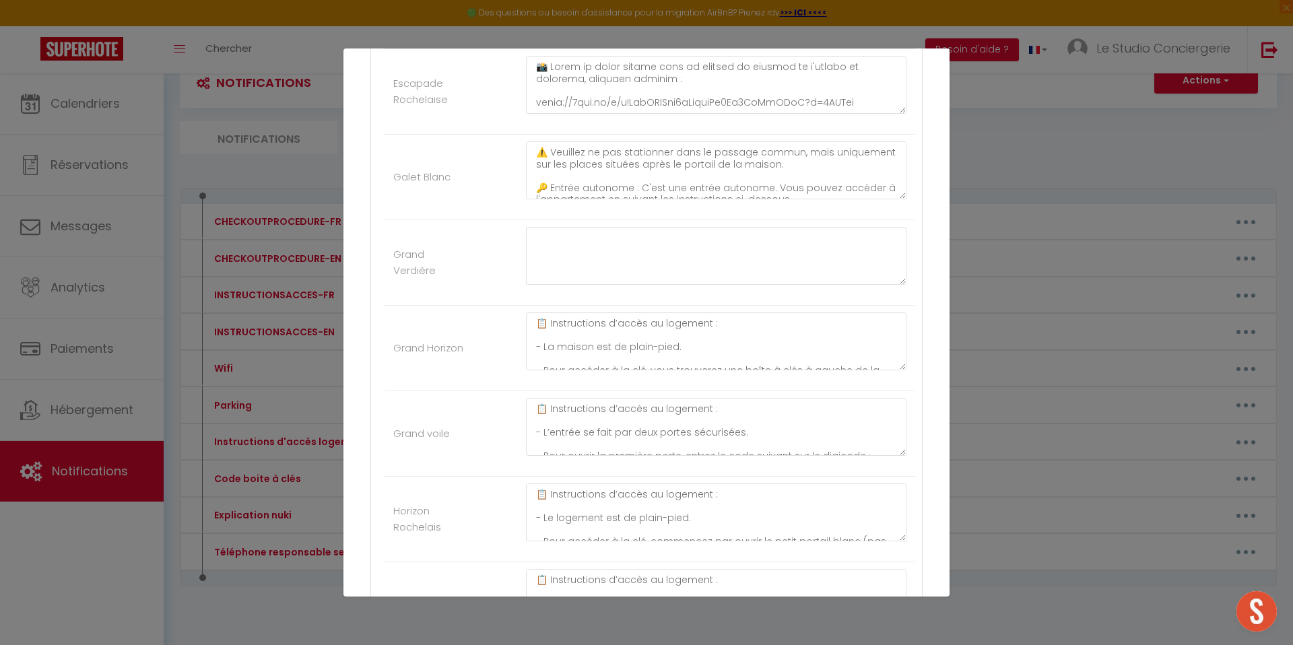
scroll to position [1304, 0]
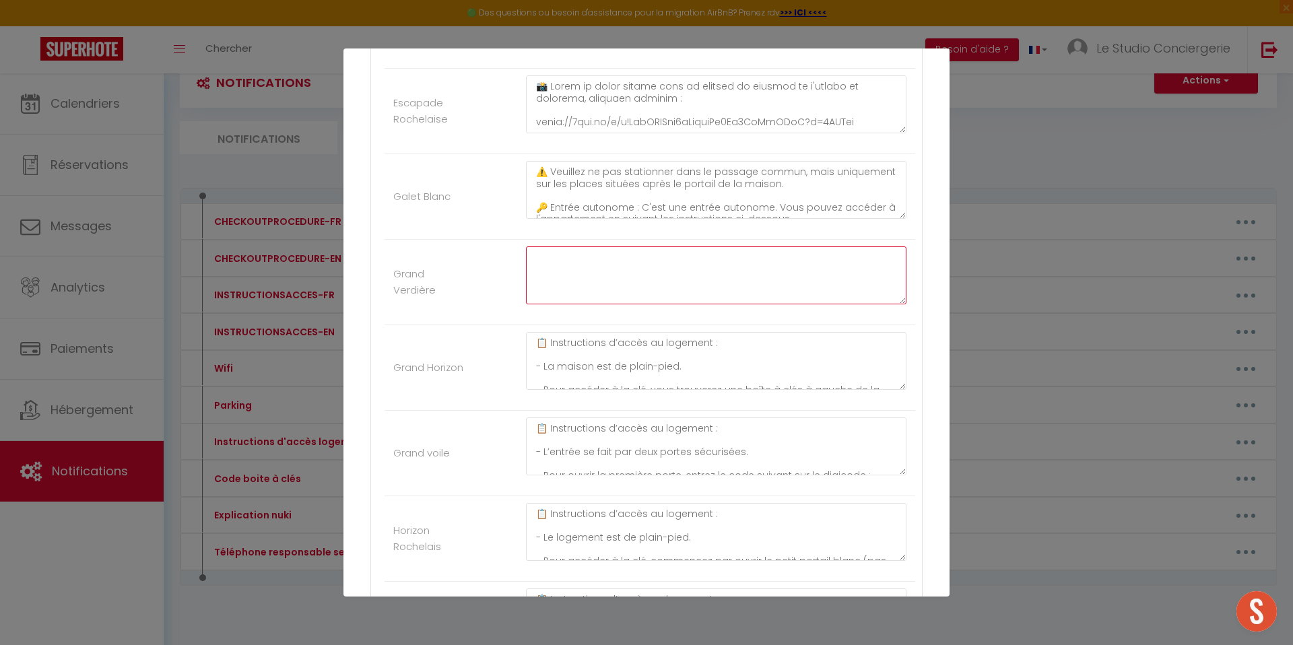
click at [598, 269] on textarea at bounding box center [716, 276] width 381 height 58
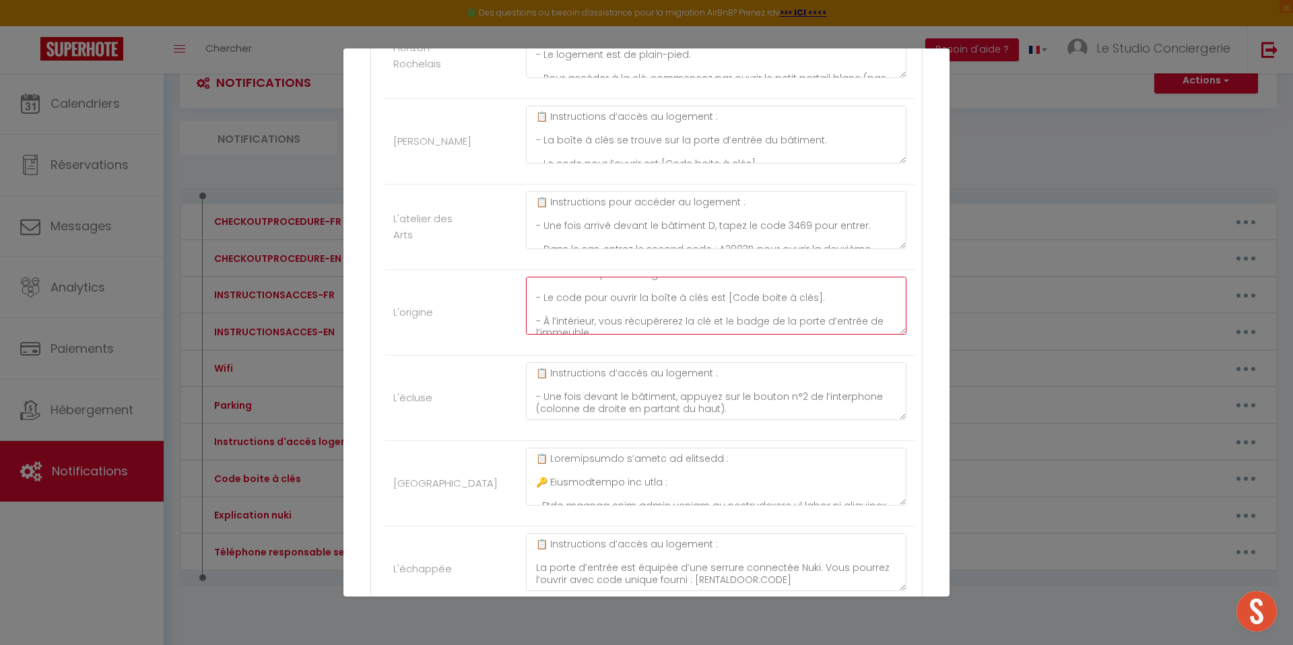
scroll to position [177, 0]
drag, startPoint x: 532, startPoint y: 286, endPoint x: 651, endPoint y: 340, distance: 131.1
click at [651, 340] on div "📋 Les instructions d’accès au logement :​ En raison de restrictions locales, la…" at bounding box center [716, 312] width 398 height 71
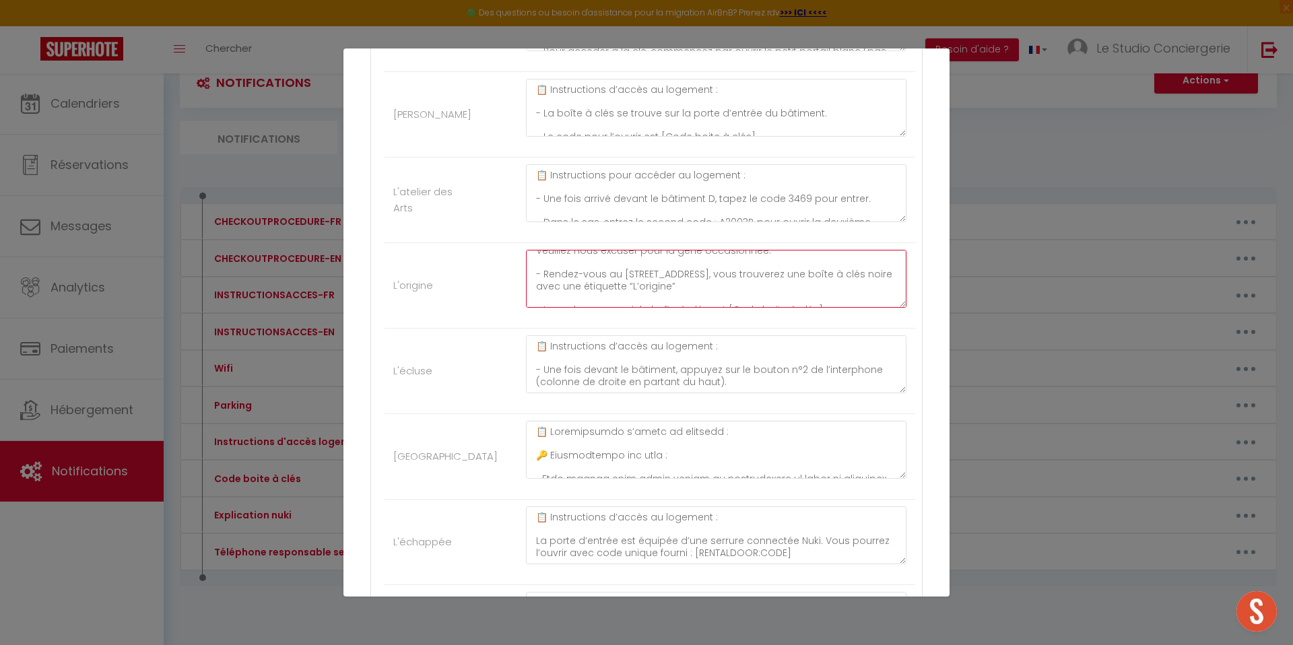
scroll to position [0, 0]
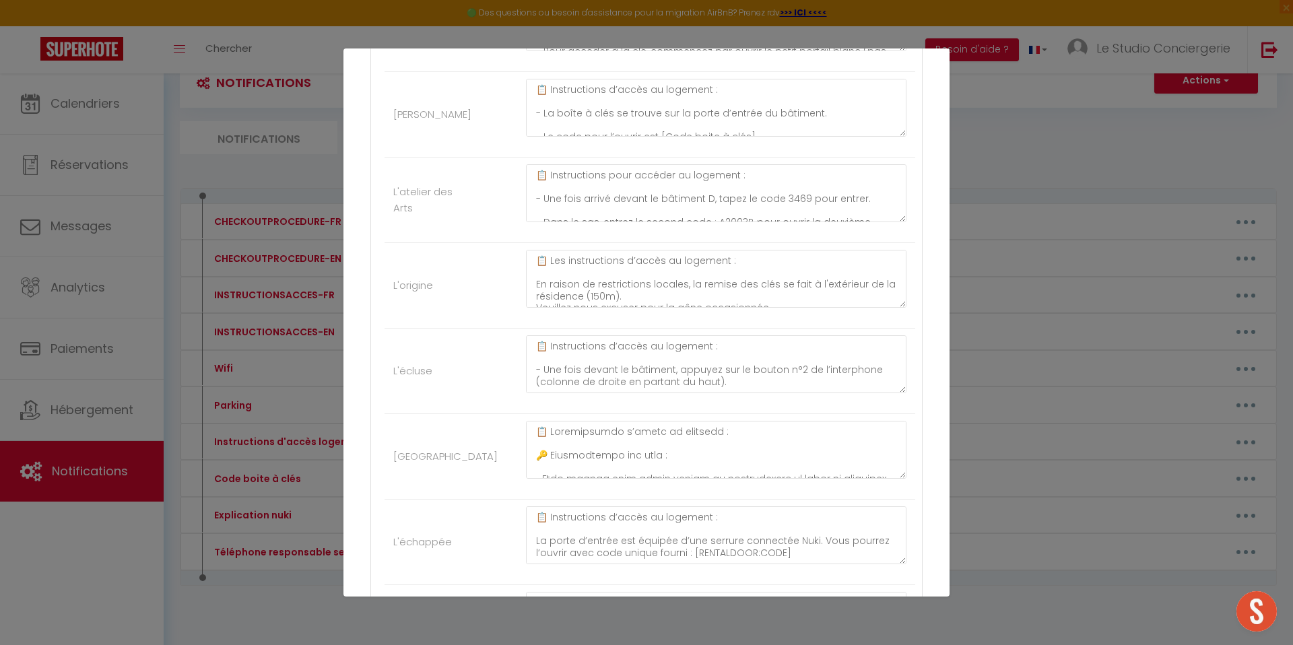
click at [511, 272] on li "L'origine 📋 Les instructions d’accès au logement :​ En raison de restrictions l…" at bounding box center [650, 286] width 531 height 86
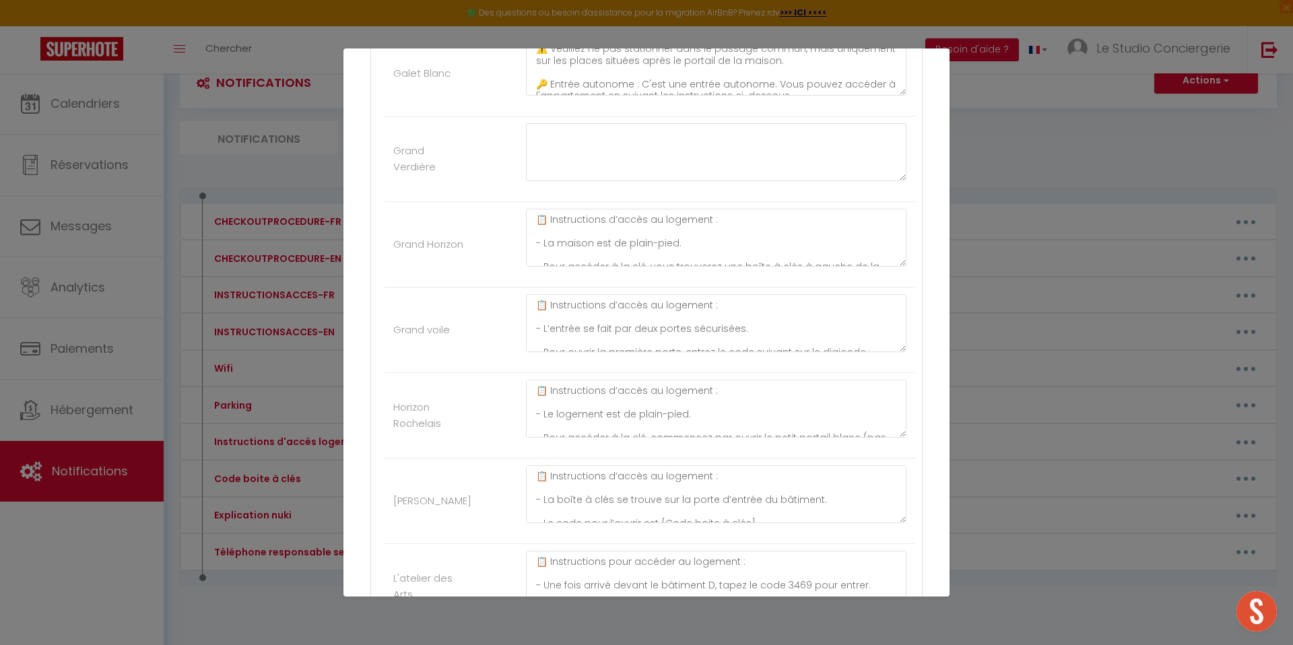
scroll to position [1290, 0]
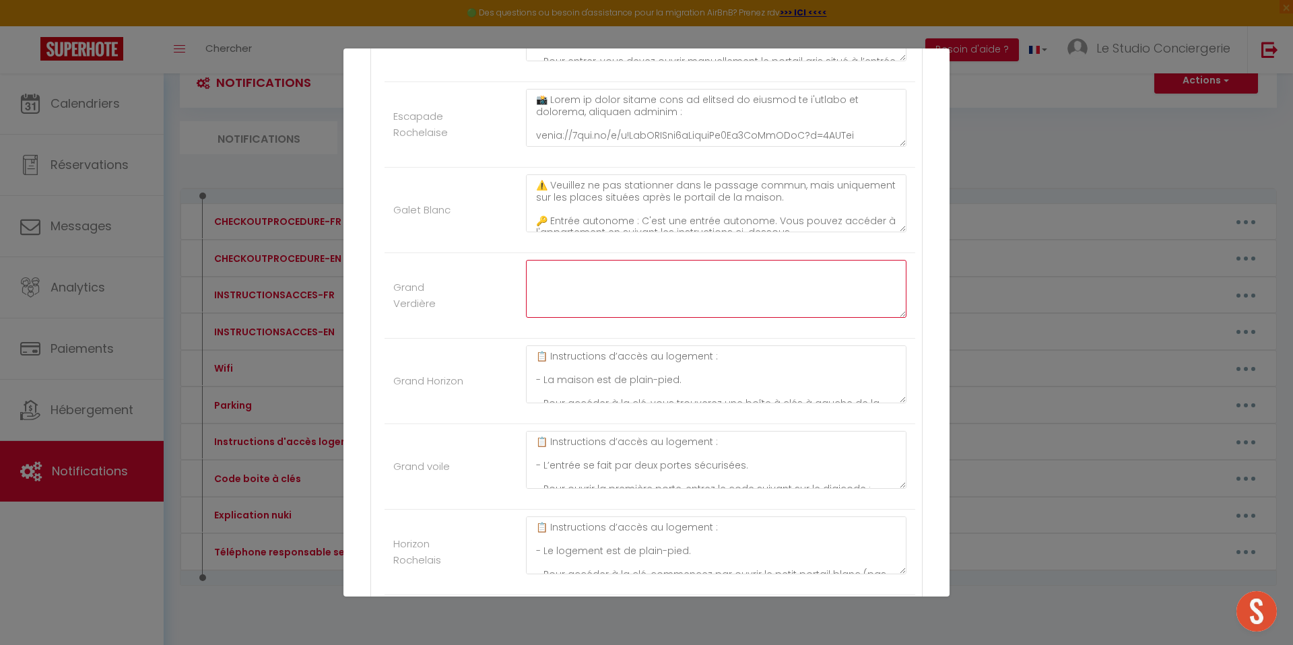
click at [600, 280] on textarea at bounding box center [716, 289] width 381 height 58
paste textarea "📋 Instructions d’accès au logement : • Rendez-vous au 21 Rue Léonce Vieljeux, 1…"
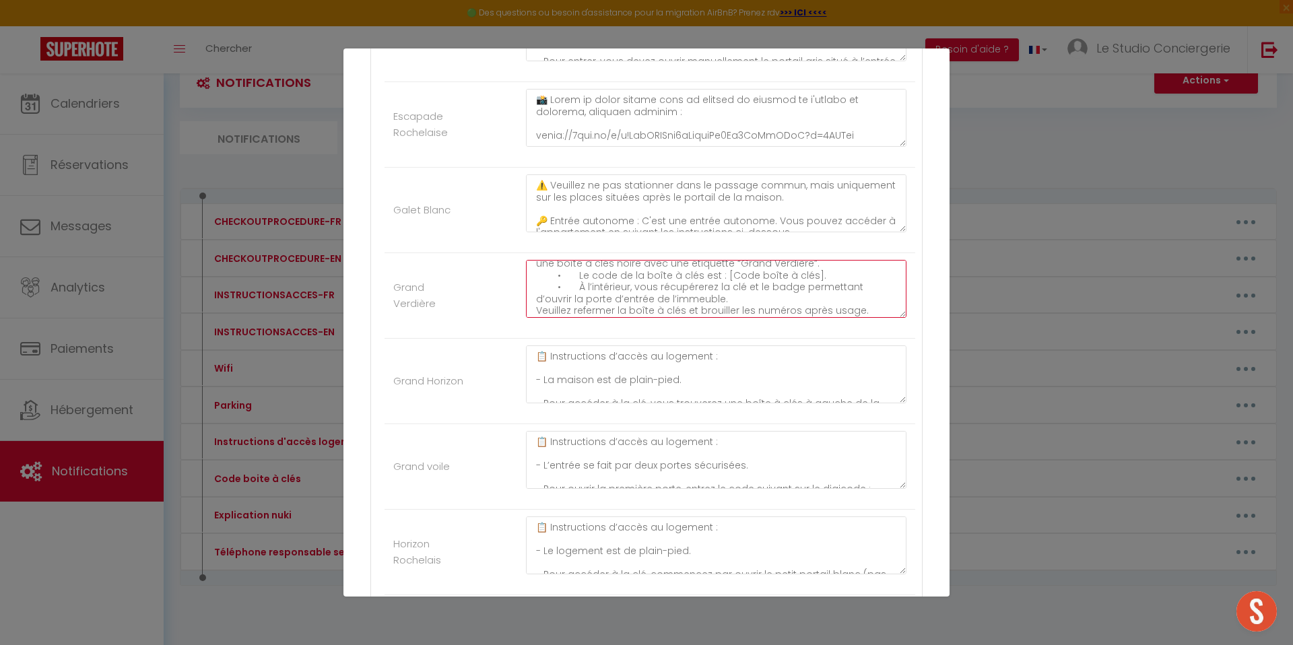
scroll to position [0, 0]
click at [577, 283] on textarea "📋 Instructions d’accès au logement : • Rendez-vous au 21 Rue Léonce Vieljeux, 1…" at bounding box center [716, 289] width 381 height 58
click at [741, 275] on textarea "📋 Instructions d’accès au logement : • Rendez-vous au 21 Rue Léonce Vieljeux, 1…" at bounding box center [716, 289] width 381 height 58
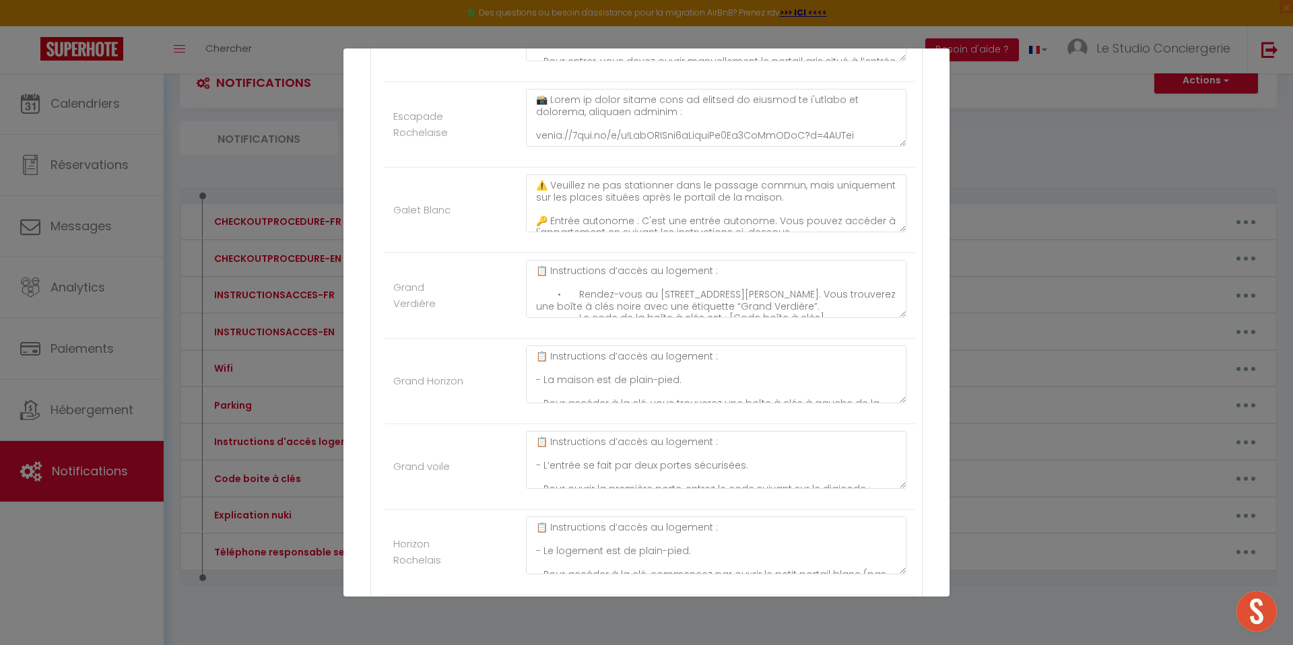
click at [521, 294] on div "📋 Instructions d’accès au logement : • Rendez-vous au 21 Rue Léonce Vieljeux, 1…" at bounding box center [716, 295] width 398 height 71
click at [535, 293] on textarea "📋 Instructions d’accès au logement : • Rendez-vous au 21 Rue Léonce Vieljeux, 1…" at bounding box center [716, 289] width 381 height 58
click at [534, 292] on textarea "📋 Instructions d’accès au logement : - Rendez-vous au 21 Rue Léonce Vieljeux, 1…" at bounding box center [716, 289] width 381 height 58
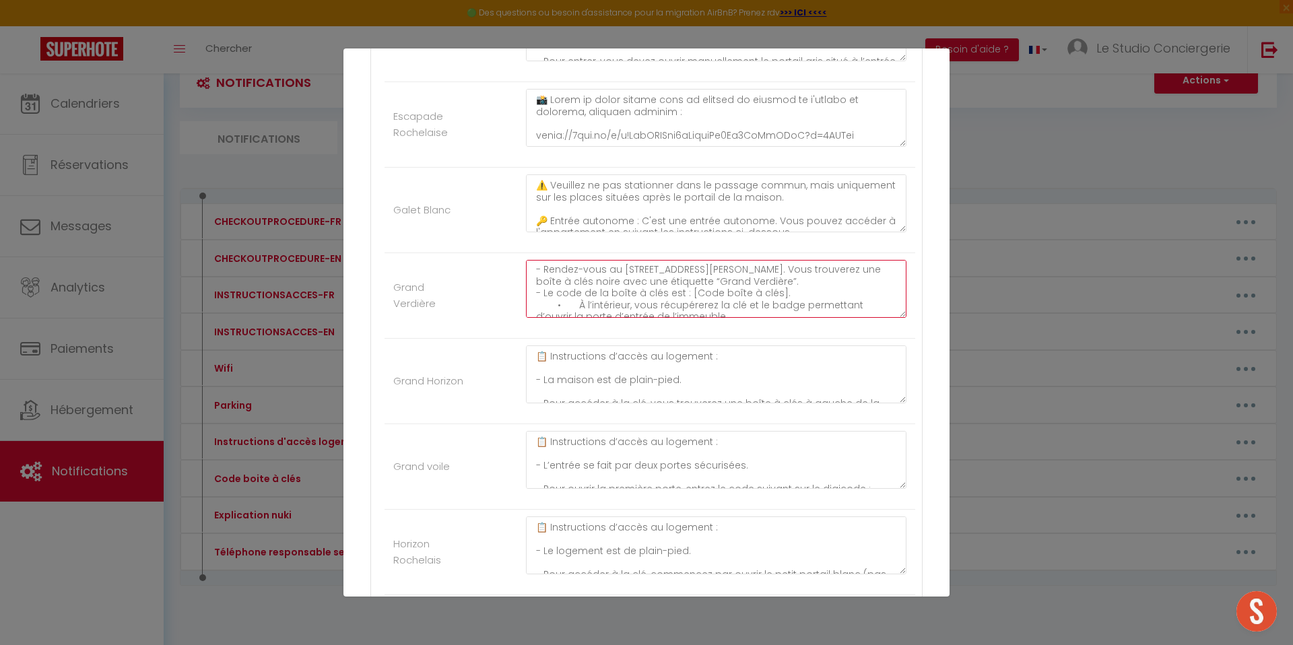
click at [535, 304] on textarea "📋 Instructions d’accès au logement : - Rendez-vous au 21 Rue Léonce Vieljeux, 1…" at bounding box center [716, 289] width 381 height 58
click at [532, 304] on textarea "📋 Instructions d’accès au logement : - Rendez-vous au 21 Rue Léonce Vieljeux, 1…" at bounding box center [716, 289] width 381 height 58
click at [812, 297] on textarea "📋 Instructions d’accès au logement : - Rendez-vous au 21 Rue Léonce Vieljeux, 1…" at bounding box center [716, 289] width 381 height 58
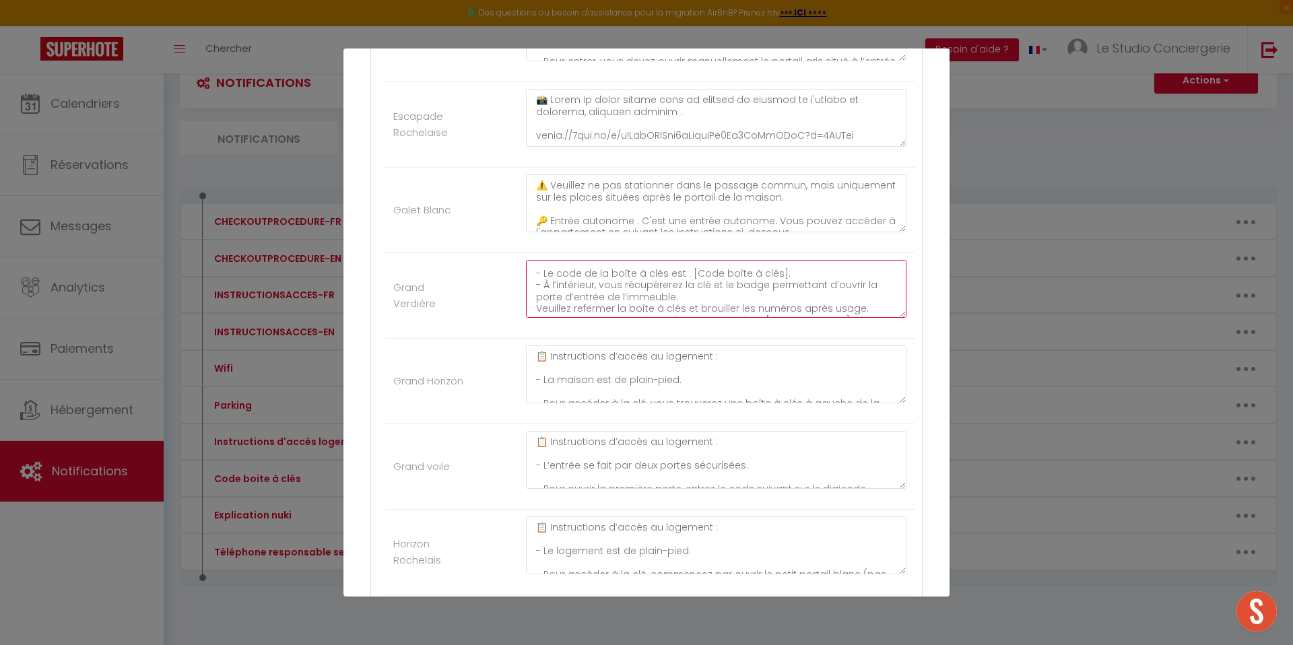
click at [777, 272] on textarea "📋 Instructions d’accès au logement : - Rendez-vous au 21 Rue Léonce Vieljeux, 1…" at bounding box center [716, 289] width 381 height 58
click at [719, 288] on textarea "📋 Instructions d’accès au logement : - Rendez-vous au 21 Rue Léonce Vieljeux, 1…" at bounding box center [716, 289] width 381 height 58
click at [676, 296] on textarea "📋 Instructions d’accès au logement : - Rendez-vous au 21 Rue Léonce Vieljeux, 1…" at bounding box center [716, 289] width 381 height 58
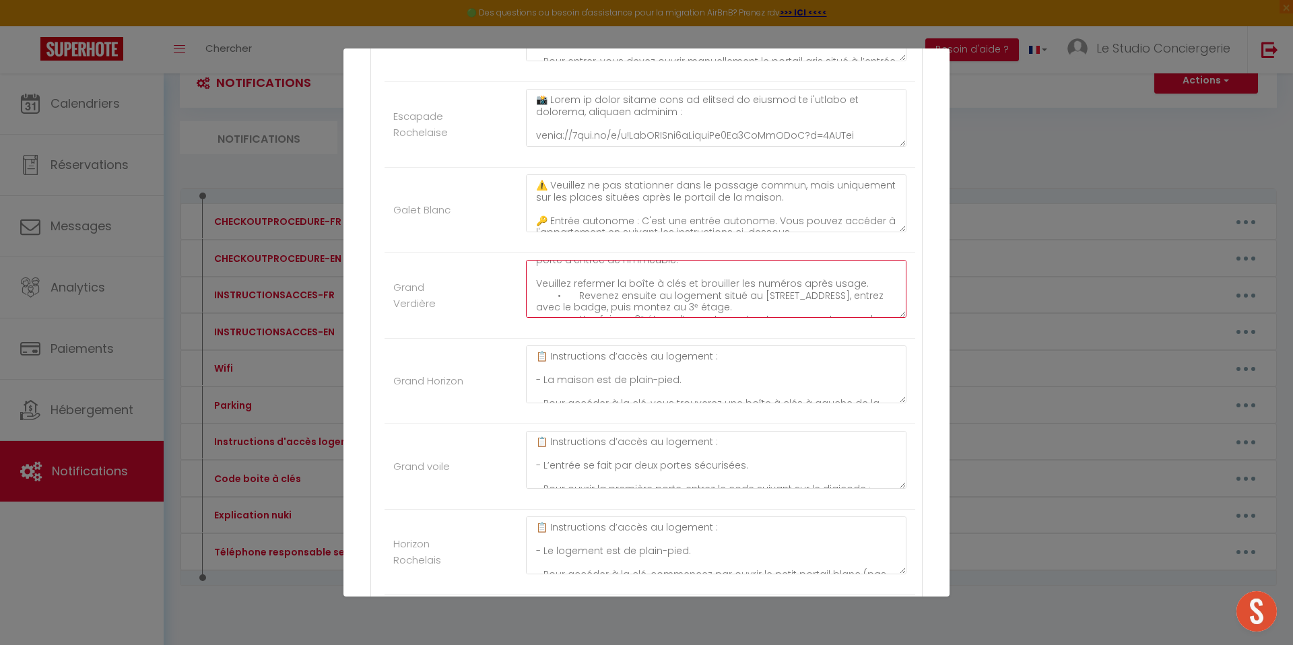
click at [575, 293] on textarea "📋 Instructions d’accès au logement : - Rendez-vous au 21 Rue Léonce Vieljeux, 1…" at bounding box center [716, 289] width 381 height 58
click at [533, 284] on textarea "📋 Instructions d’accès au logement : - Rendez-vous au 21 Rue Léonce Vieljeux, 1…" at bounding box center [716, 289] width 381 height 58
click at [865, 277] on textarea "📋 Instructions d’accès au logement : - Rendez-vous au 21 Rue Léonce Vieljeux, 1…" at bounding box center [716, 289] width 381 height 58
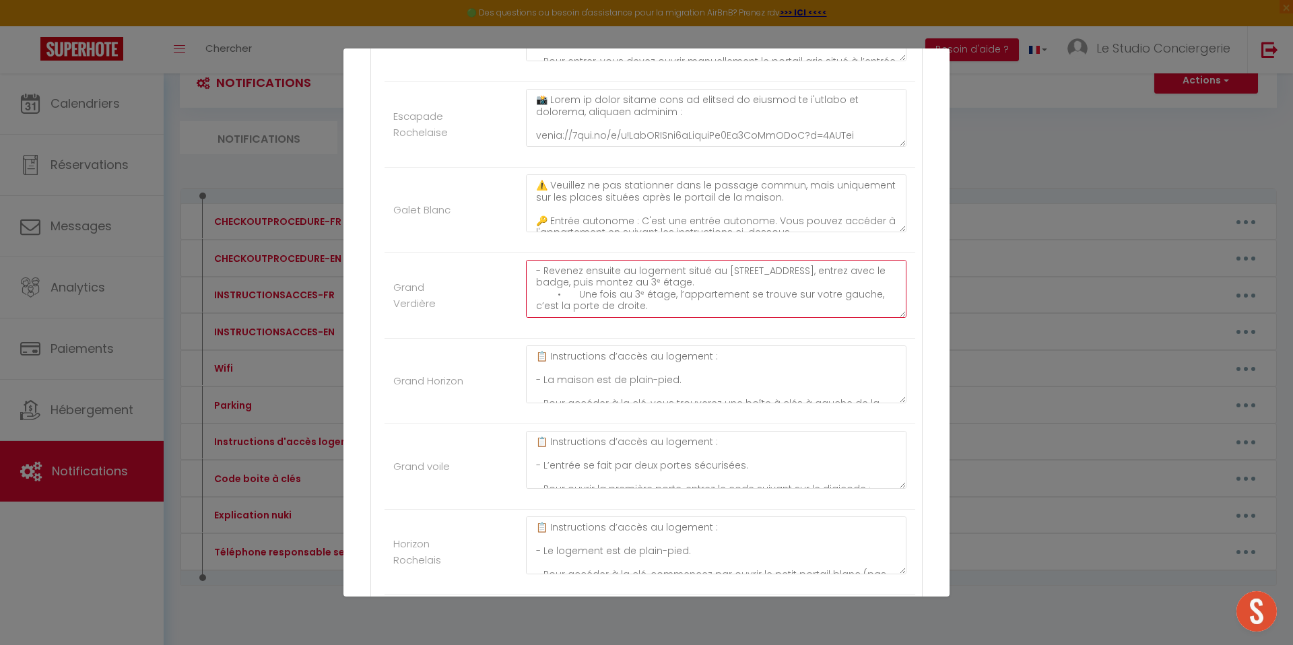
click at [798, 289] on textarea "📋 Instructions d’accès au logement : - Rendez-vous au 21 Rue Léonce Vieljeux, 1…" at bounding box center [716, 289] width 381 height 58
click at [776, 278] on textarea "📋 Instructions d’accès au logement : - Rendez-vous au 21 Rue Léonce Vieljeux, 1…" at bounding box center [716, 289] width 381 height 58
click at [531, 294] on textarea "📋 Instructions d’accès au logement : - Rendez-vous au 21 Rue Léonce Vieljeux, 1…" at bounding box center [716, 289] width 381 height 58
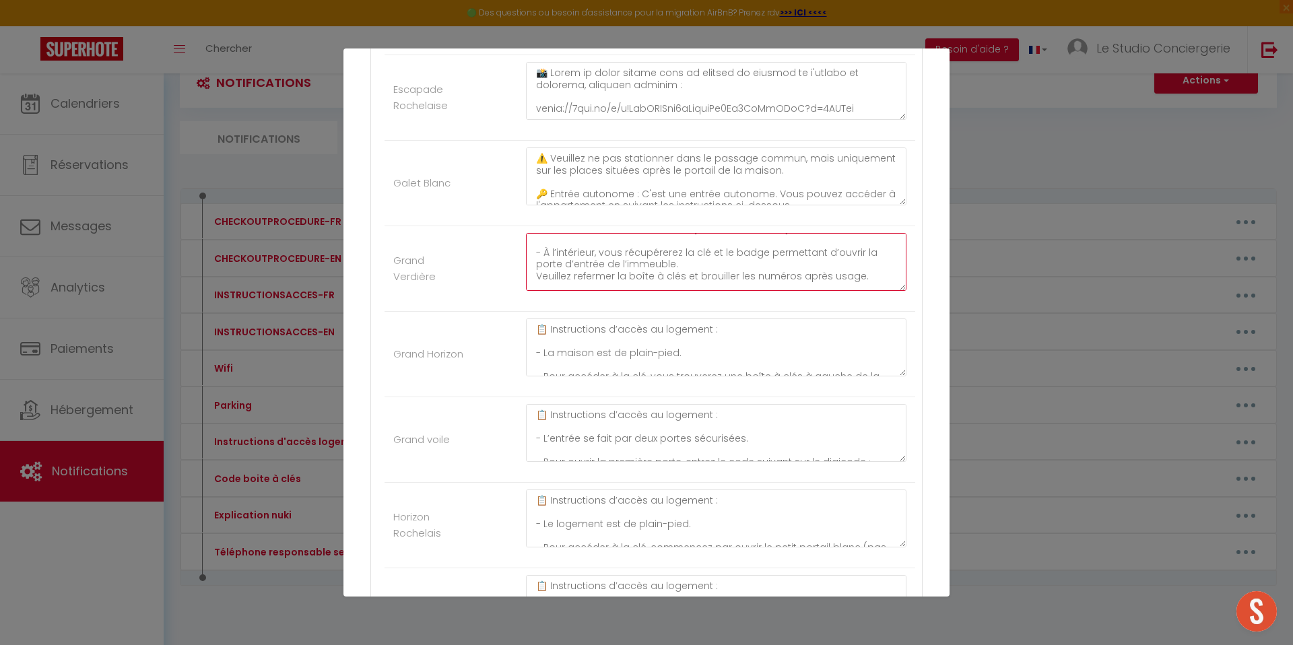
scroll to position [73, 0]
click at [536, 278] on textarea "📋 Instructions d’accès au logement : - Rendez-vous au 21 Rue Léonce Vieljeux, 1…" at bounding box center [716, 262] width 381 height 58
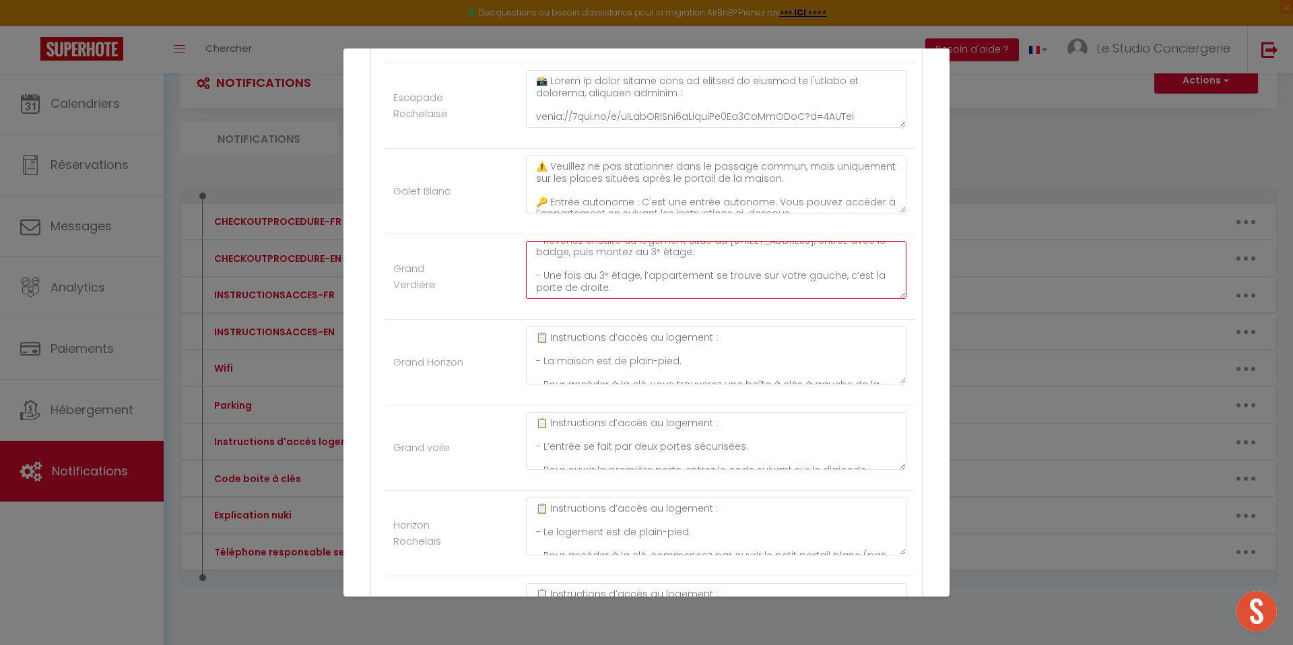
scroll to position [1310, 0]
drag, startPoint x: 613, startPoint y: 92, endPoint x: 529, endPoint y: 83, distance: 84.7
click at [529, 83] on textarea at bounding box center [716, 98] width 381 height 58
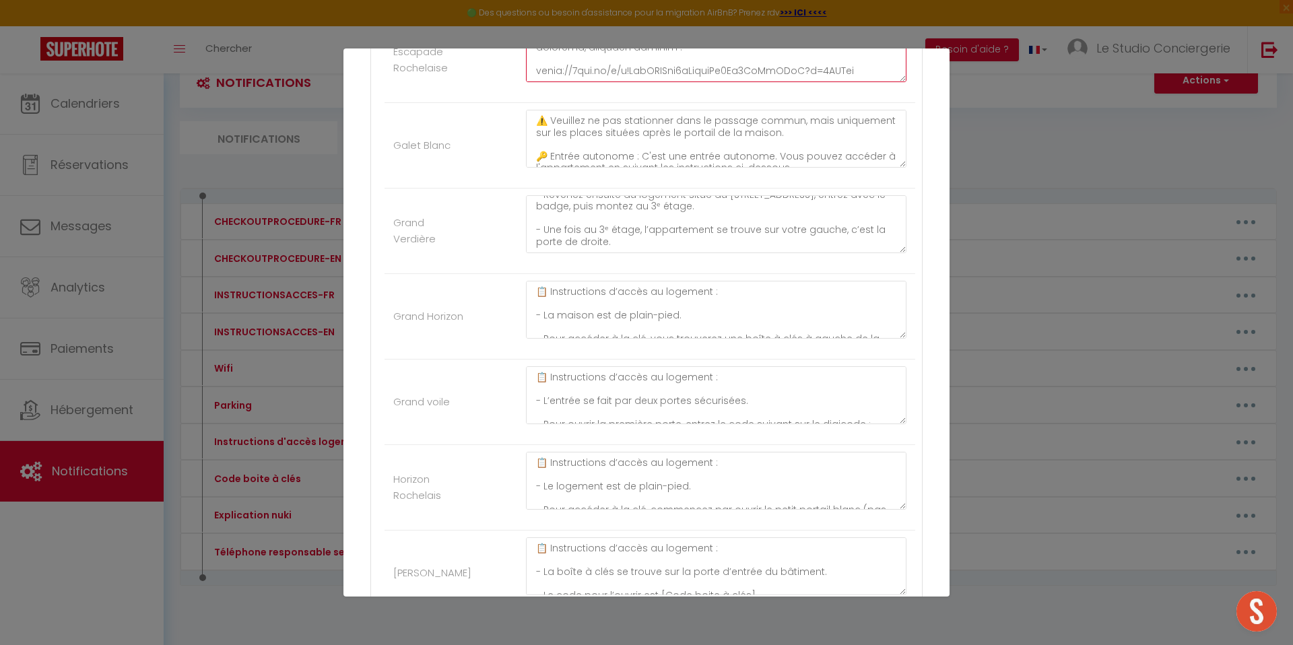
scroll to position [1371, 0]
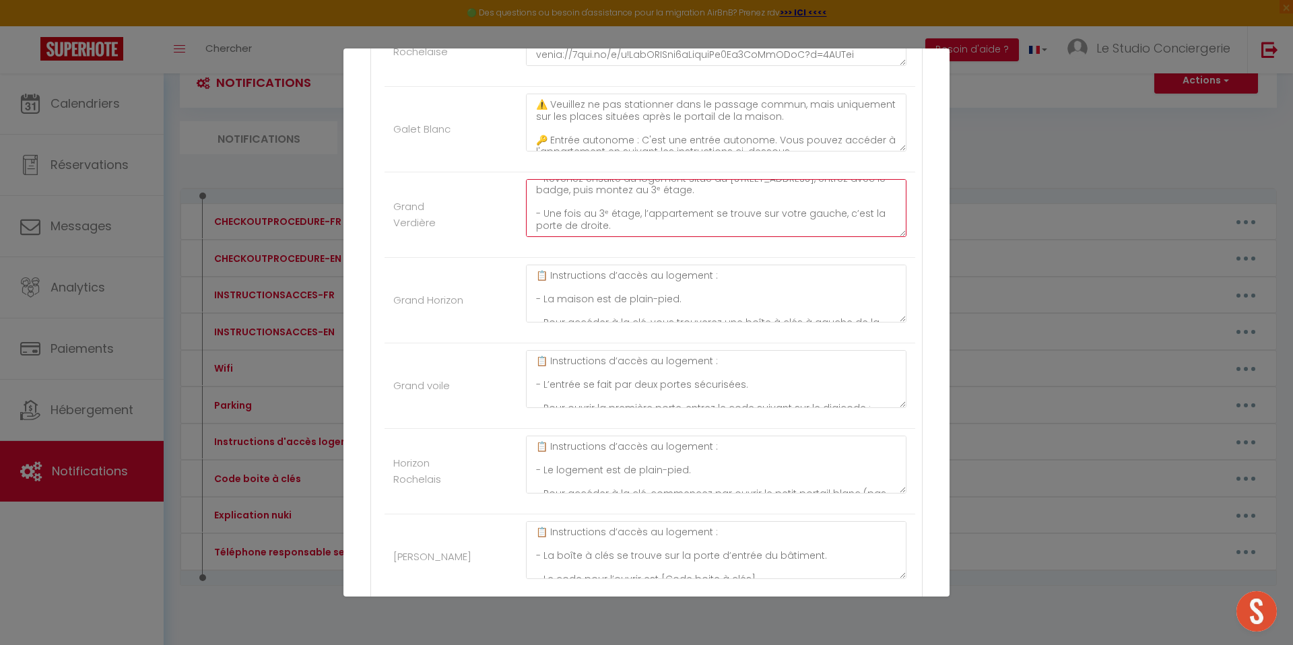
click at [622, 224] on textarea "📋 Instructions d’accès au logement : - Rendez-vous au 21 Rue Léonce Vieljeux, 1…" at bounding box center [716, 208] width 381 height 58
paste textarea "📸 Voici un guide visuel afin de trouver le parking et l'entrée du bâtiment, veu…"
paste textarea "https://1drv.ms/b/c/95bcc33271354bca/EQ0AQxM05w5GgziCXWvr0B4BOh31D2eV7U2RmgbDd2…"
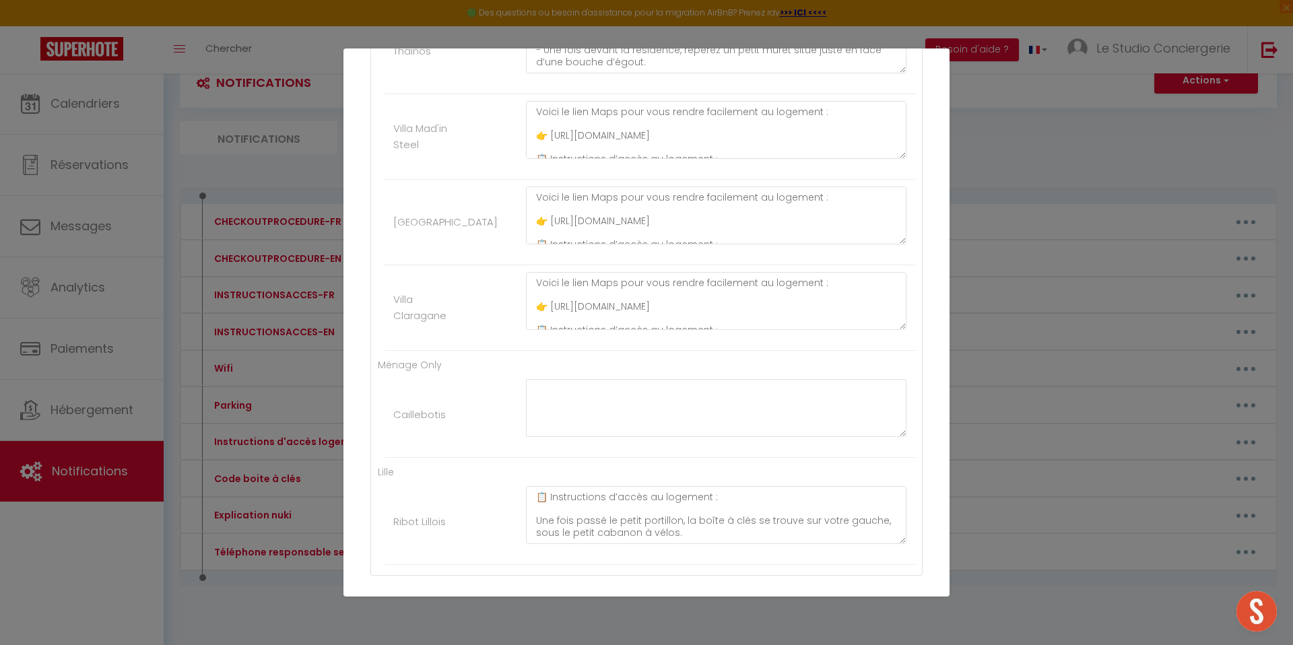
scroll to position [4652, 0]
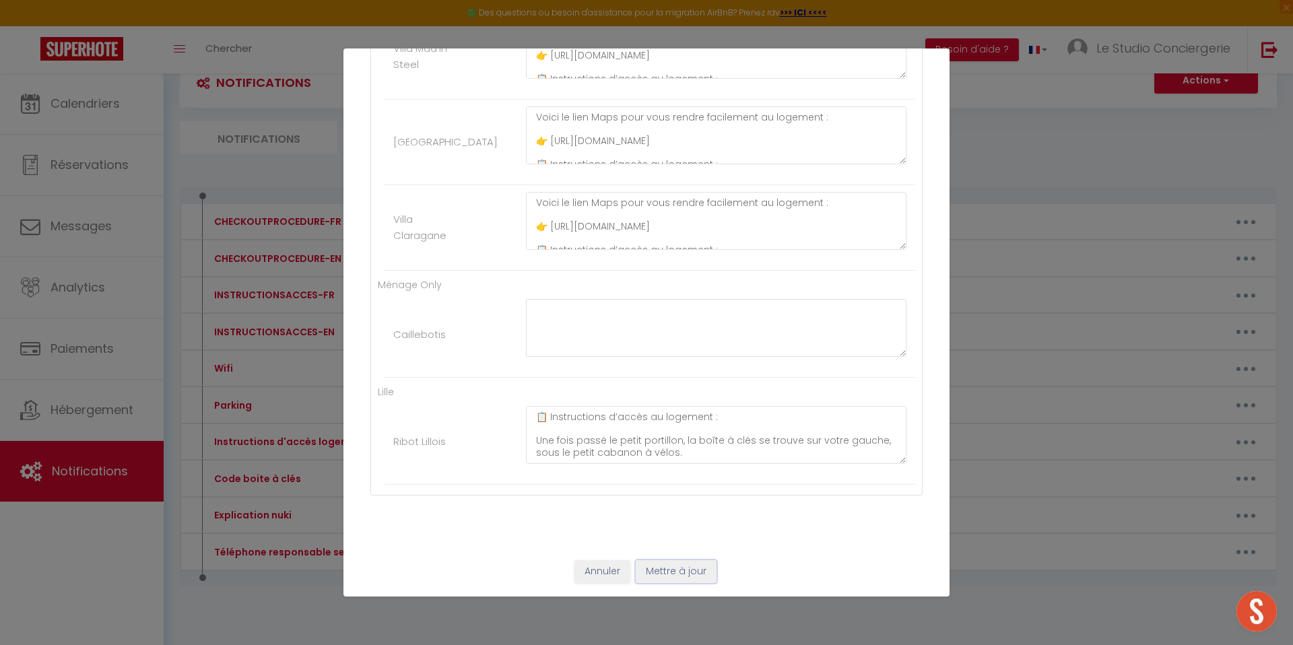
click at [686, 571] on button "Mettre à jour" at bounding box center [676, 571] width 81 height 23
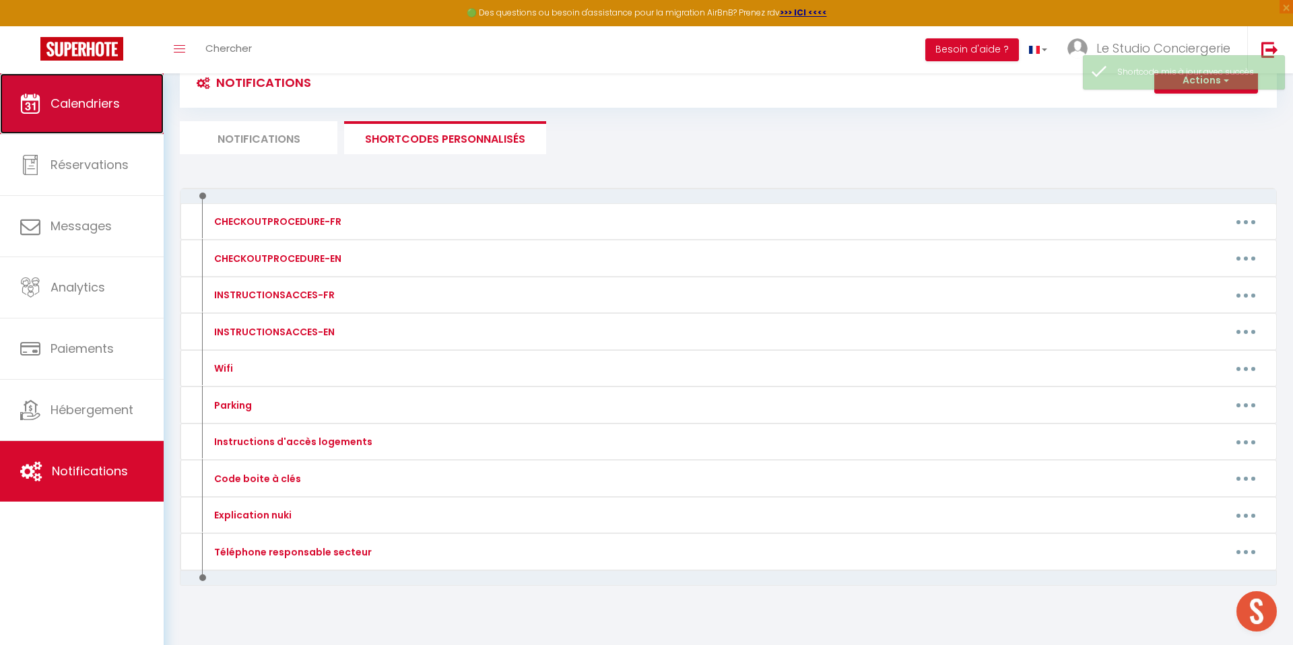
click at [84, 115] on link "Calendriers" at bounding box center [82, 103] width 164 height 61
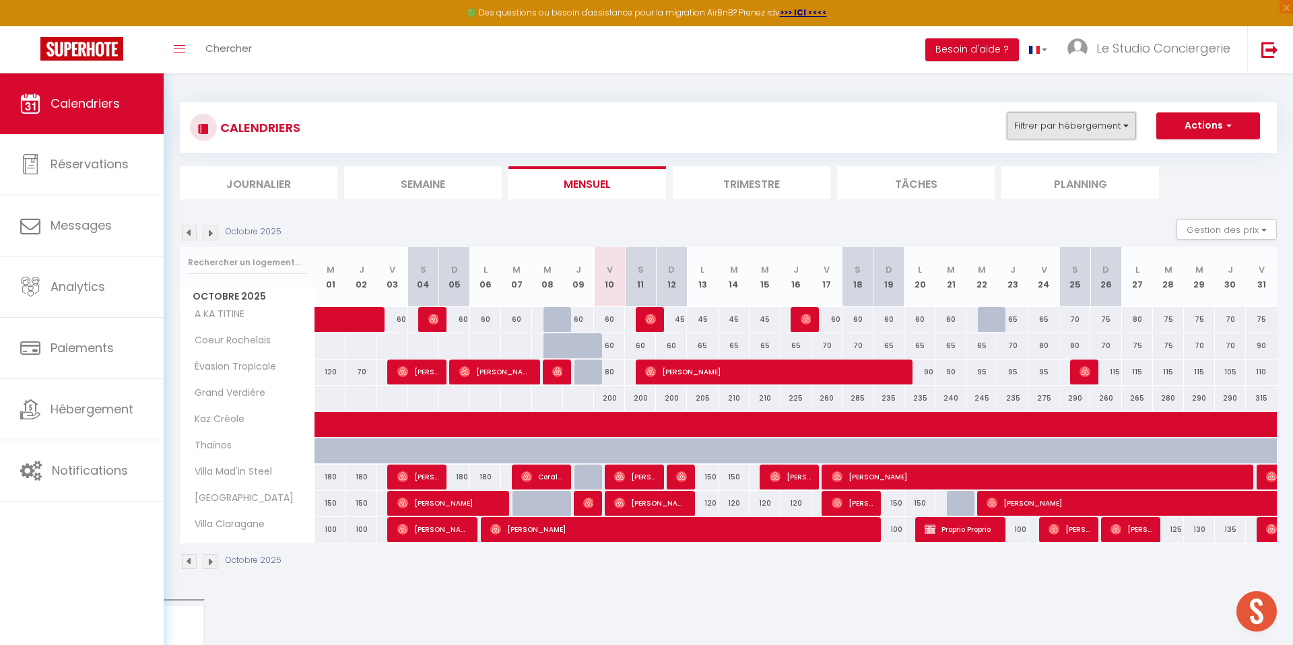
click at [1030, 130] on button "Filtrer par hébergement" at bounding box center [1071, 125] width 129 height 27
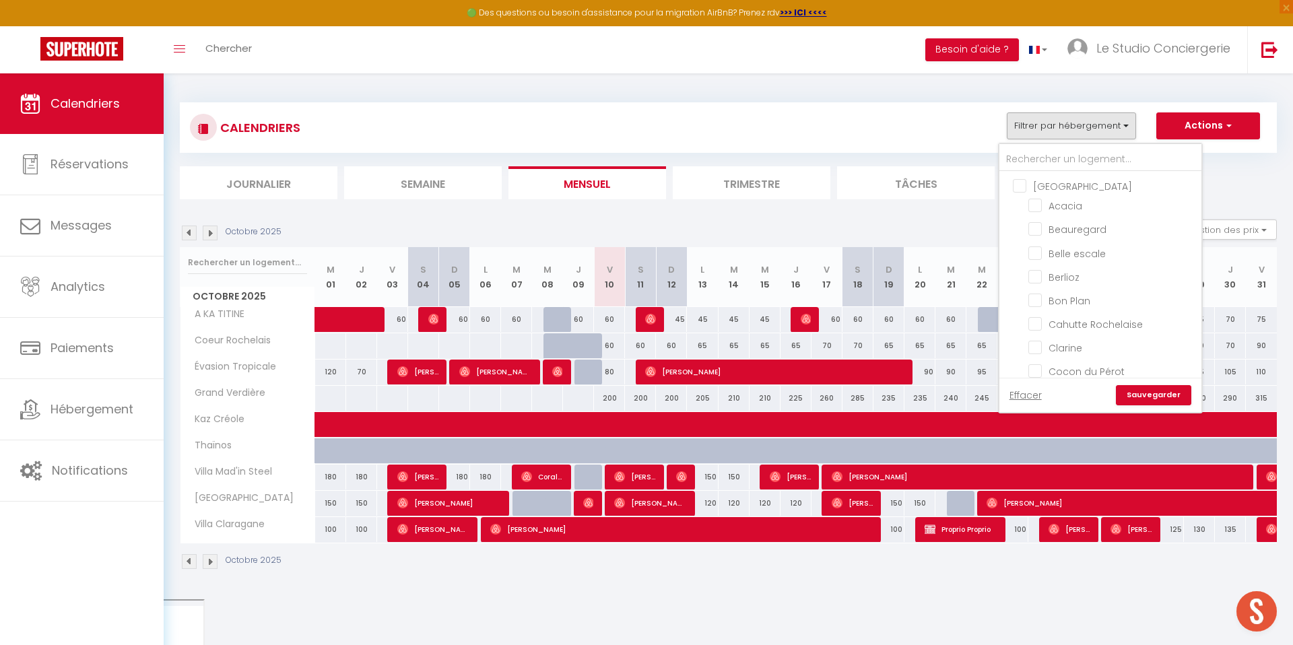
click at [1022, 183] on input "[GEOGRAPHIC_DATA]" at bounding box center [1114, 185] width 202 height 13
click at [1035, 263] on input "Grand Verdière" at bounding box center [1113, 263] width 168 height 13
click at [1131, 391] on link "Sauvegarder" at bounding box center [1153, 395] width 75 height 20
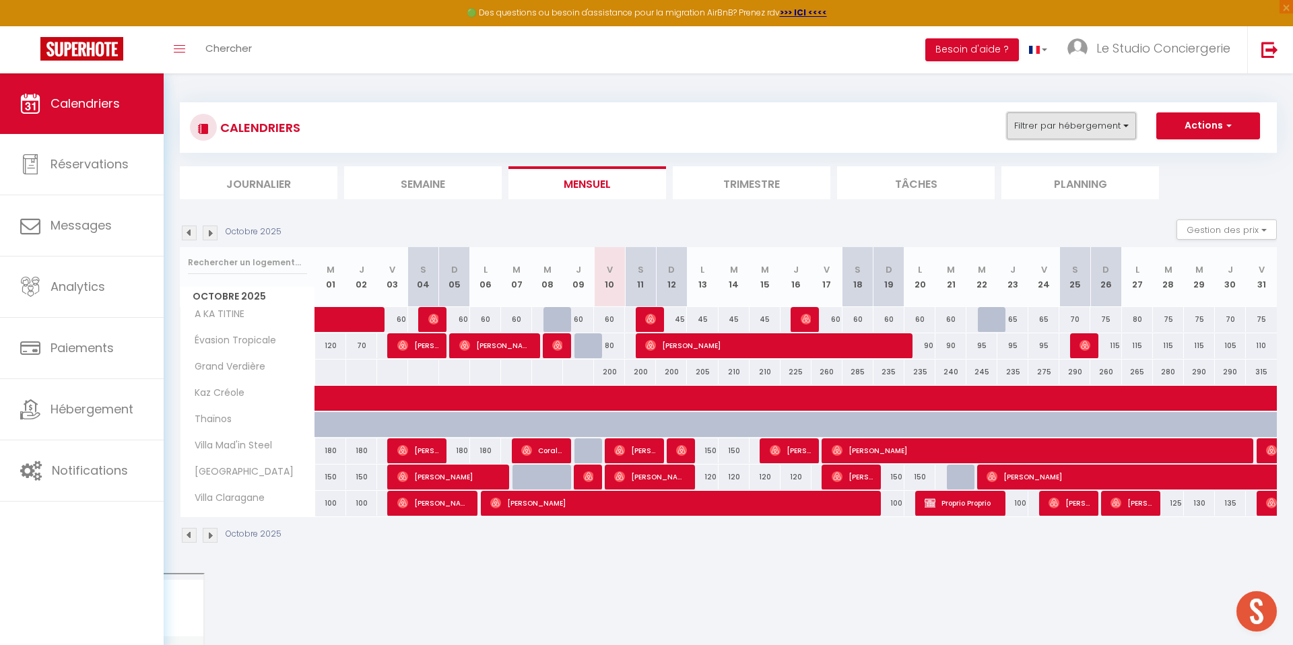
click at [1082, 115] on button "Filtrer par hébergement" at bounding box center [1071, 125] width 129 height 27
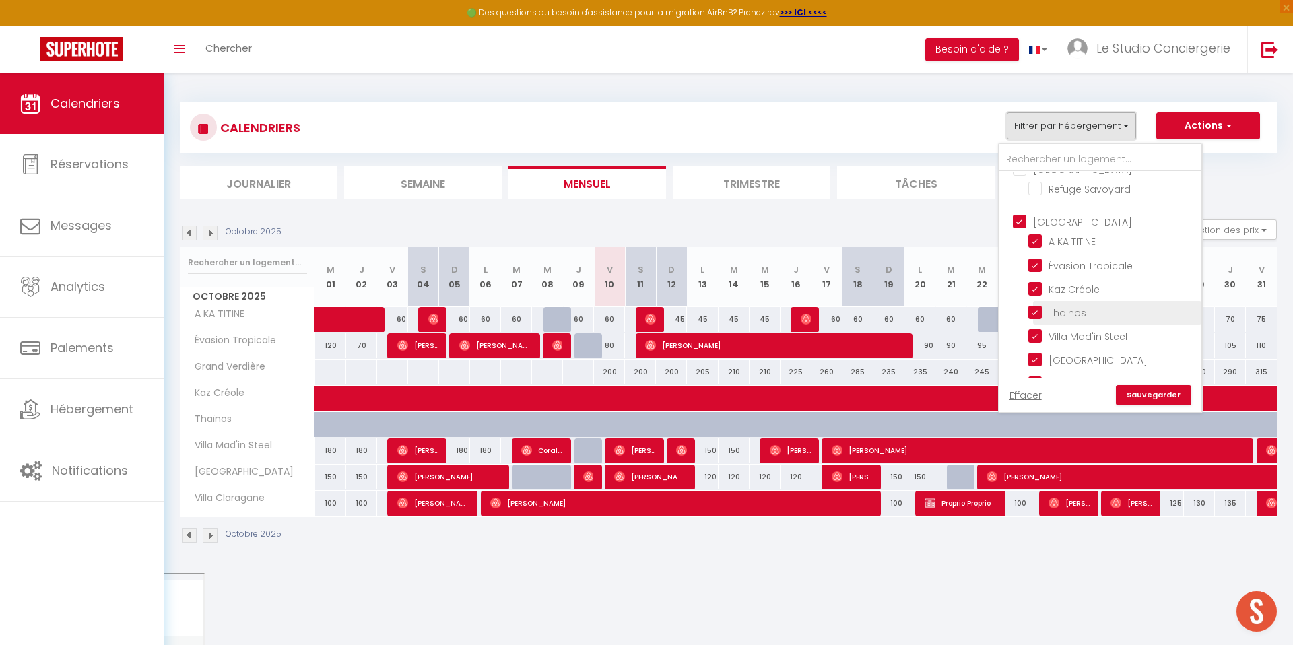
scroll to position [1141, 0]
click at [1022, 191] on input "[GEOGRAPHIC_DATA]" at bounding box center [1114, 191] width 202 height 13
click at [1144, 401] on link "Sauvegarder" at bounding box center [1153, 395] width 75 height 20
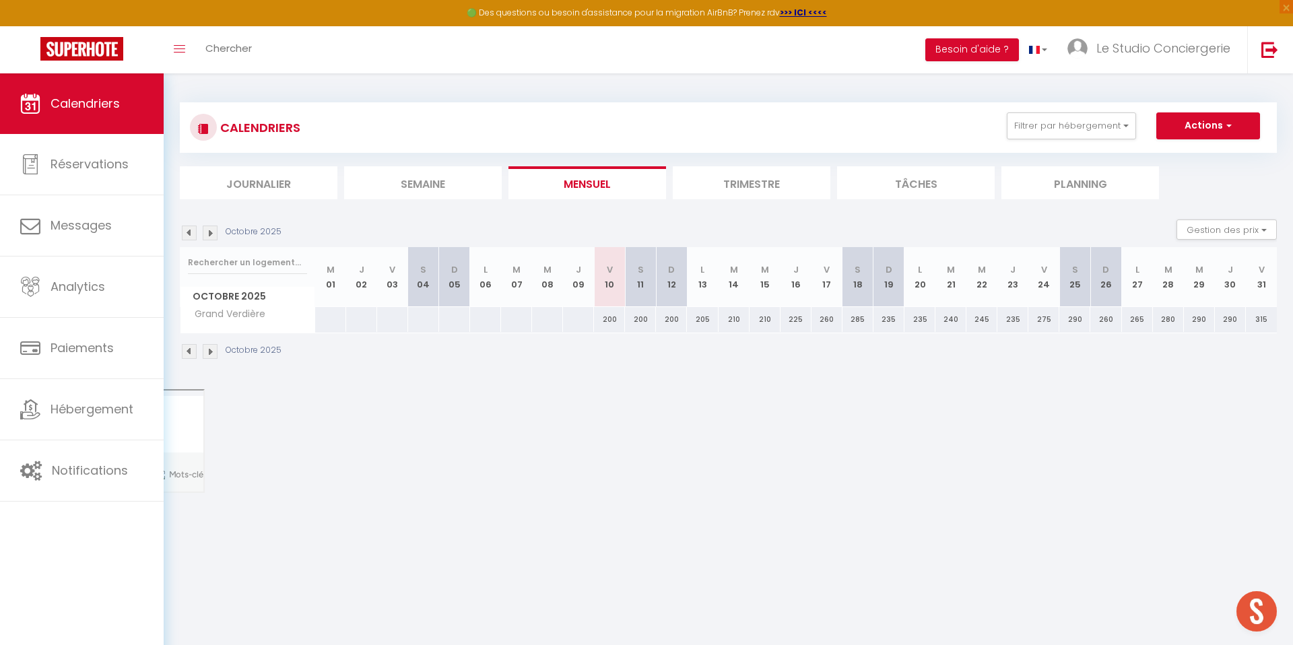
click at [608, 320] on div "200" at bounding box center [609, 319] width 31 height 25
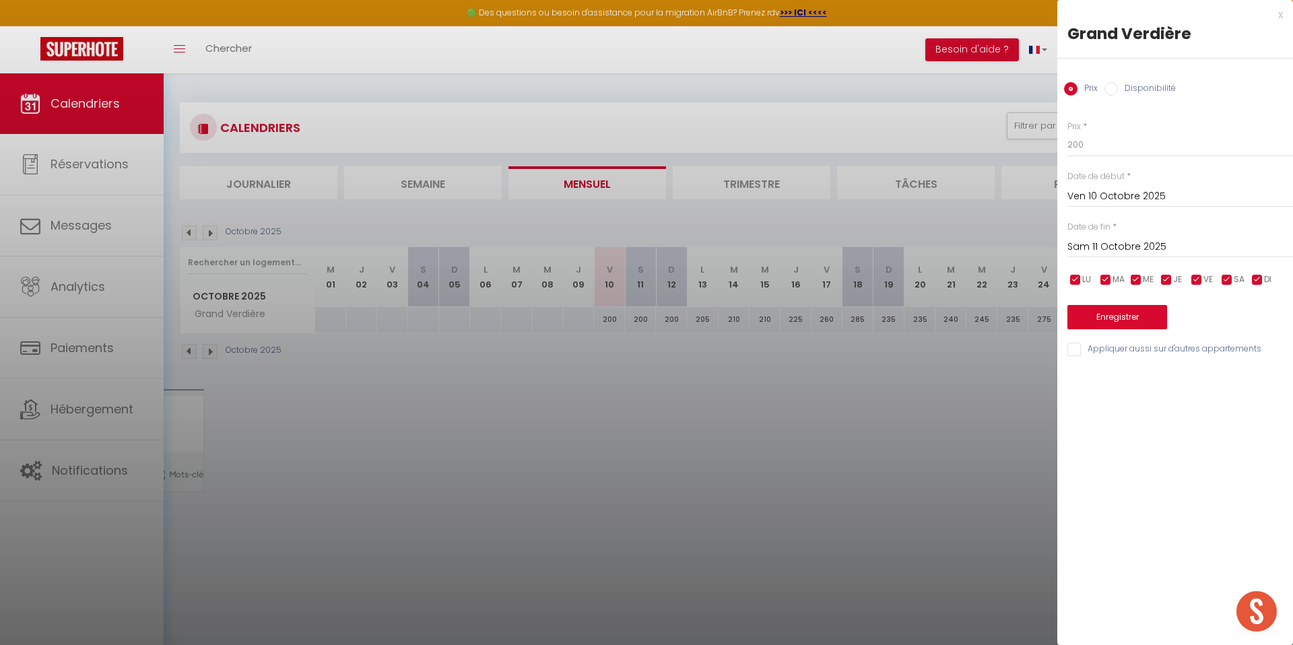
click at [1107, 88] on input "Disponibilité" at bounding box center [1111, 88] width 13 height 13
click at [1107, 149] on select "Disponible Indisponible" at bounding box center [1181, 146] width 226 height 26
click at [1068, 133] on select "Disponible Indisponible" at bounding box center [1181, 146] width 226 height 26
click at [1116, 331] on div "Prix * 200 Statut * Disponible Indisponible Date de début * Ven 10 Octobre 2025…" at bounding box center [1176, 232] width 236 height 256
click at [1121, 317] on button "Enregistrer" at bounding box center [1118, 319] width 100 height 24
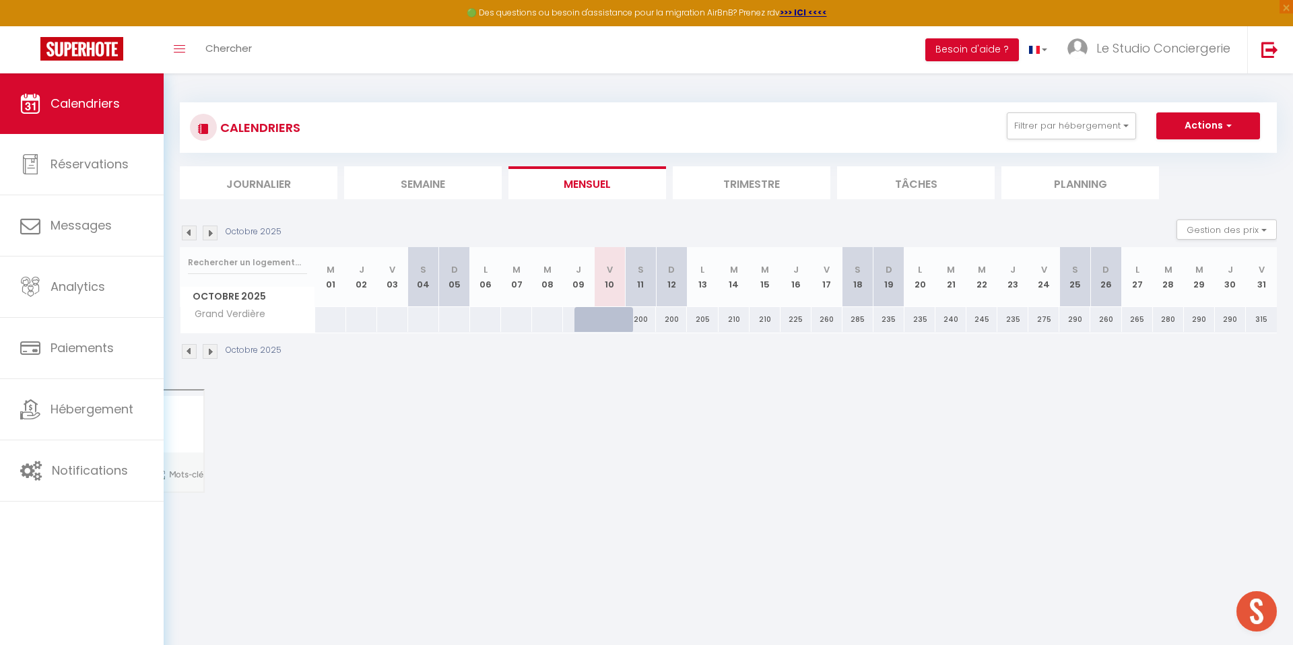
click at [212, 231] on img at bounding box center [210, 233] width 15 height 15
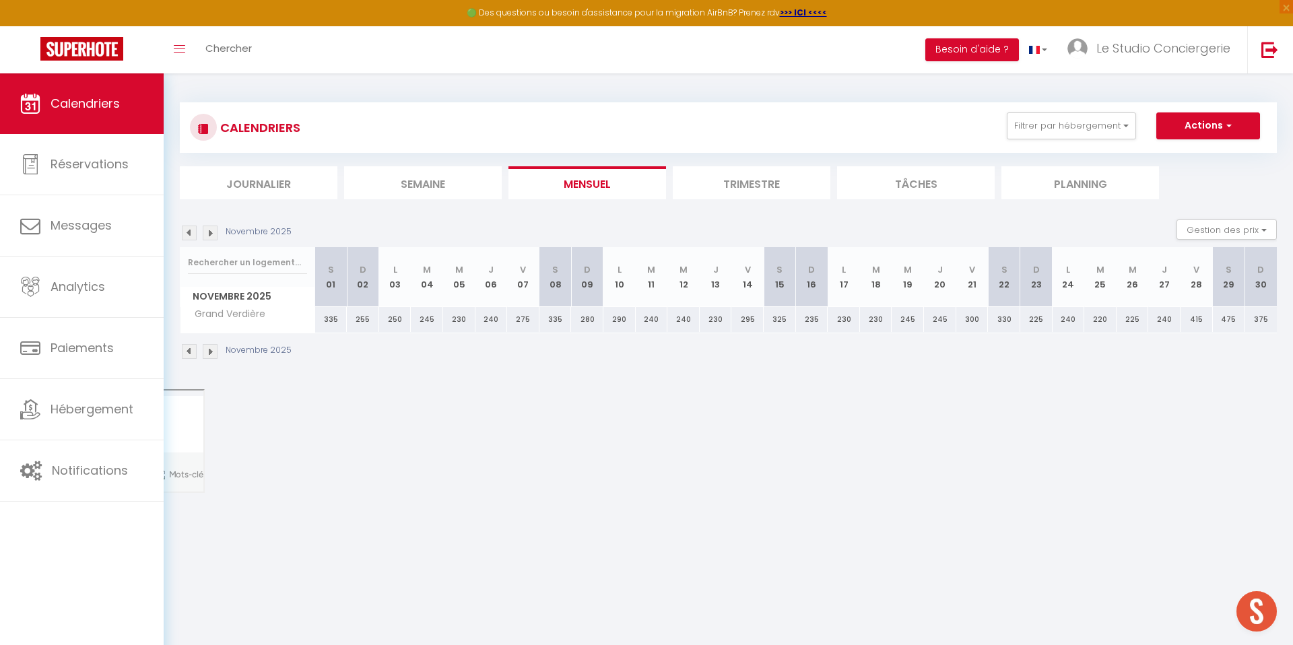
click at [746, 319] on div "295" at bounding box center [748, 319] width 32 height 25
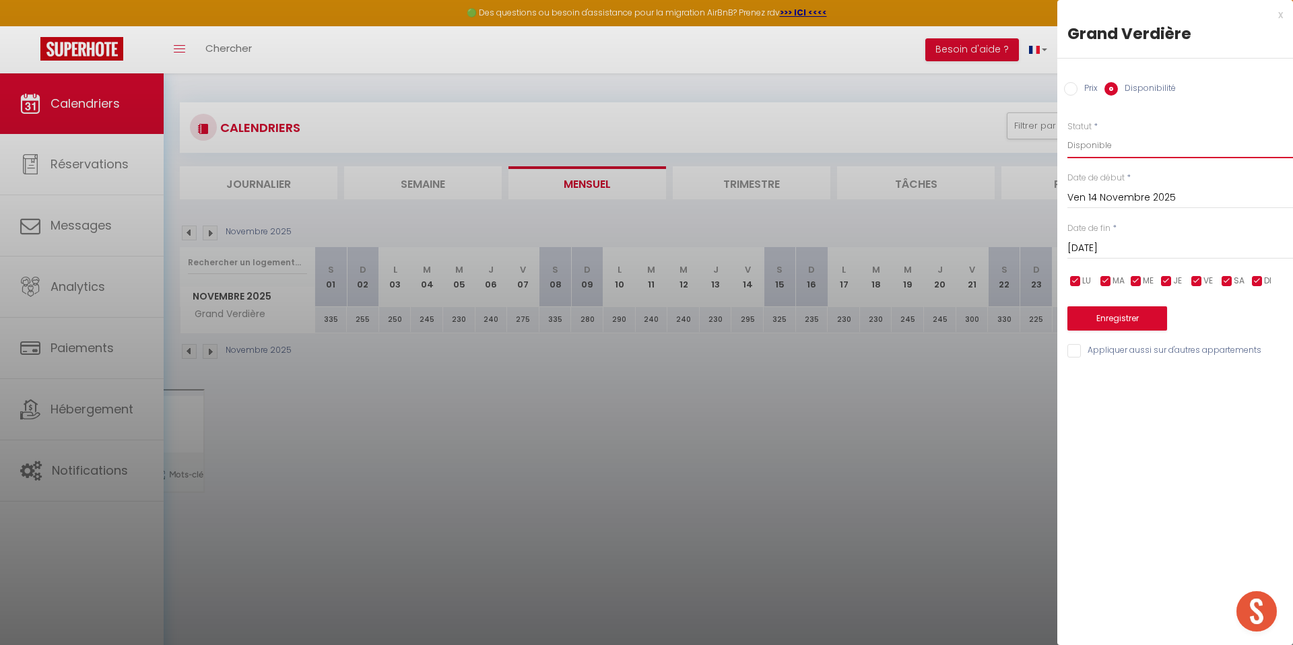
click at [1136, 149] on select "Disponible Indisponible" at bounding box center [1181, 146] width 226 height 26
click at [1068, 133] on select "Disponible Indisponible" at bounding box center [1181, 146] width 226 height 26
click at [1124, 241] on input "Sam 15 Novembre 2025" at bounding box center [1181, 249] width 226 height 18
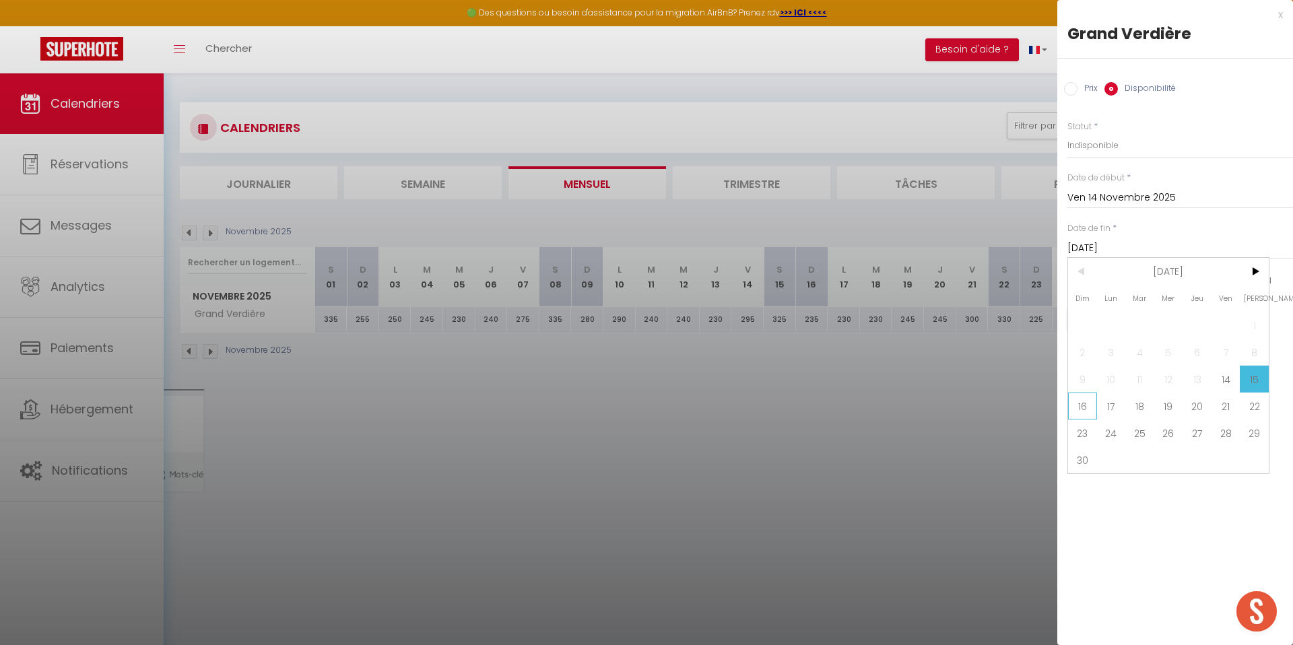
click at [1085, 406] on span "16" at bounding box center [1082, 406] width 29 height 27
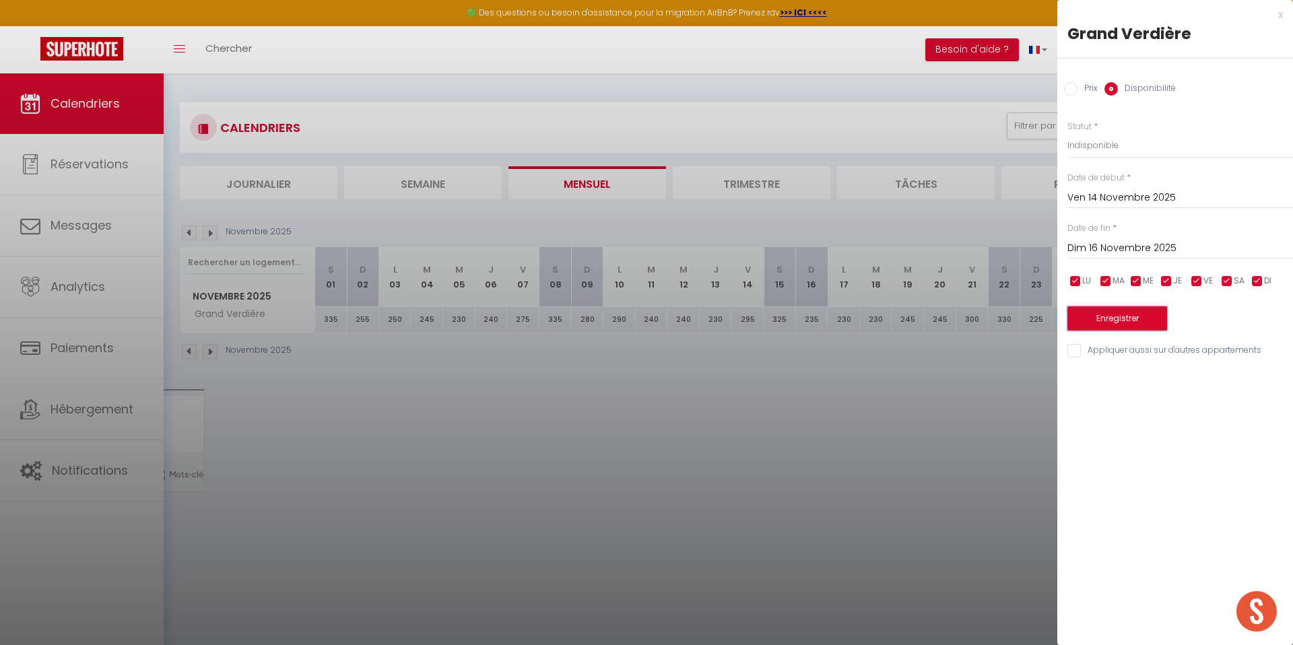
click at [1115, 321] on button "Enregistrer" at bounding box center [1118, 319] width 100 height 24
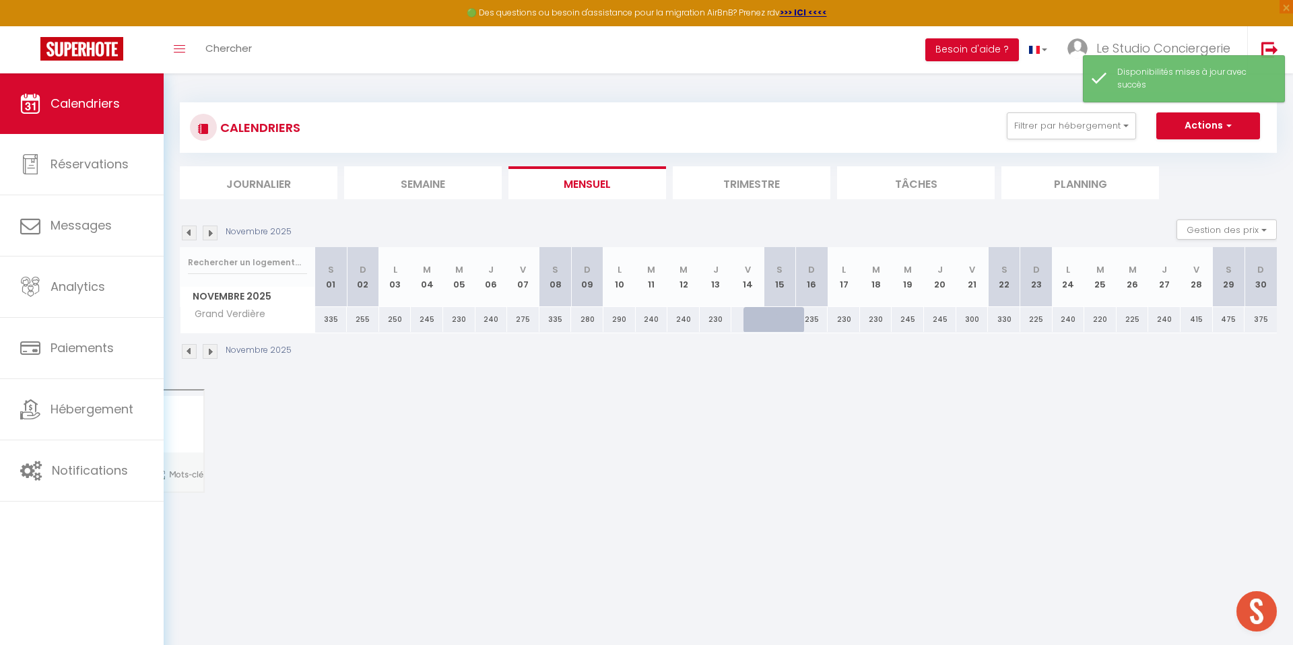
click at [977, 316] on div "300" at bounding box center [973, 319] width 32 height 25
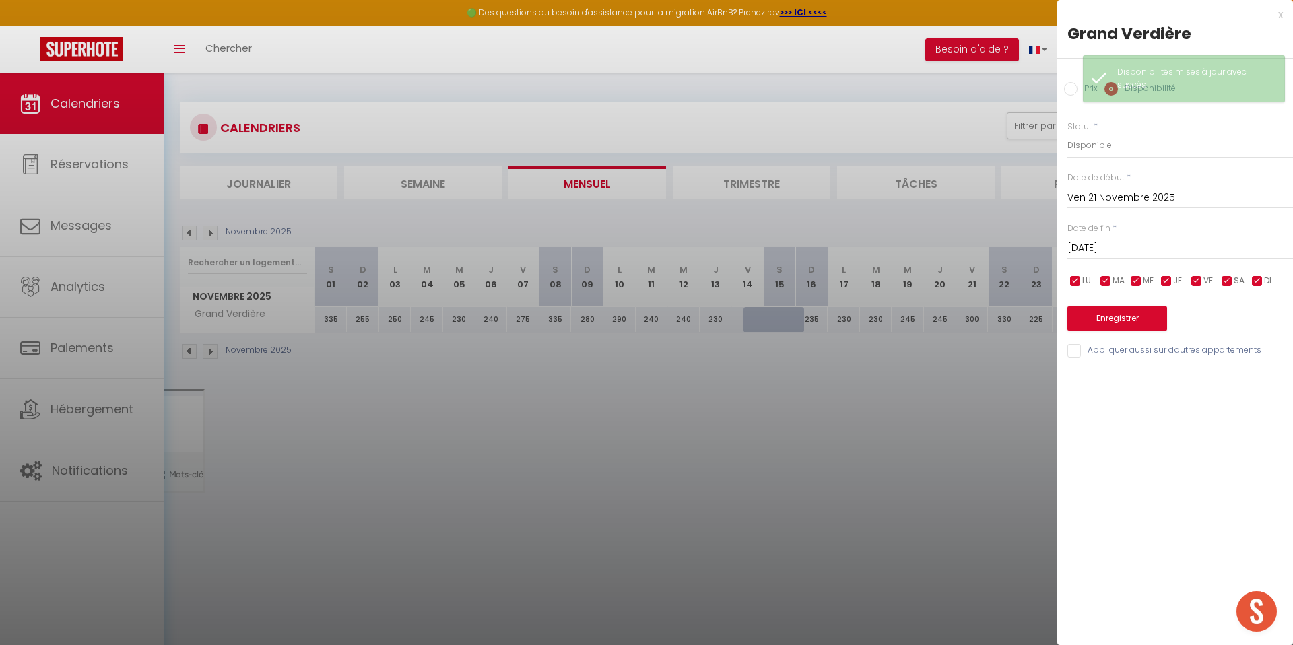
click at [1146, 250] on input "Sam 22 Novembre 2025" at bounding box center [1181, 249] width 226 height 18
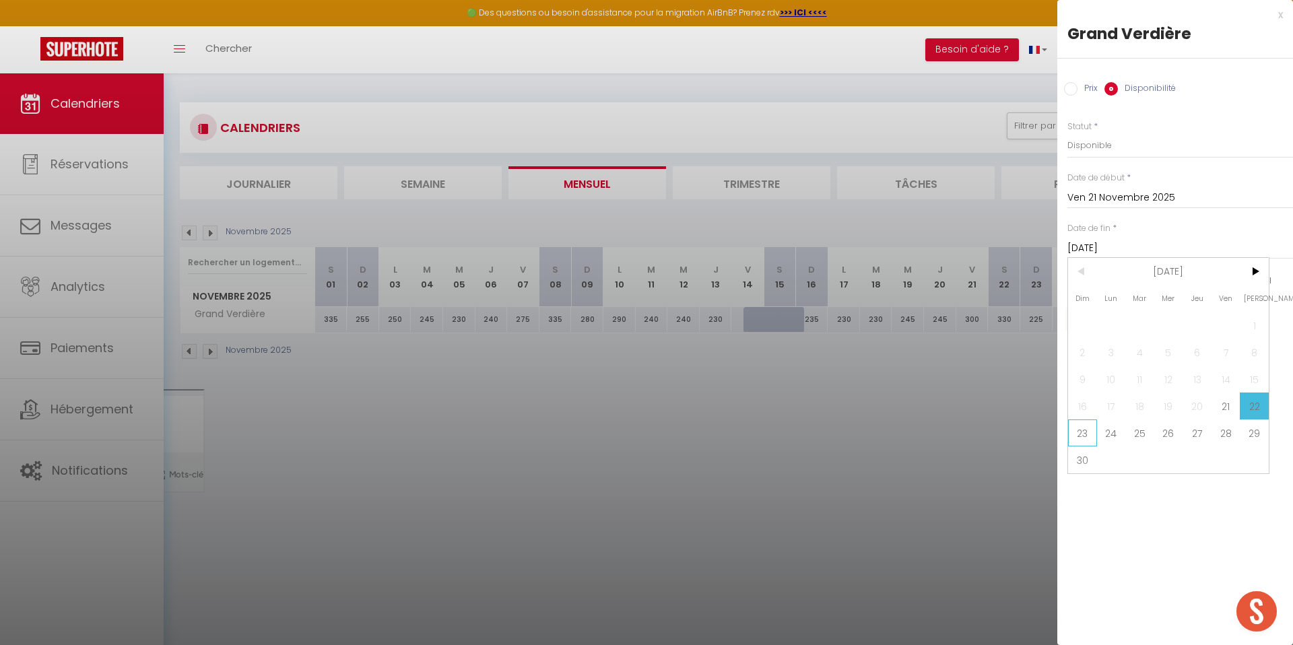
click at [1085, 432] on span "23" at bounding box center [1082, 433] width 29 height 27
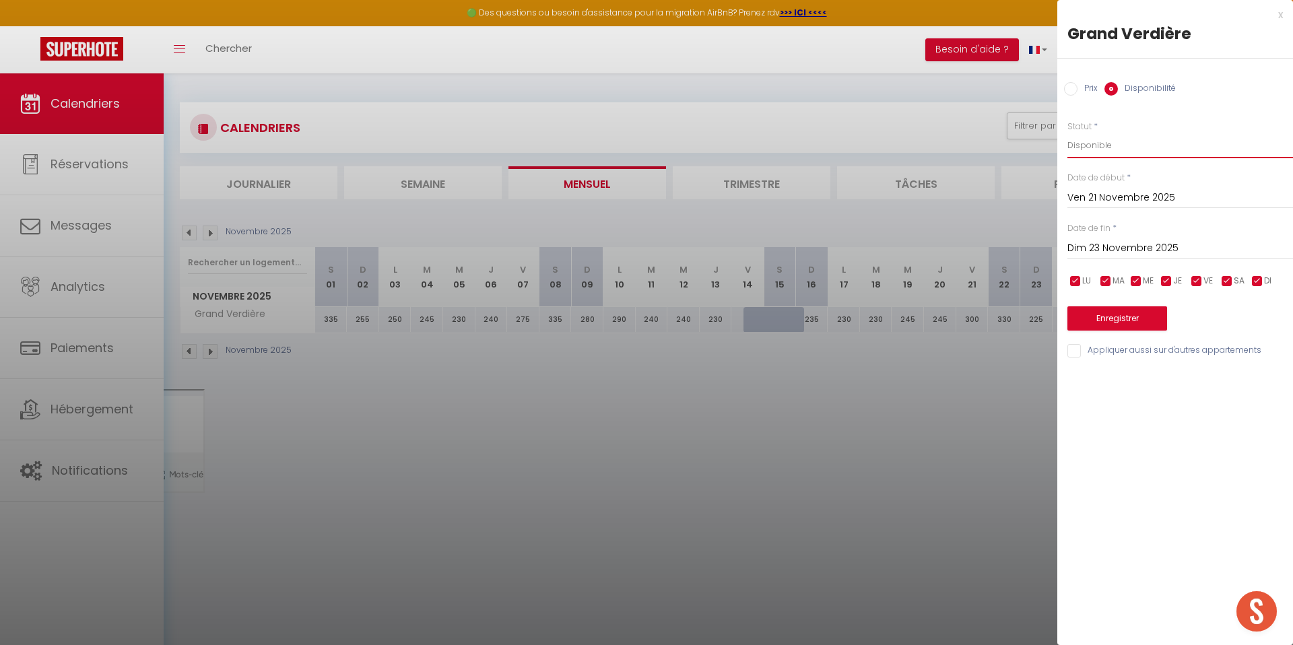
click at [1099, 143] on select "Disponible Indisponible" at bounding box center [1181, 146] width 226 height 26
click at [1068, 133] on select "Disponible Indisponible" at bounding box center [1181, 146] width 226 height 26
click at [1108, 317] on button "Enregistrer" at bounding box center [1118, 319] width 100 height 24
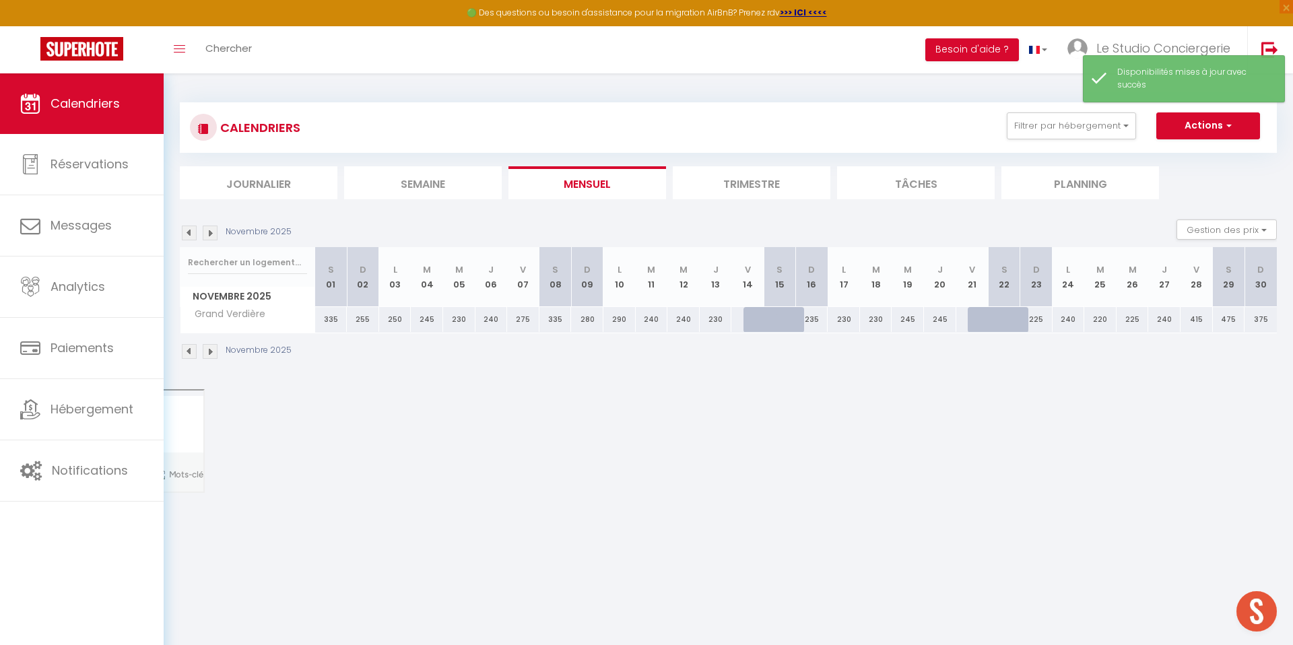
click at [1198, 321] on div "415" at bounding box center [1197, 319] width 32 height 25
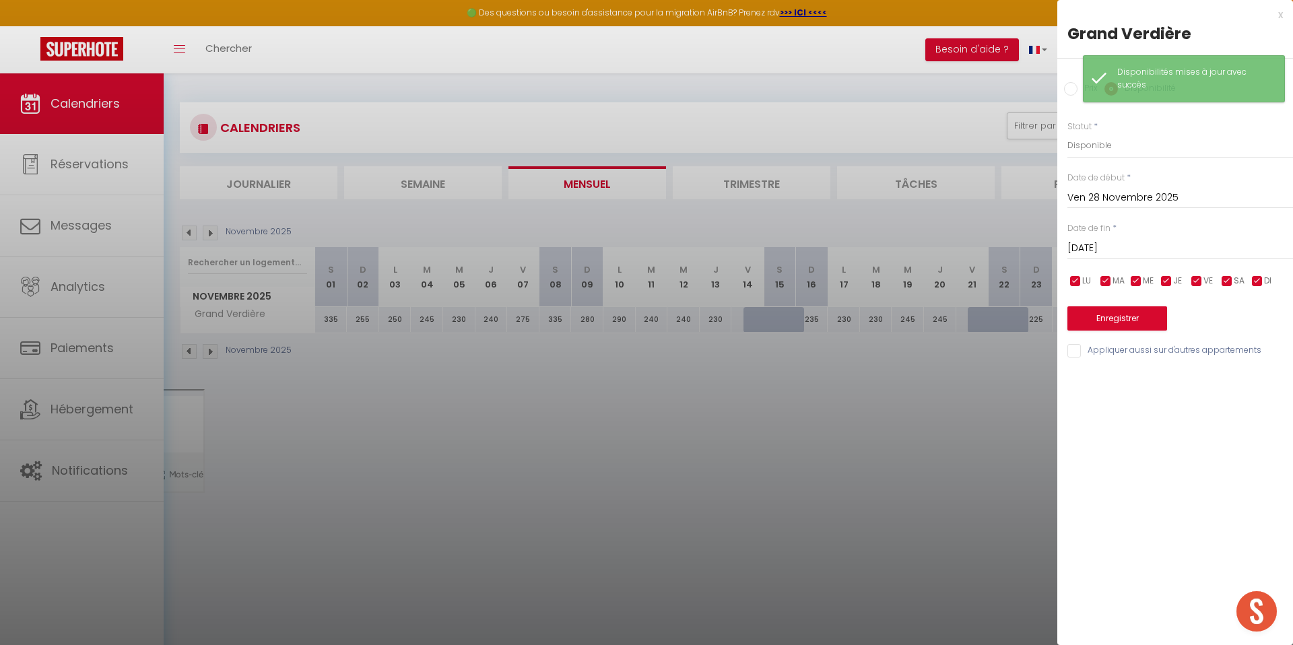
click at [1159, 245] on input "Sam 29 Novembre 2025" at bounding box center [1181, 249] width 226 height 18
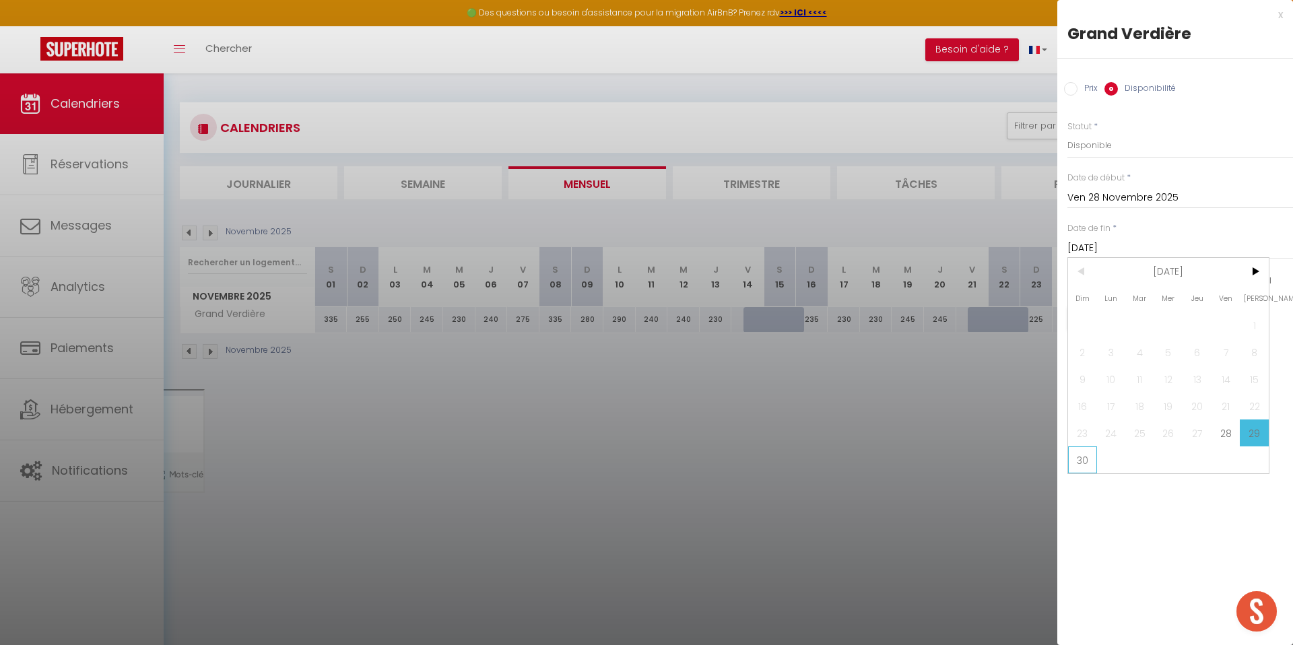
click at [1077, 455] on span "30" at bounding box center [1082, 460] width 29 height 27
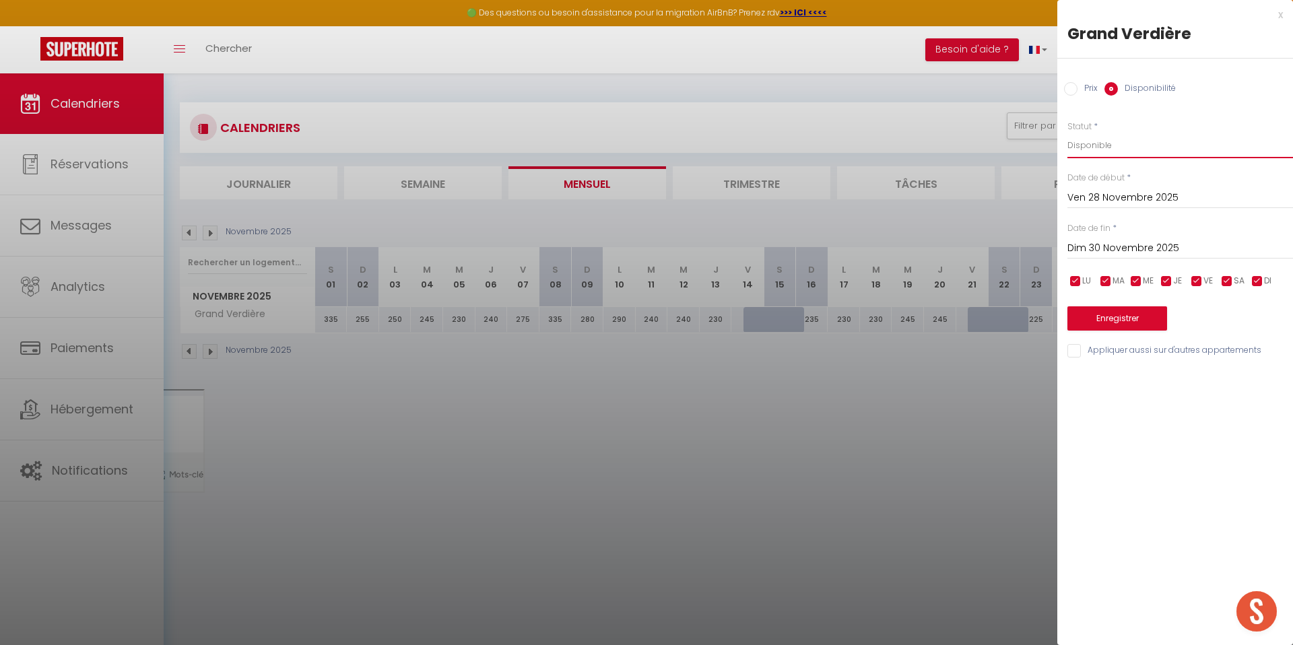
click at [1123, 141] on select "Disponible Indisponible" at bounding box center [1181, 146] width 226 height 26
click at [1068, 133] on select "Disponible Indisponible" at bounding box center [1181, 146] width 226 height 26
click at [1114, 325] on button "Enregistrer" at bounding box center [1118, 319] width 100 height 24
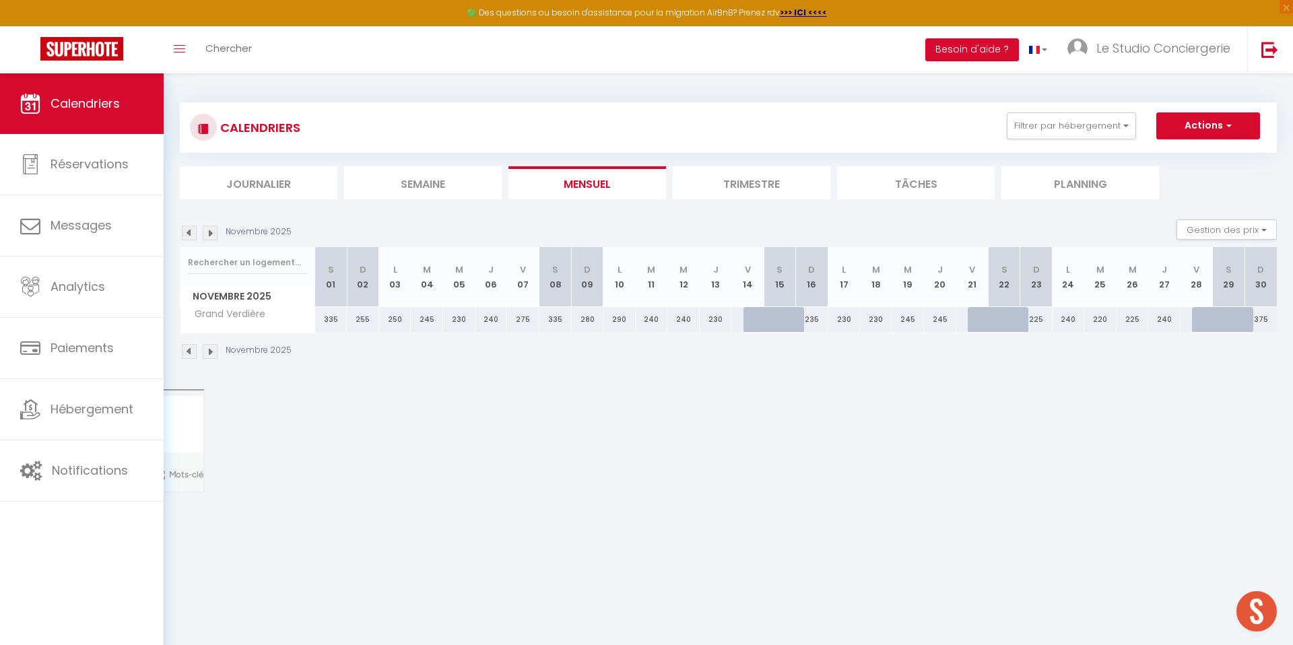
click at [218, 228] on div "Novembre 2025" at bounding box center [238, 233] width 116 height 15
click at [214, 232] on img at bounding box center [210, 233] width 15 height 15
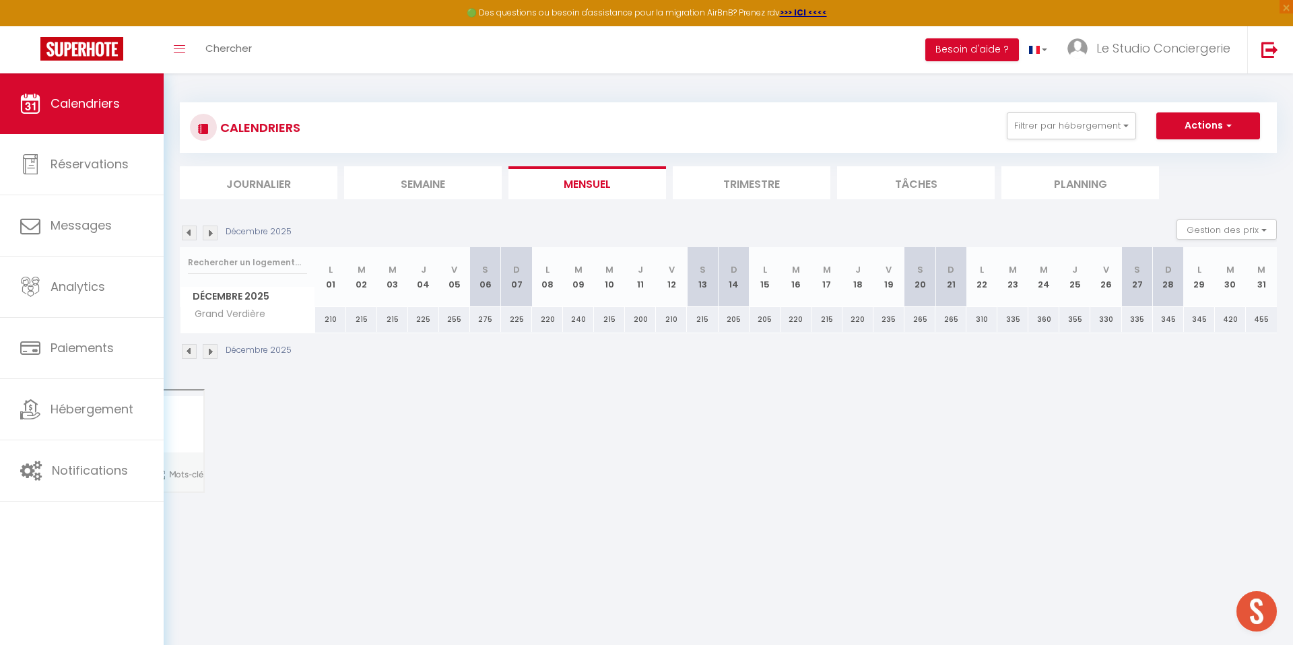
click at [214, 232] on img at bounding box center [210, 233] width 15 height 15
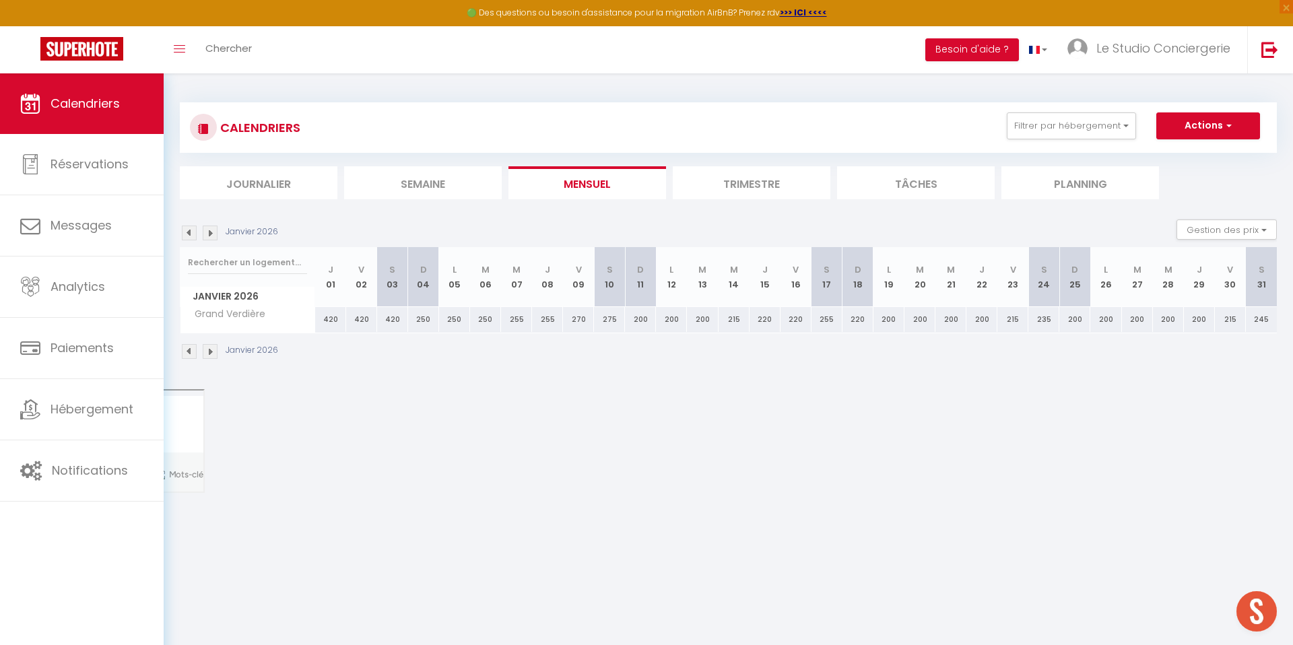
click at [184, 230] on img at bounding box center [189, 233] width 15 height 15
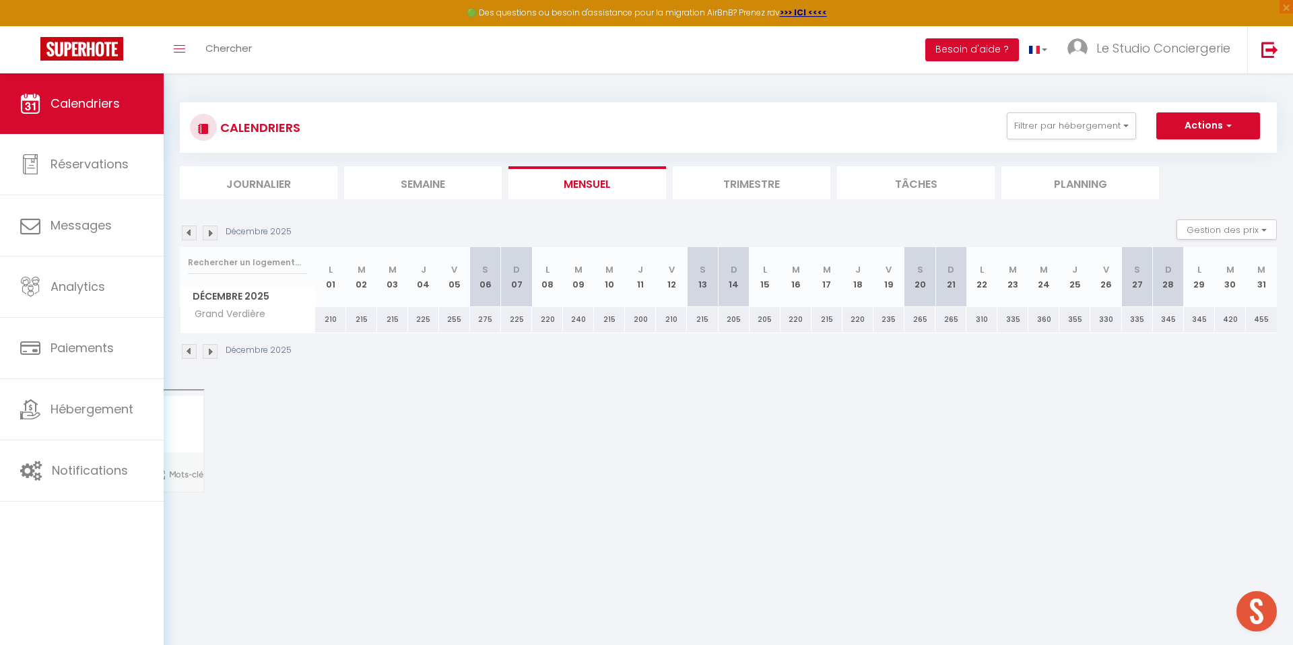
click at [1261, 322] on div "455" at bounding box center [1261, 319] width 31 height 25
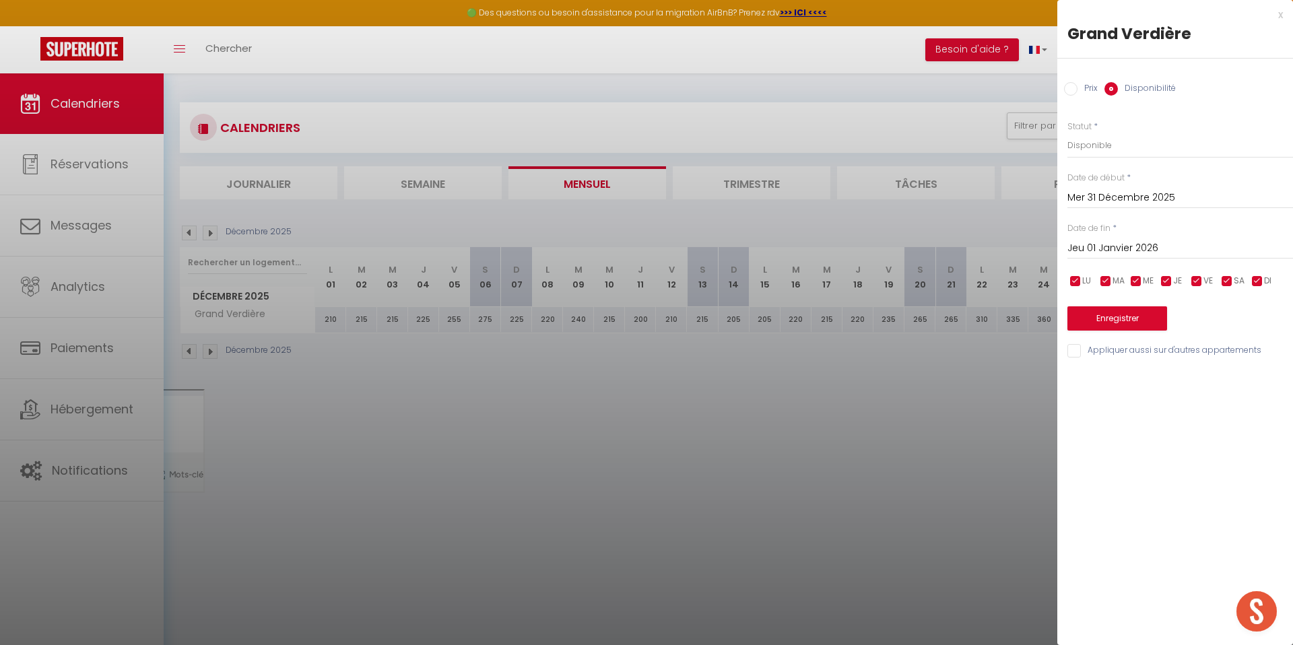
click at [1157, 249] on input "Jeu 01 Janvier 2026" at bounding box center [1181, 249] width 226 height 18
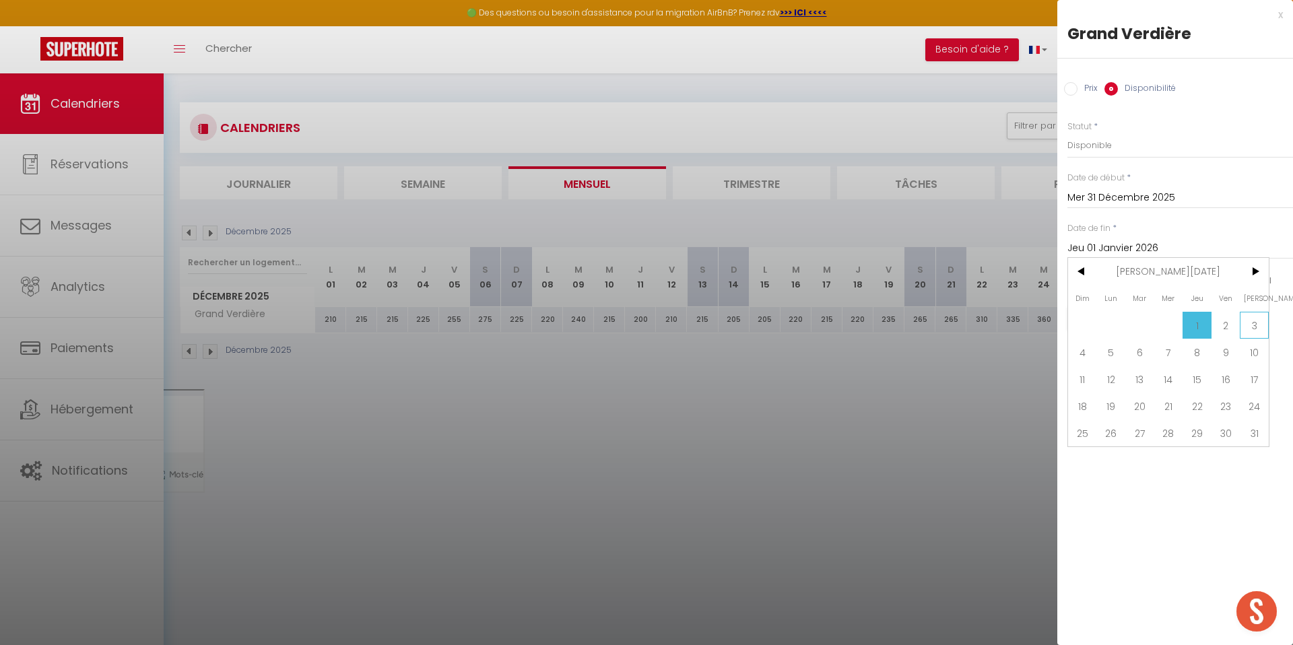
click at [1252, 320] on span "3" at bounding box center [1254, 325] width 29 height 27
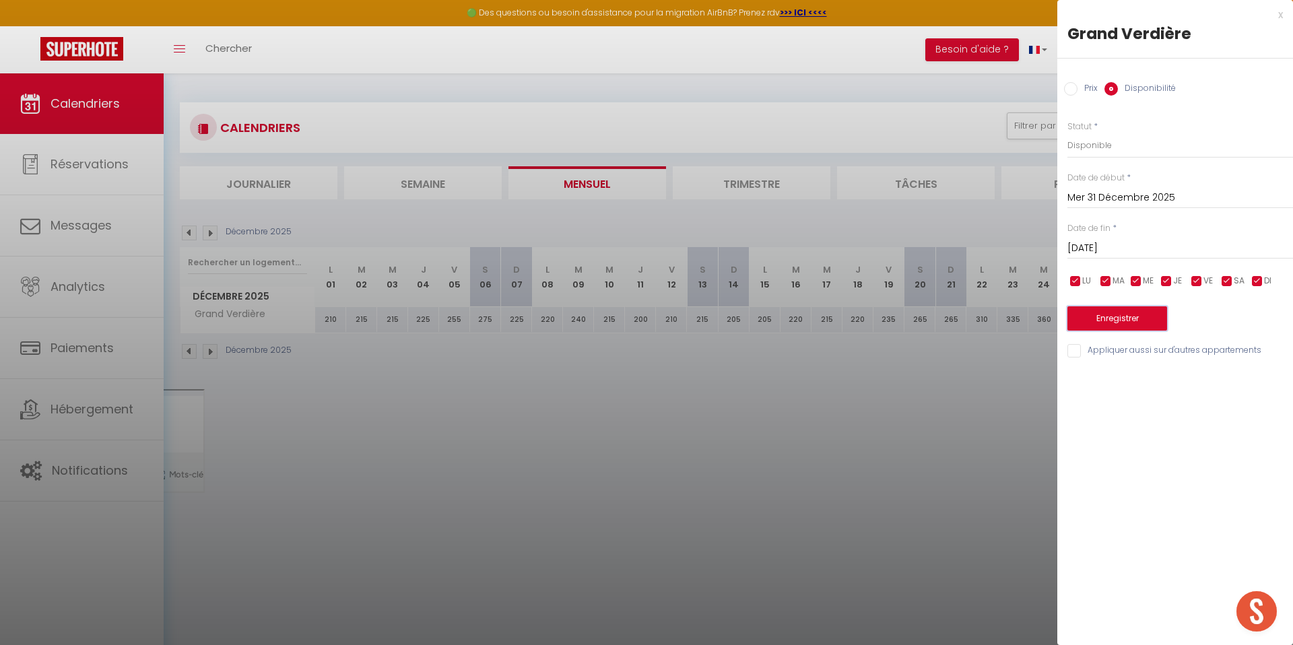
click at [1124, 323] on button "Enregistrer" at bounding box center [1118, 319] width 100 height 24
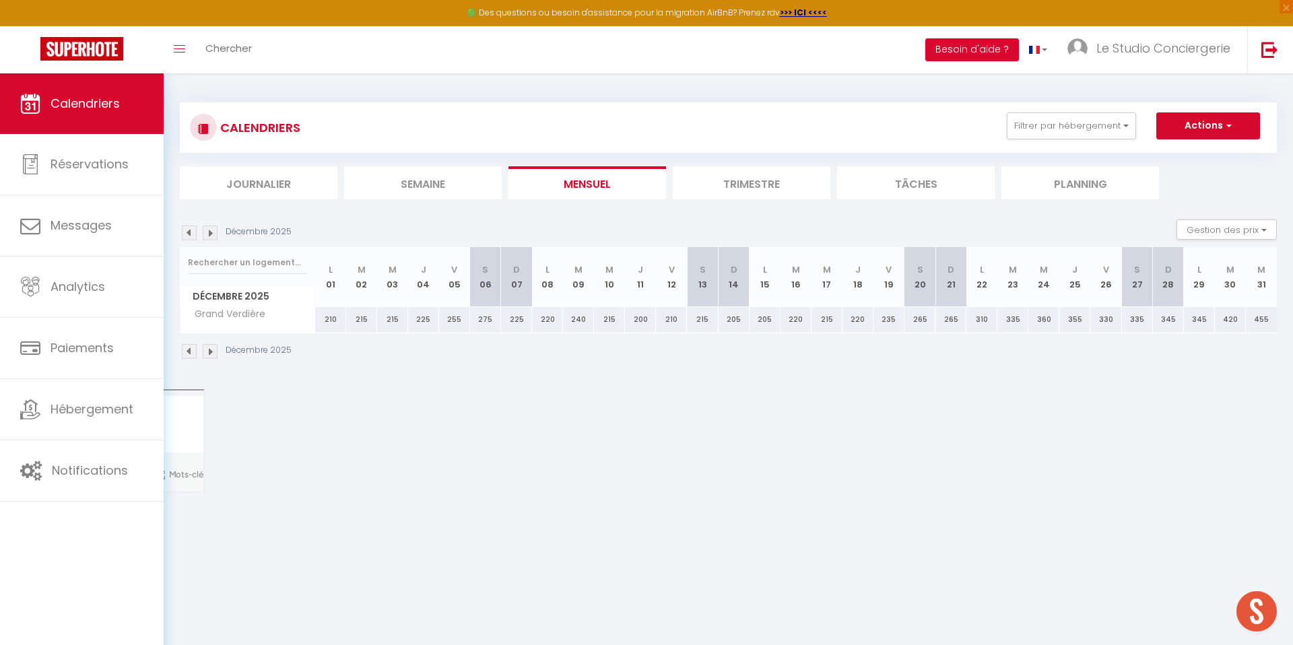
click at [1262, 323] on div "455" at bounding box center [1261, 319] width 31 height 25
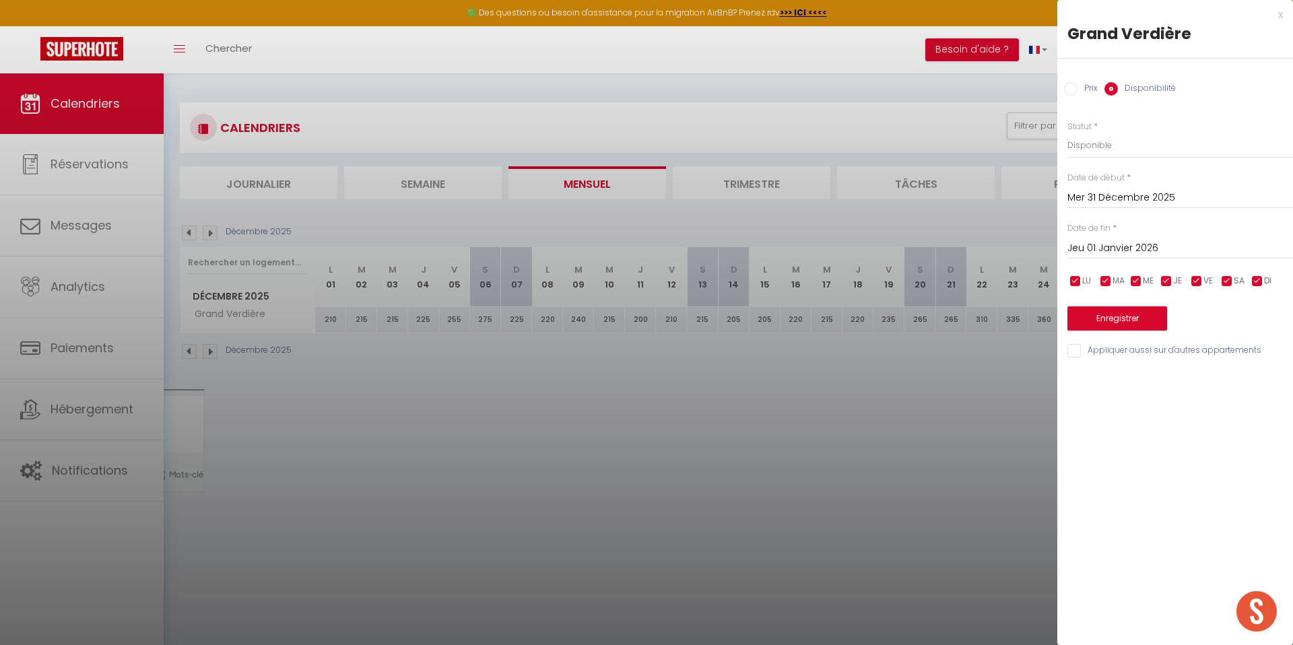
click at [1123, 250] on input "Jeu 01 Janvier 2026" at bounding box center [1181, 249] width 226 height 18
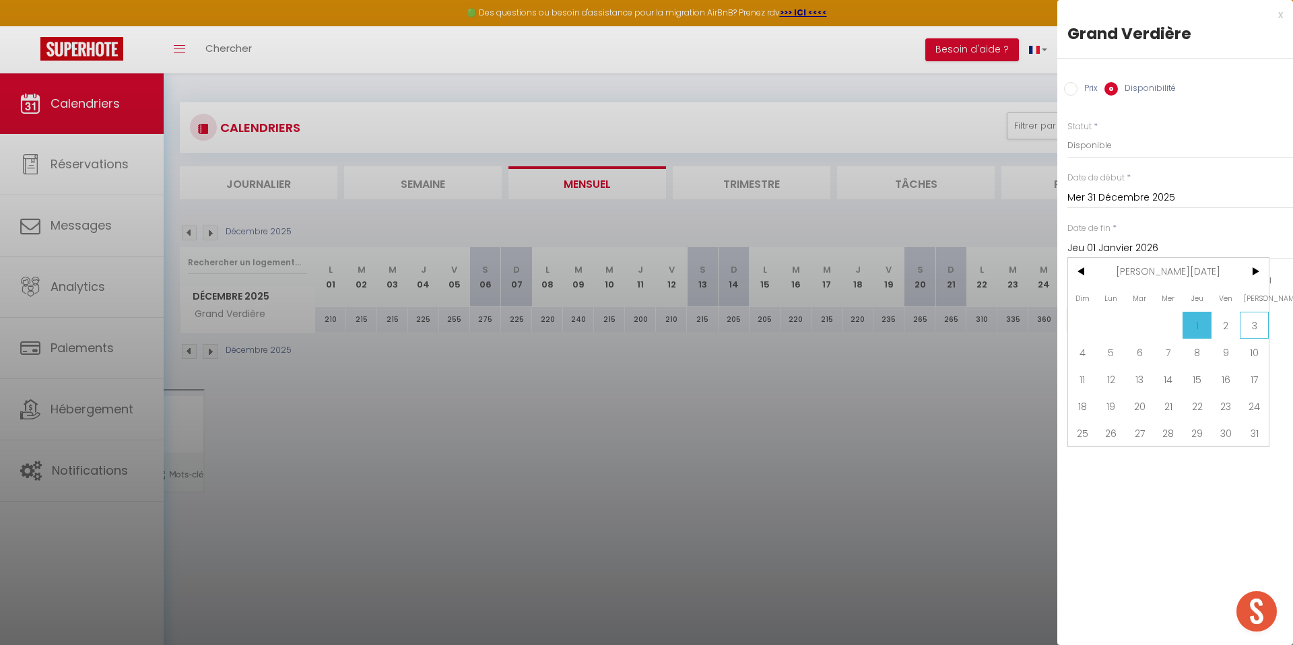
click at [1255, 321] on span "3" at bounding box center [1254, 325] width 29 height 27
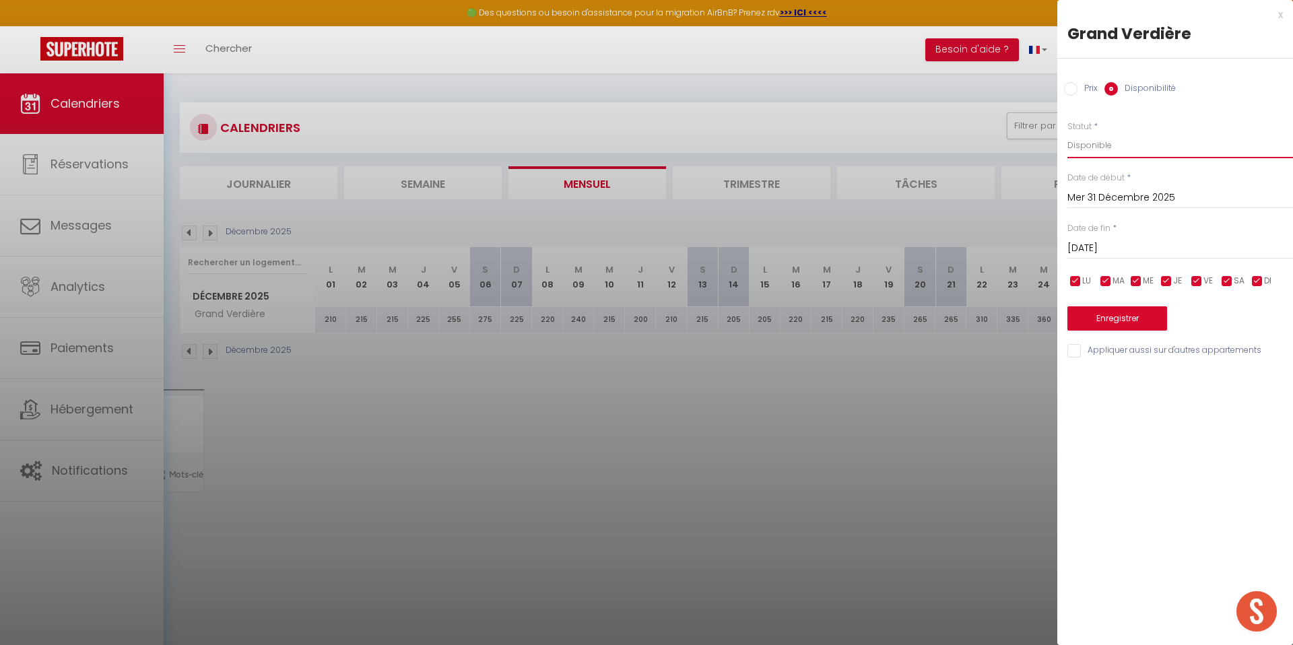
click at [1131, 153] on select "Disponible Indisponible" at bounding box center [1181, 146] width 226 height 26
click at [1068, 133] on select "Disponible Indisponible" at bounding box center [1181, 146] width 226 height 26
click at [1121, 310] on button "Enregistrer" at bounding box center [1118, 319] width 100 height 24
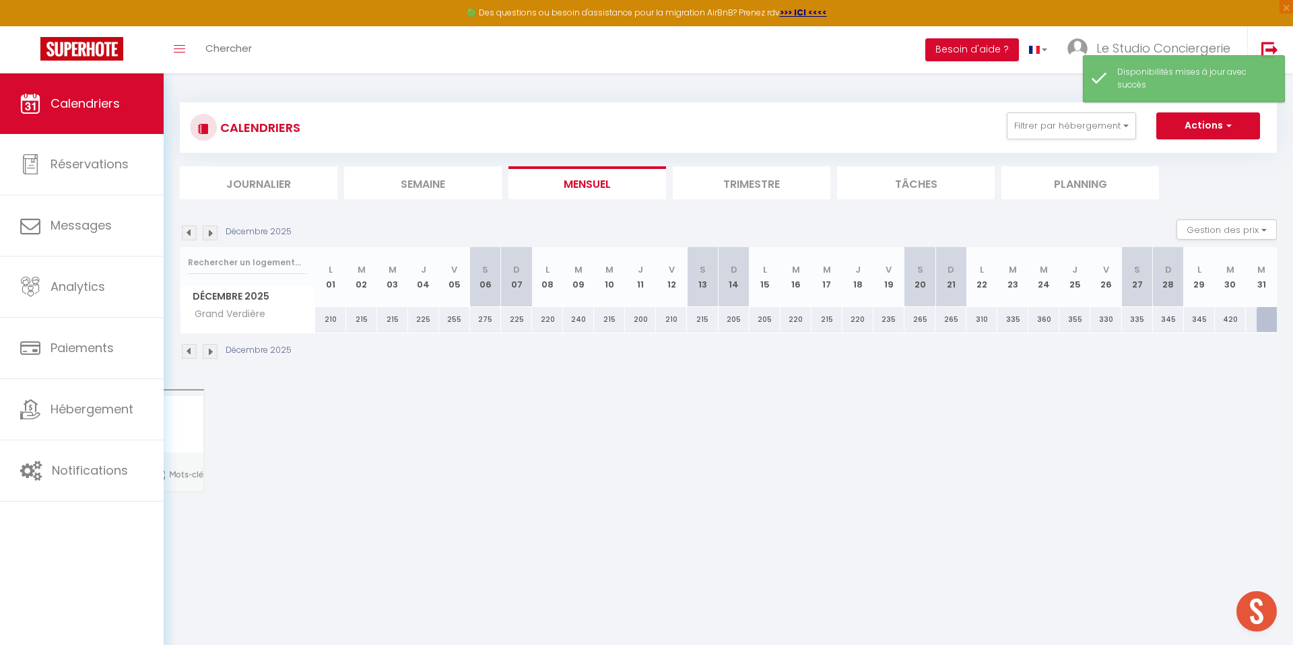
click at [197, 232] on div "Décembre 2025" at bounding box center [238, 233] width 116 height 15
click at [195, 233] on img at bounding box center [189, 233] width 15 height 15
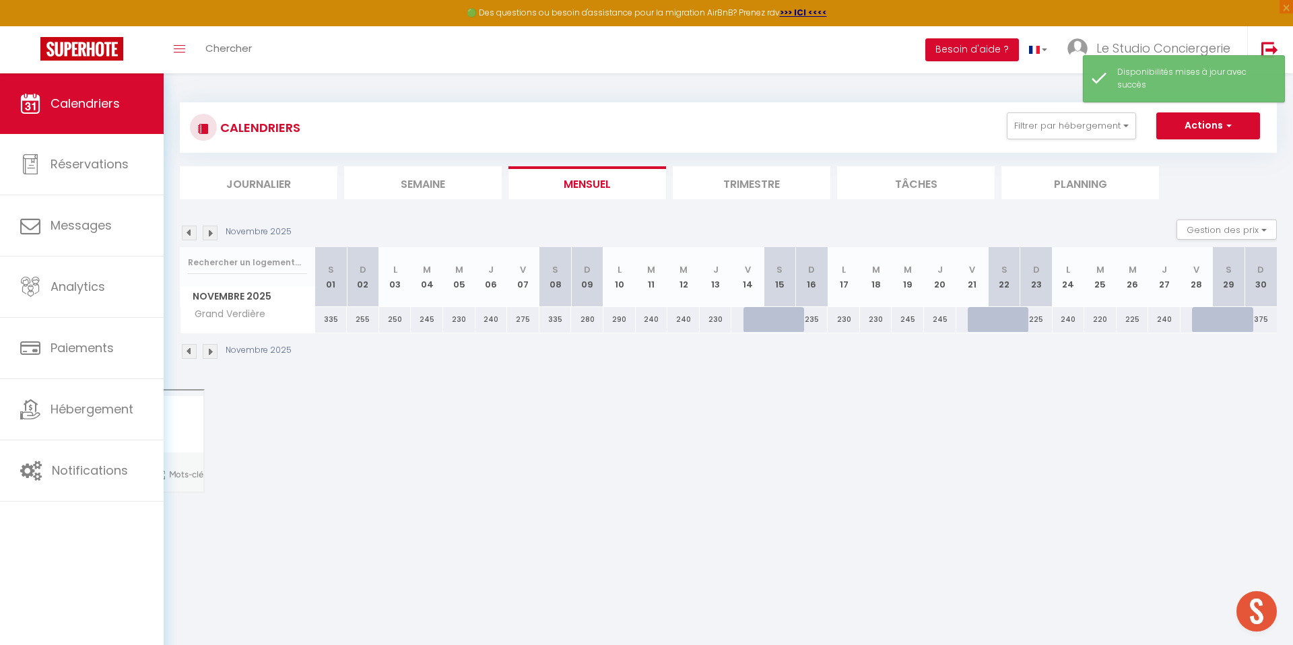
click at [195, 233] on img at bounding box center [189, 233] width 15 height 15
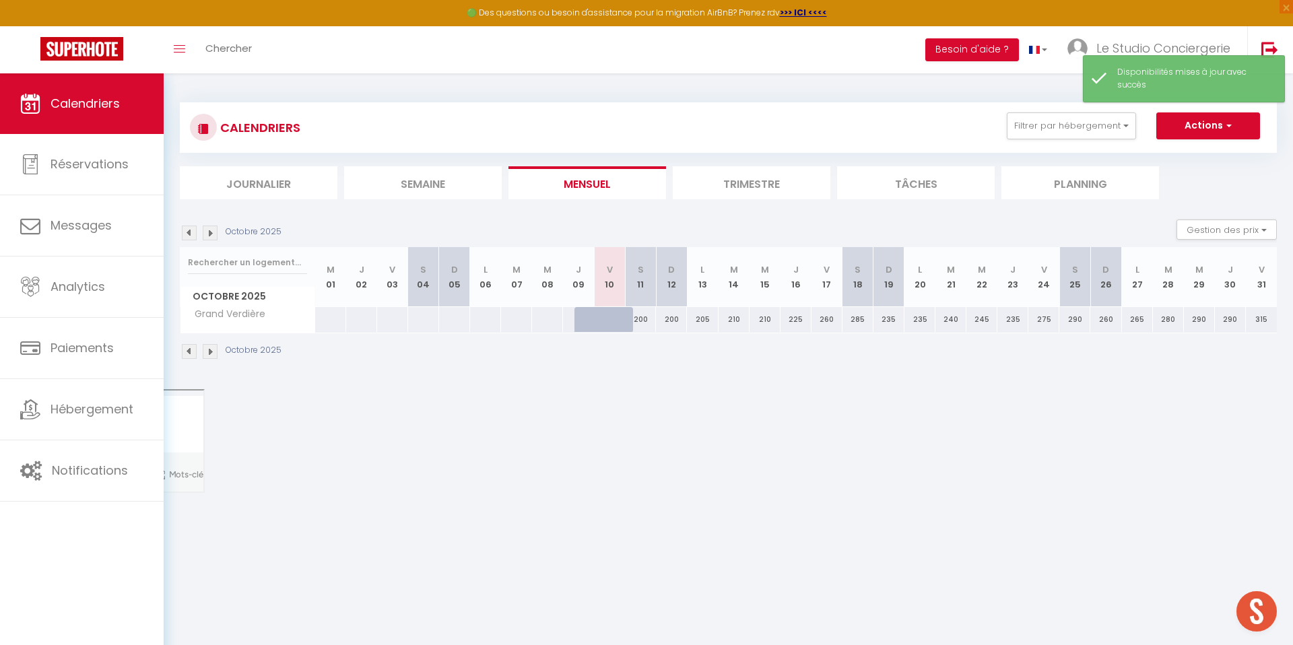
click at [210, 233] on img at bounding box center [210, 233] width 15 height 15
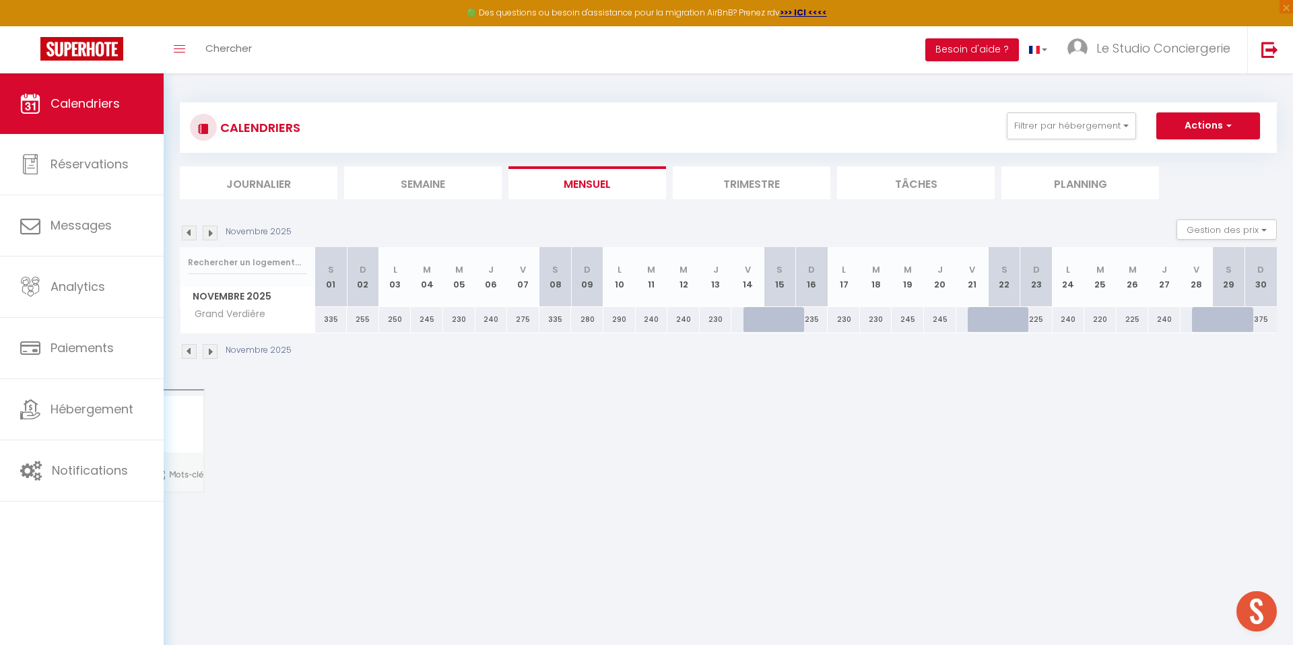
click at [190, 233] on img at bounding box center [189, 233] width 15 height 15
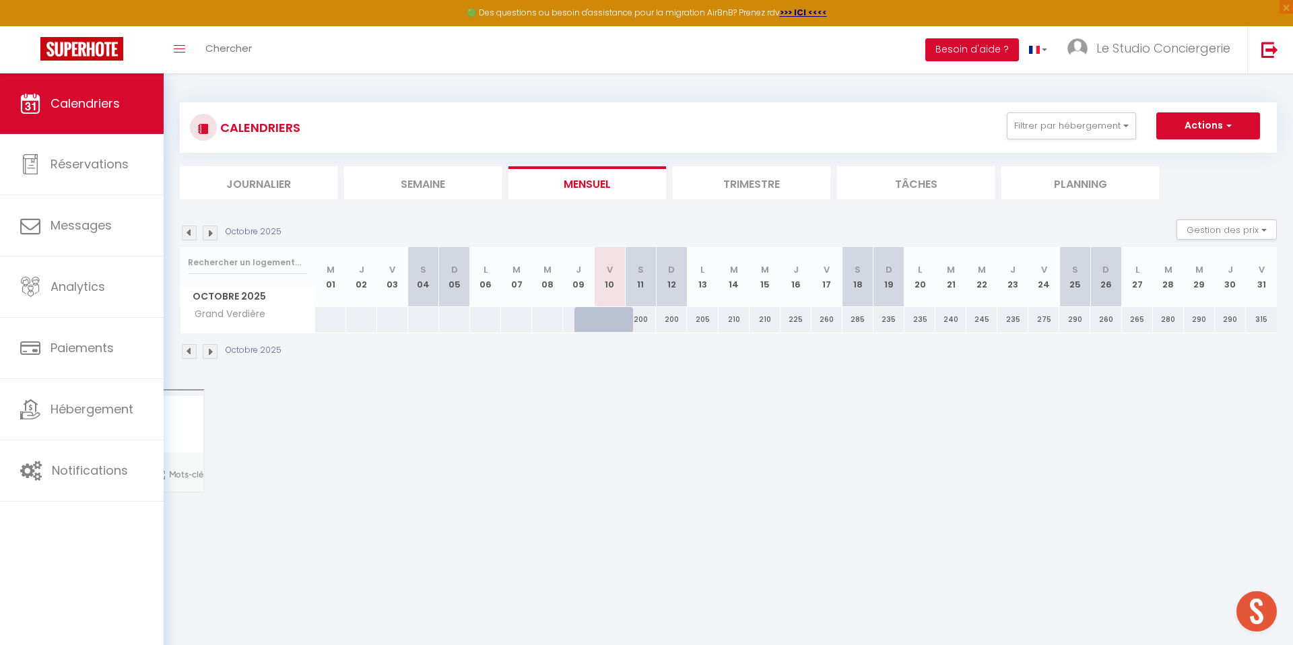
click at [203, 230] on img at bounding box center [210, 233] width 15 height 15
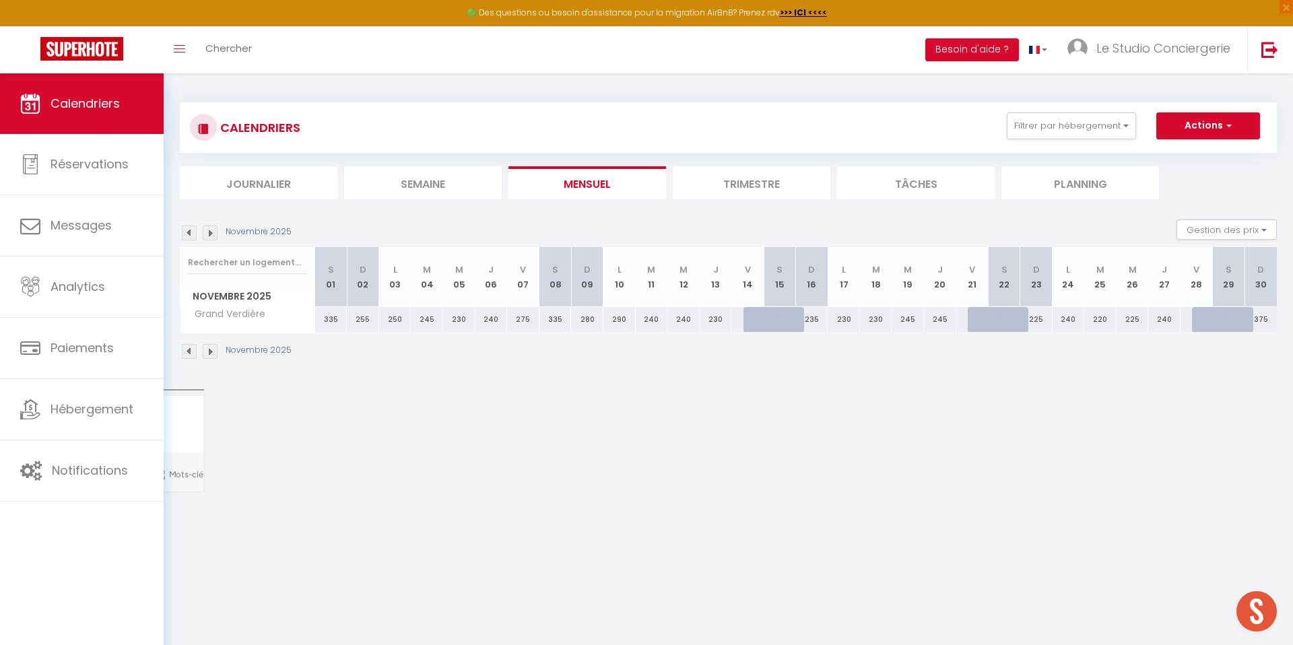
click at [205, 231] on img at bounding box center [210, 233] width 15 height 15
